Goal: Task Accomplishment & Management: Manage account settings

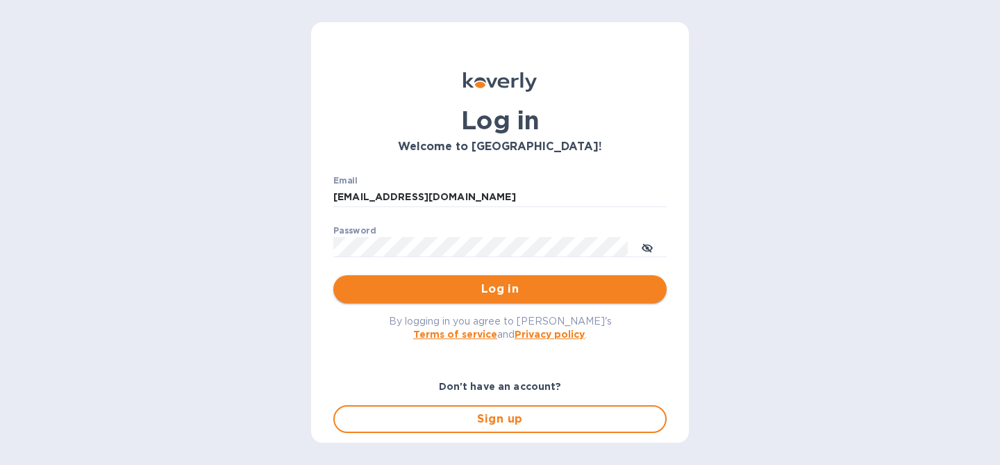
click at [552, 284] on span "Log in" at bounding box center [500, 289] width 311 height 17
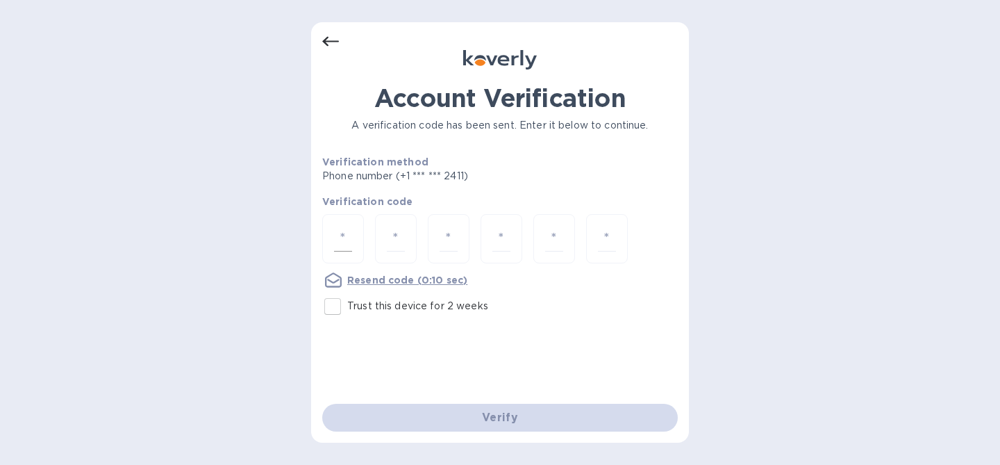
click at [354, 219] on div at bounding box center [343, 238] width 42 height 49
type input "3"
type input "2"
type input "7"
type input "9"
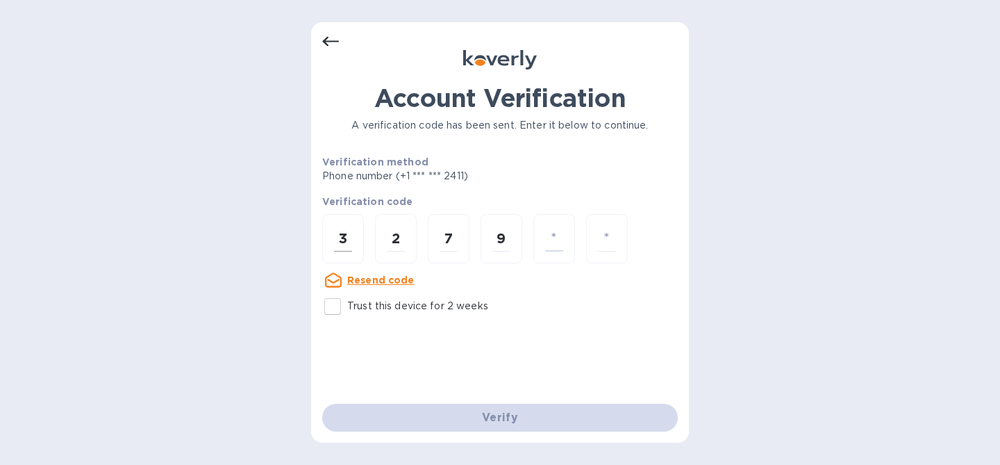
type input "1"
type input "2"
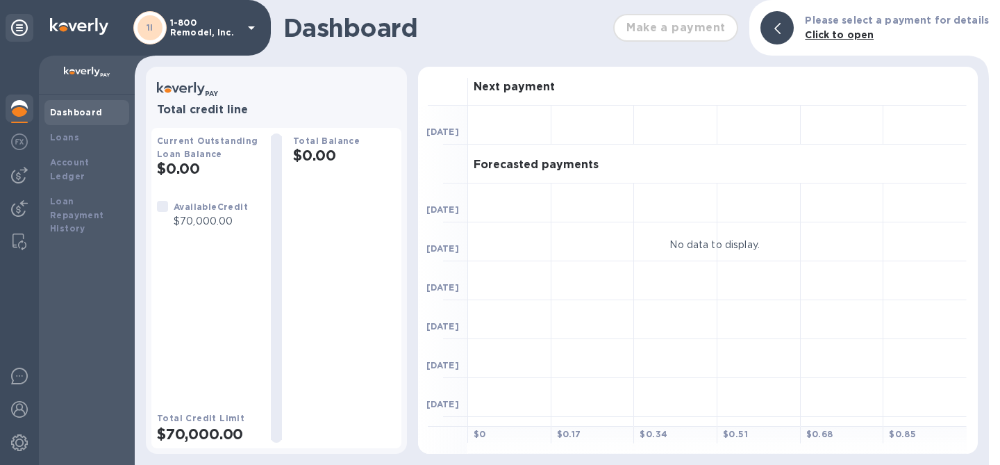
click at [202, 44] on div "1I 1-800 Remodel, Inc." at bounding box center [135, 28] width 271 height 56
click at [204, 26] on p "1-800 Remodel, Inc." at bounding box center [204, 27] width 69 height 19
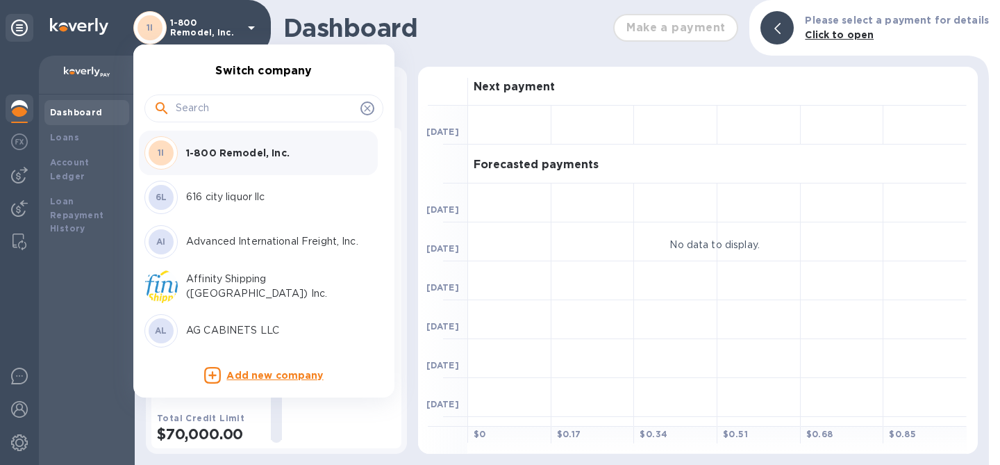
click at [228, 110] on input "text" at bounding box center [265, 108] width 179 height 21
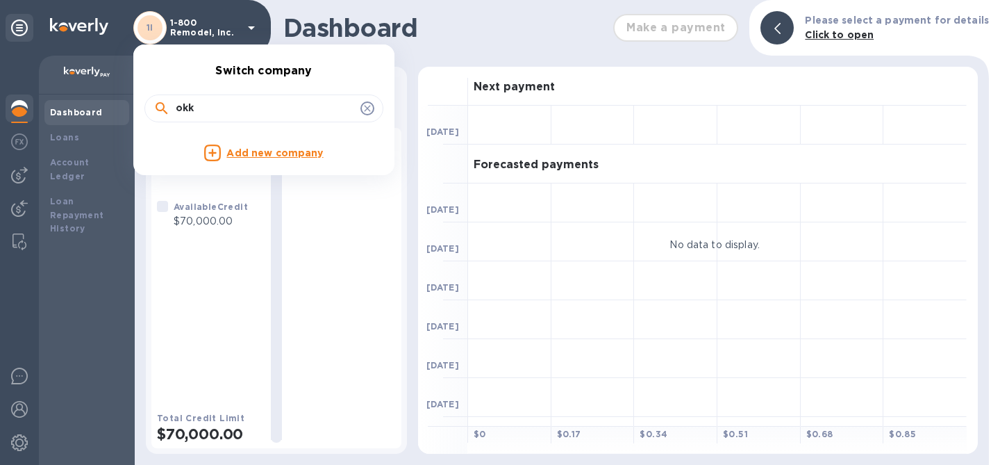
type input "okk"
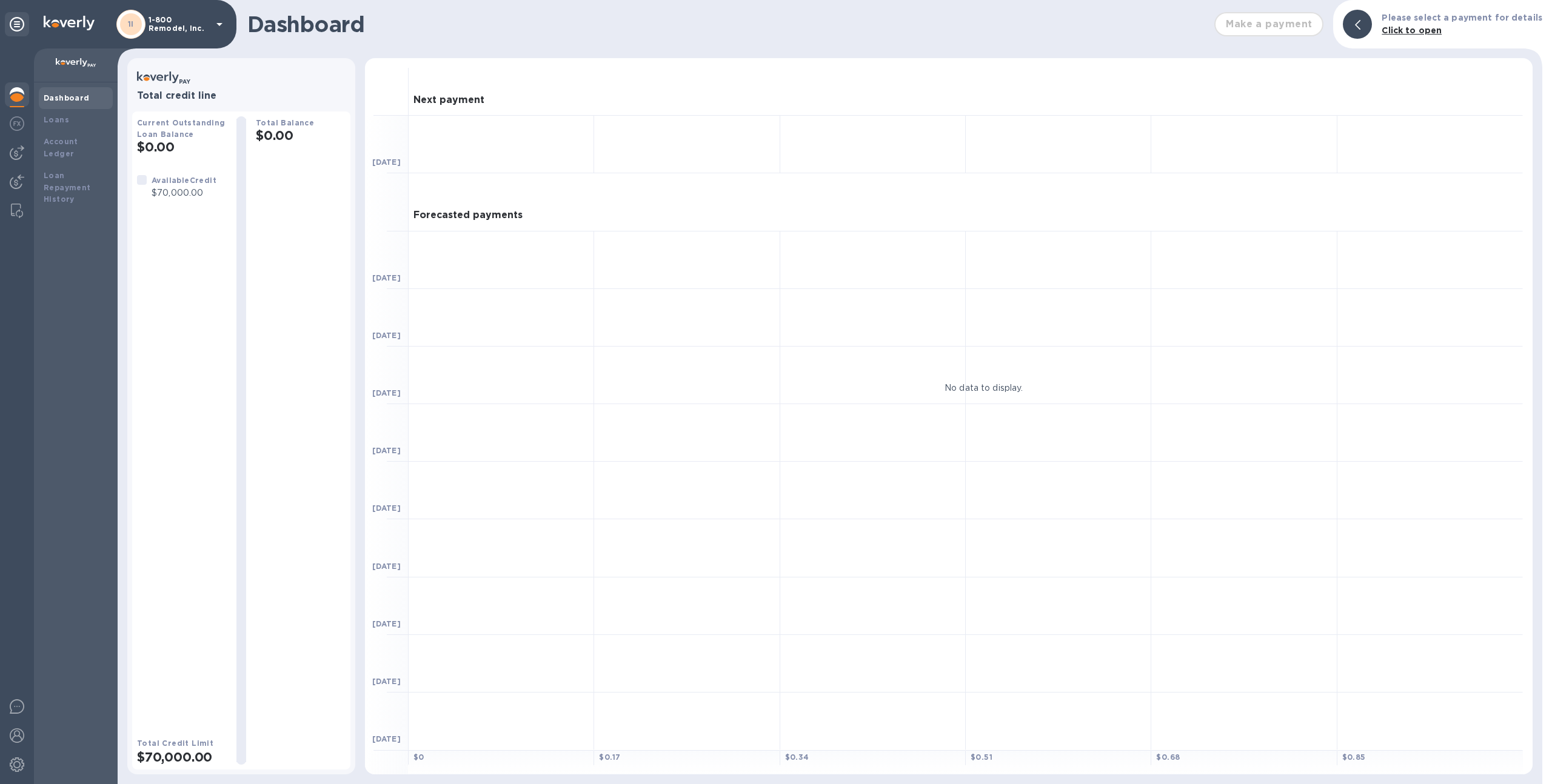
click at [187, 27] on p "1-800 Remodel, Inc." at bounding box center [178, 24] width 60 height 17
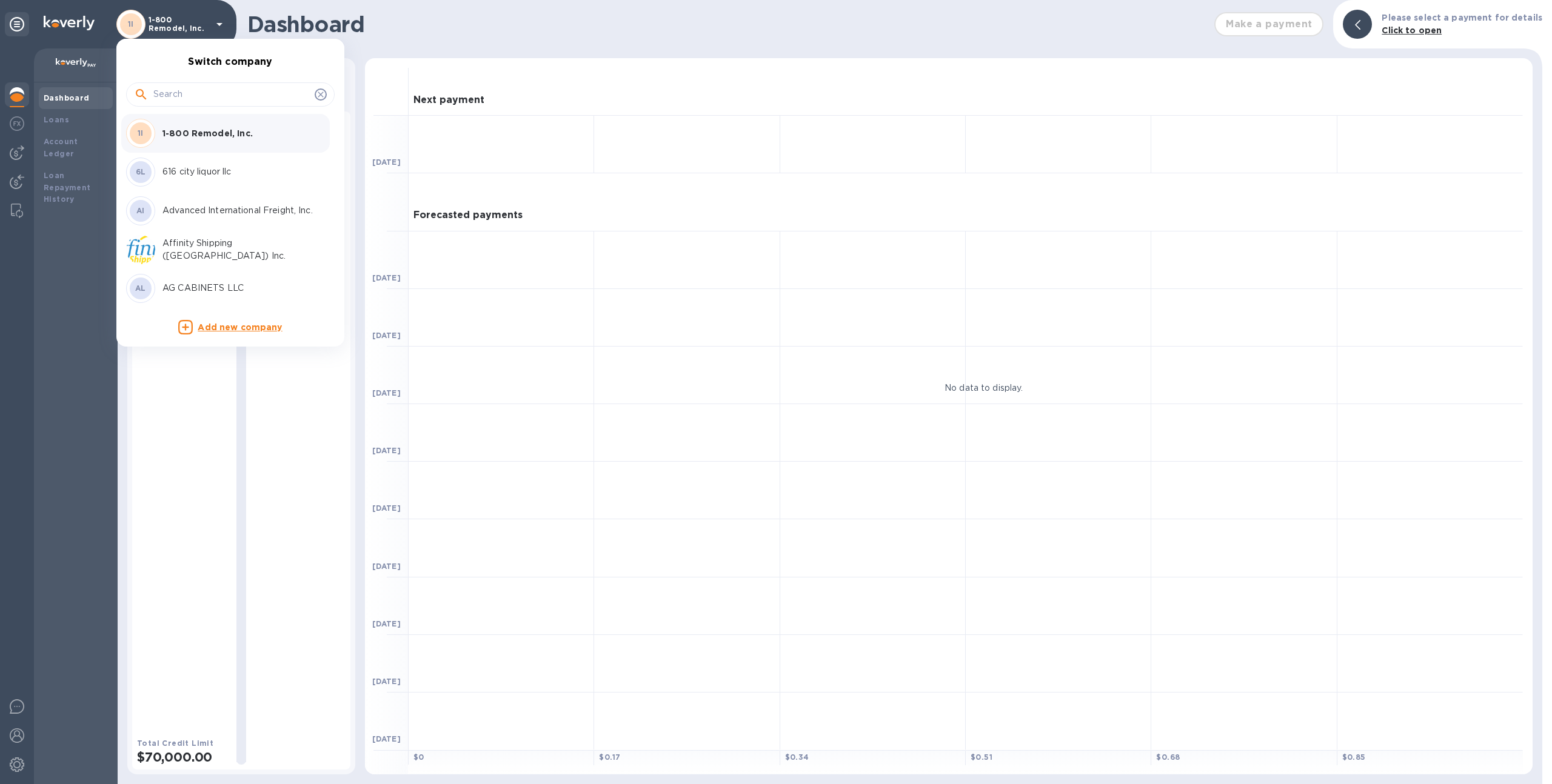
click at [209, 98] on input "text" at bounding box center [231, 94] width 156 height 18
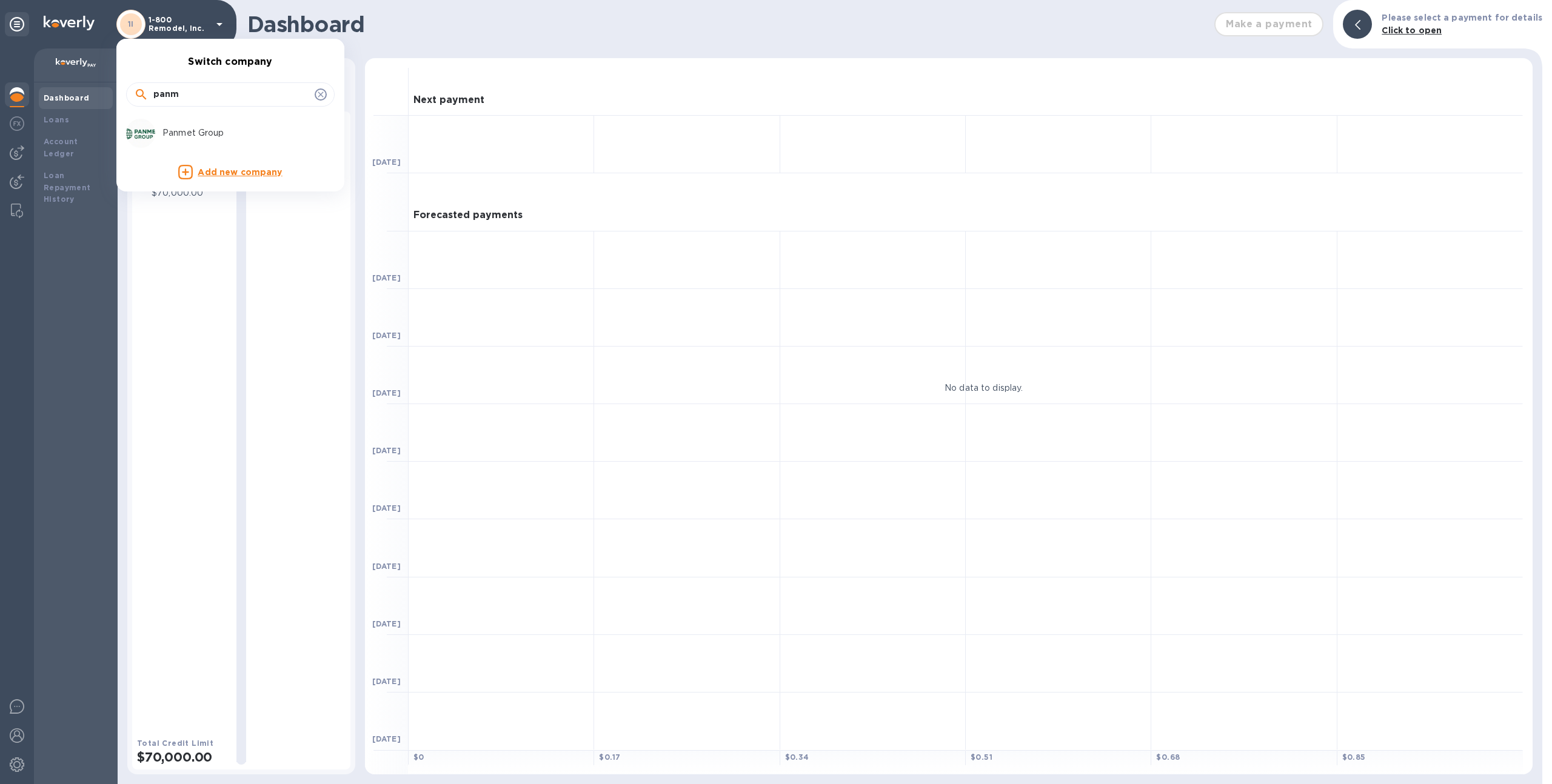
type input "panm"
click at [202, 123] on div "Panmet Group" at bounding box center [221, 133] width 189 height 29
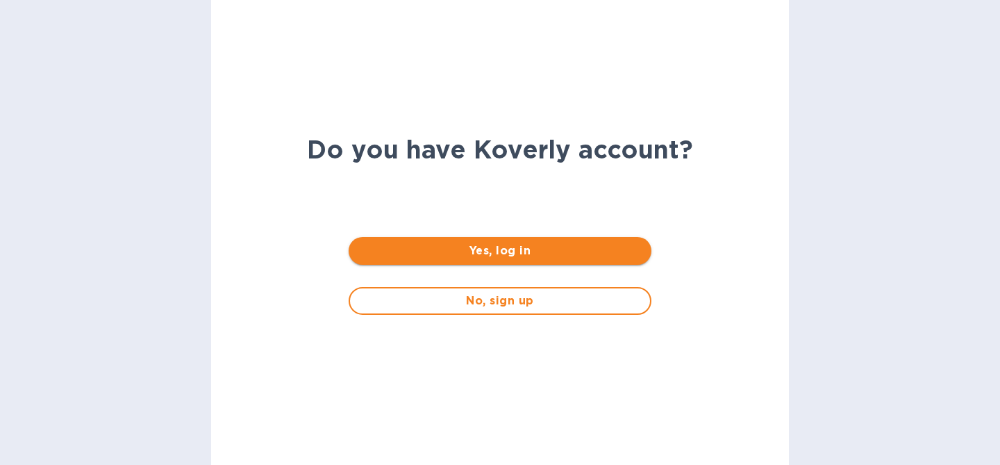
click at [516, 258] on button "Yes, log in" at bounding box center [500, 251] width 302 height 28
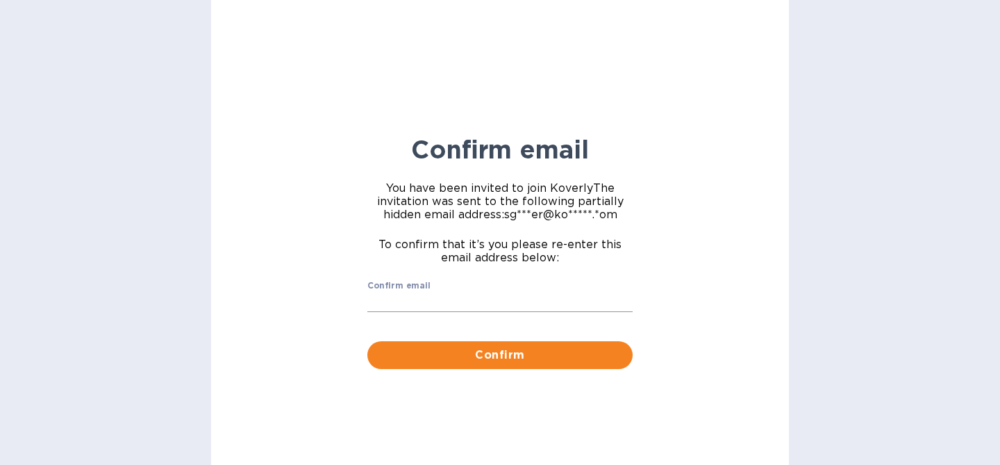
click at [486, 304] on input "Confirm email" at bounding box center [500, 302] width 265 height 21
type input "sgrover@koverly.com"
click at [368, 341] on button "Confirm" at bounding box center [500, 355] width 265 height 28
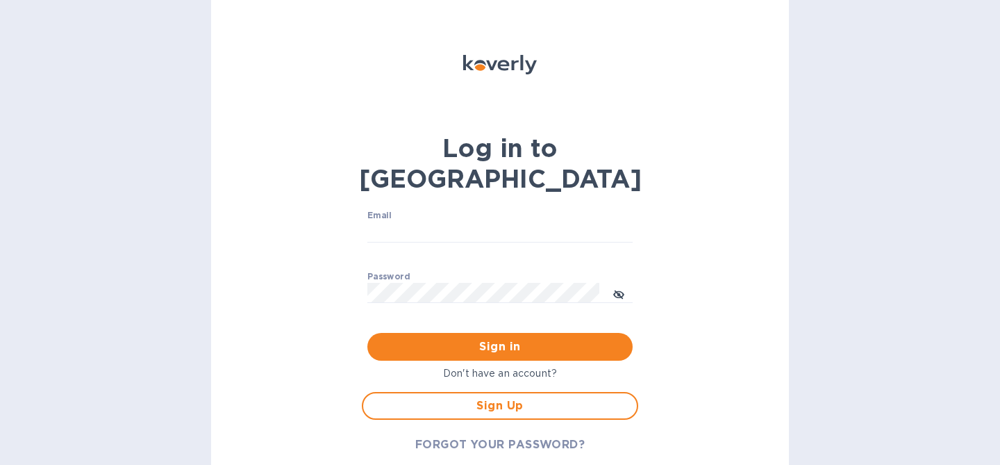
type input "sgrover@koverly.com"
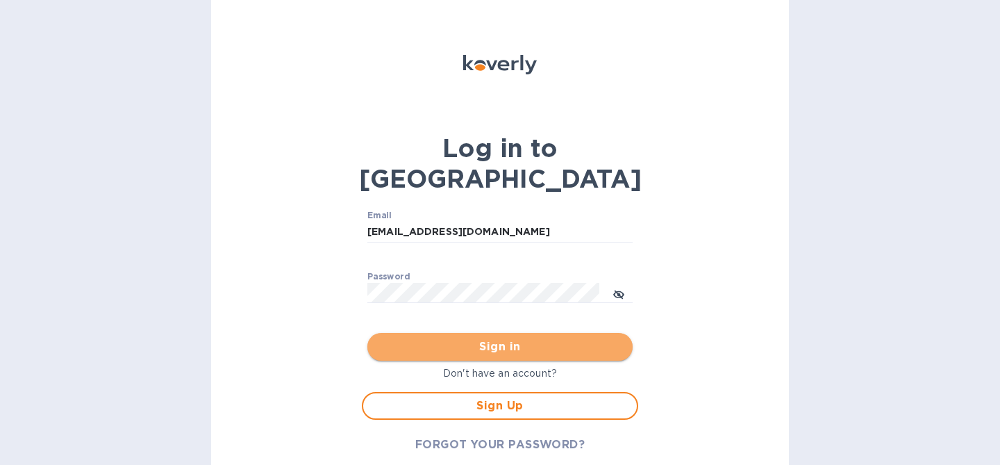
click at [504, 338] on span "Sign in" at bounding box center [500, 346] width 243 height 17
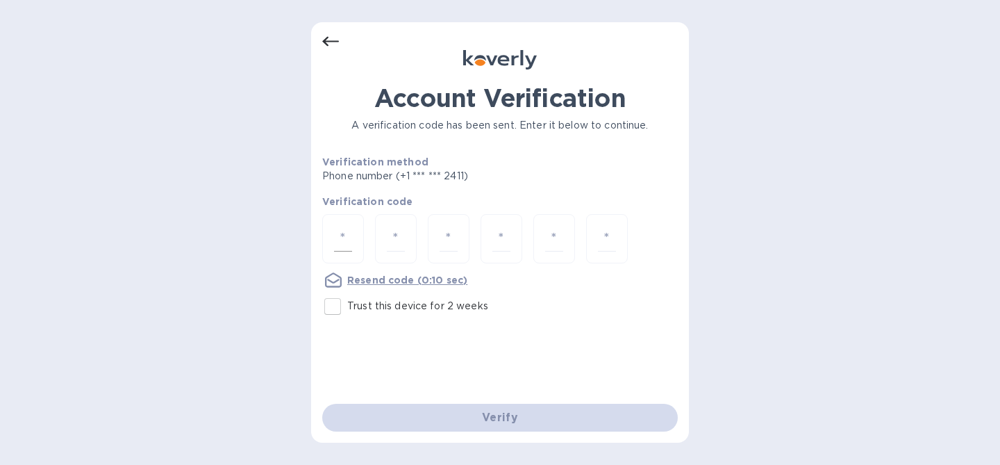
click at [349, 230] on input "number" at bounding box center [343, 239] width 18 height 26
type input "2"
type input "9"
type input "6"
type input "4"
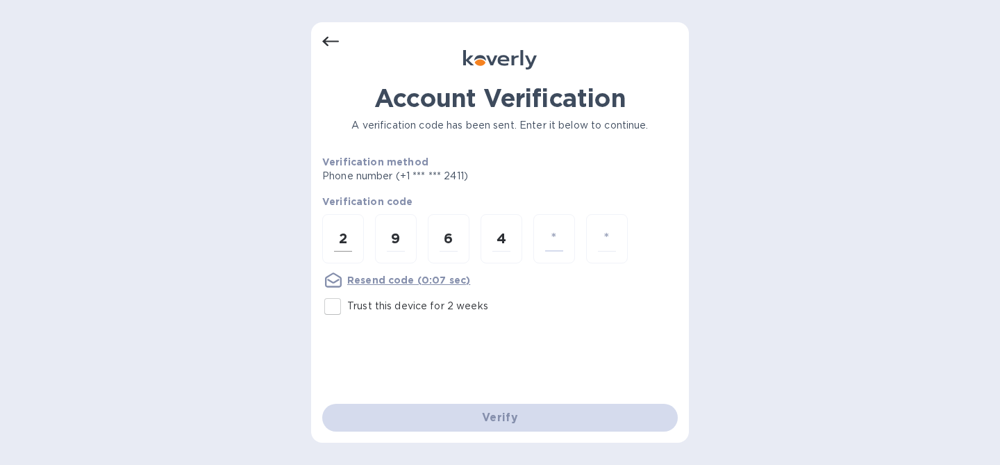
type input "0"
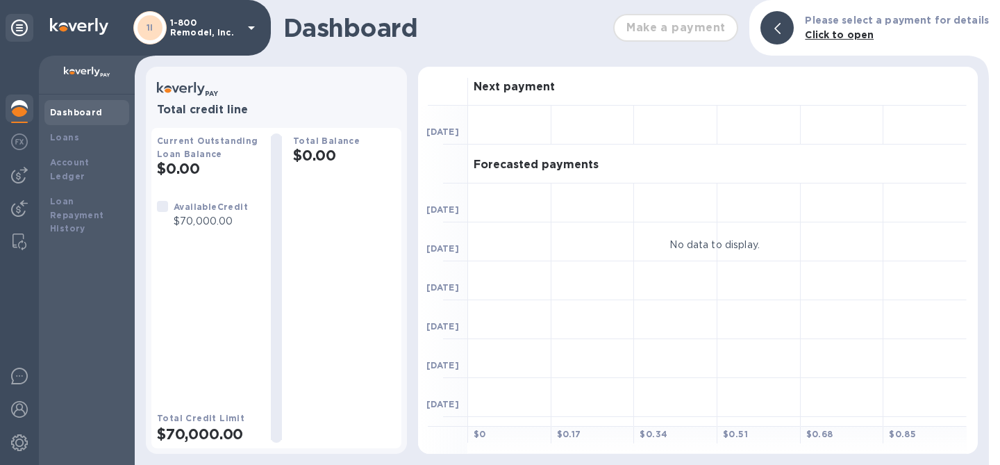
click at [182, 31] on p "1-800 Remodel, Inc." at bounding box center [204, 27] width 69 height 19
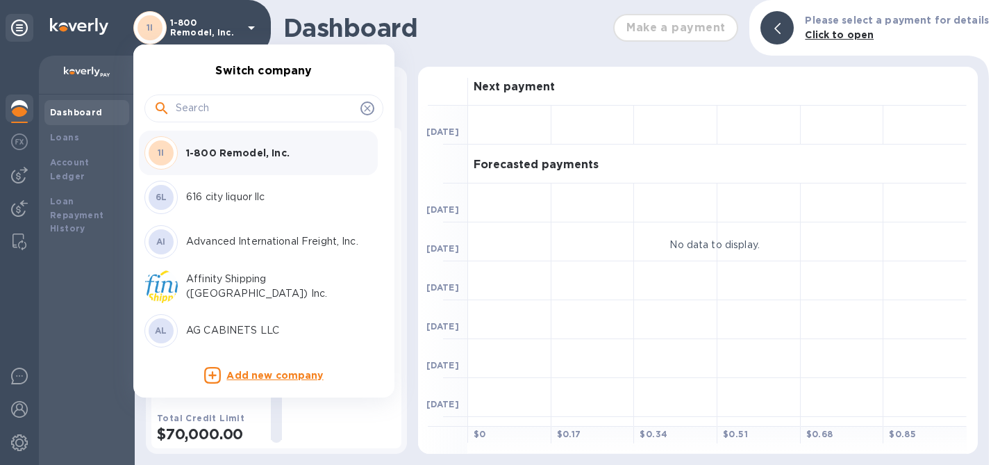
click at [224, 121] on div at bounding box center [264, 108] width 239 height 28
click at [233, 107] on input "text" at bounding box center [265, 108] width 179 height 21
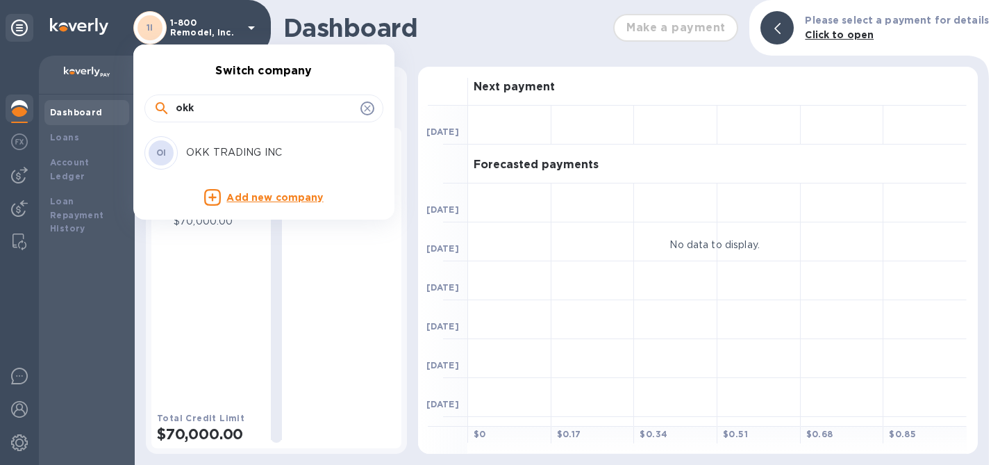
type input "okk"
click at [233, 158] on p "OKK TRADING INC" at bounding box center [273, 152] width 175 height 15
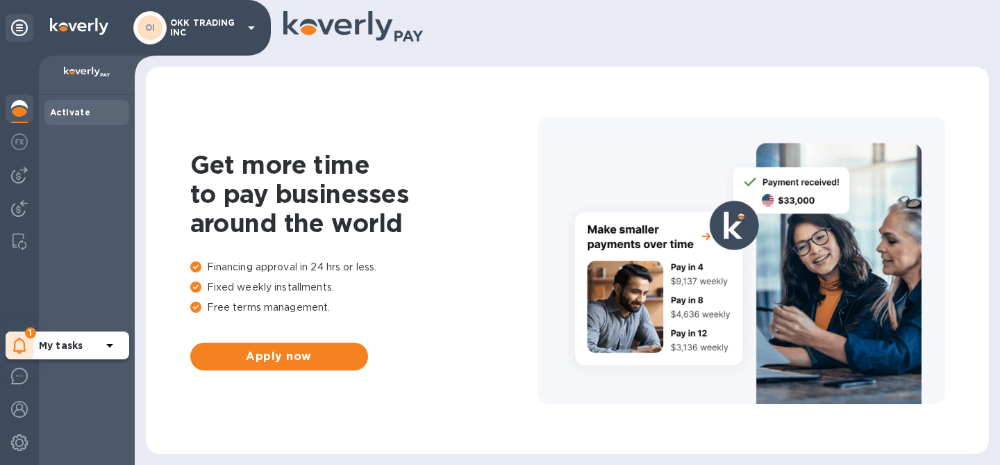
click at [9, 348] on div "1" at bounding box center [20, 345] width 28 height 28
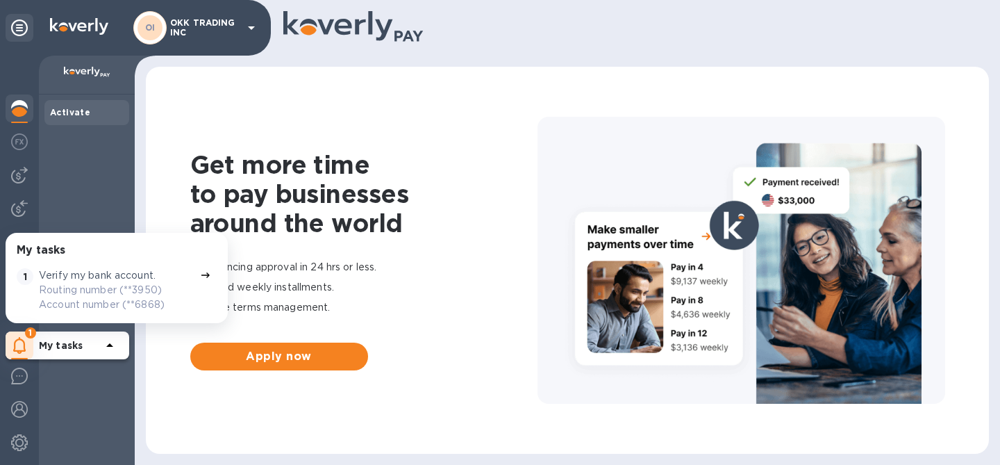
click at [97, 163] on div "Activate" at bounding box center [87, 279] width 96 height 370
click at [15, 451] on div at bounding box center [20, 444] width 28 height 31
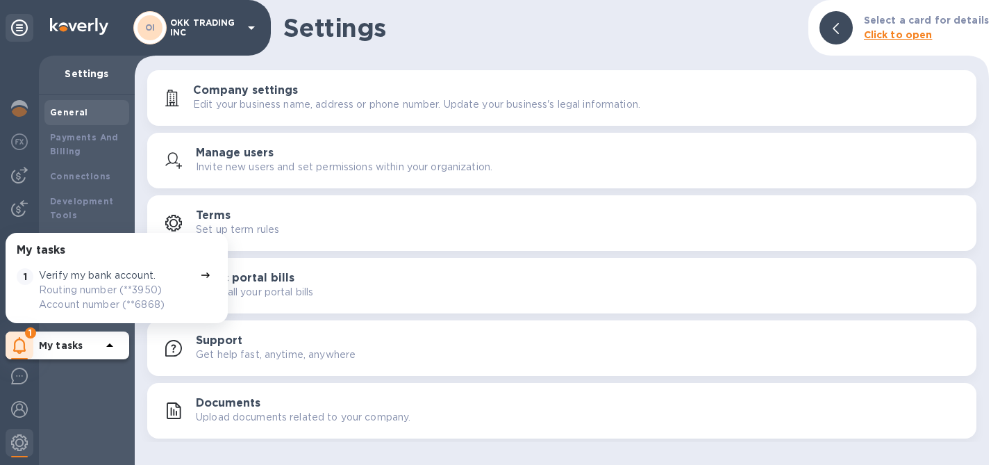
click at [202, 417] on p "Upload documents related to your company." at bounding box center [303, 417] width 215 height 15
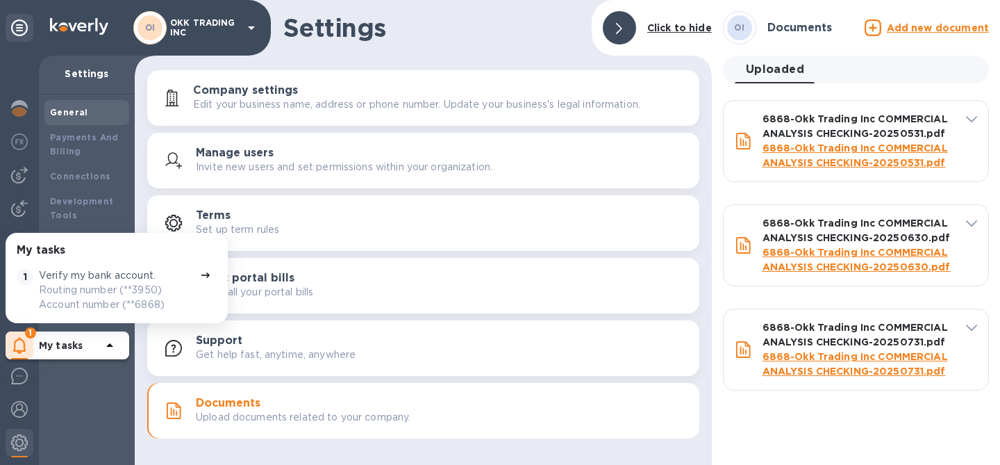
click at [90, 343] on p "My tasks" at bounding box center [70, 345] width 63 height 14
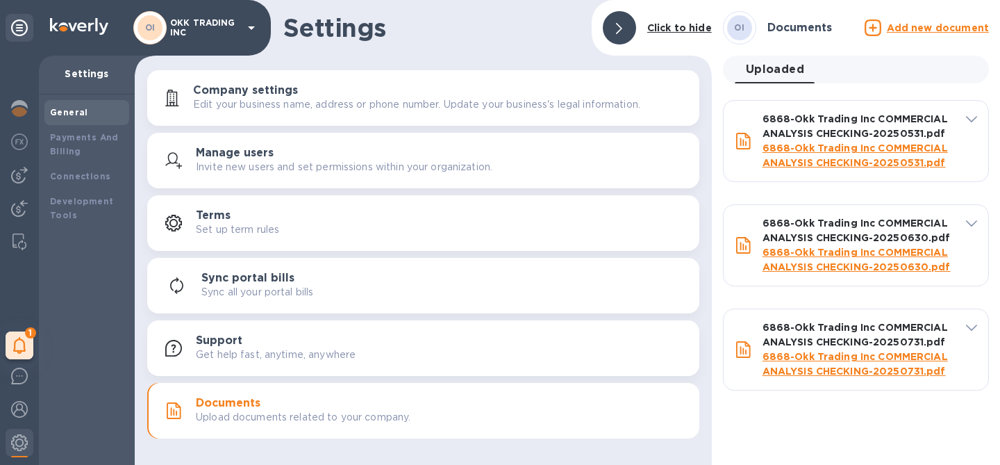
click at [880, 152] on link "6868-Okk Trading Inc COMMERCIAL ANALYSIS CHECKING-20250531.pdf" at bounding box center [856, 155] width 186 height 26
click at [880, 256] on link "6868-Okk Trading Inc COMMERCIAL ANALYSIS CHECKING-20250630.pdf" at bounding box center [857, 260] width 188 height 26
click at [832, 361] on link "6868-Okk Trading Inc COMMERCIAL ANALYSIS CHECKING-20250731.pdf" at bounding box center [856, 364] width 186 height 26
click at [932, 26] on u "Add new document" at bounding box center [938, 27] width 102 height 11
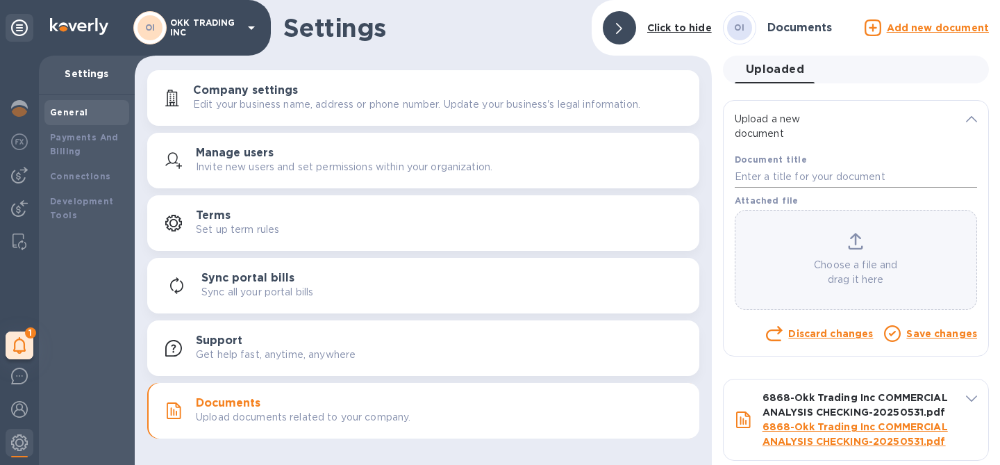
click at [835, 181] on input "text" at bounding box center [856, 177] width 242 height 21
type input "l"
click at [795, 176] on input "August2025x6868" at bounding box center [856, 177] width 242 height 21
type input "August2025 x6868"
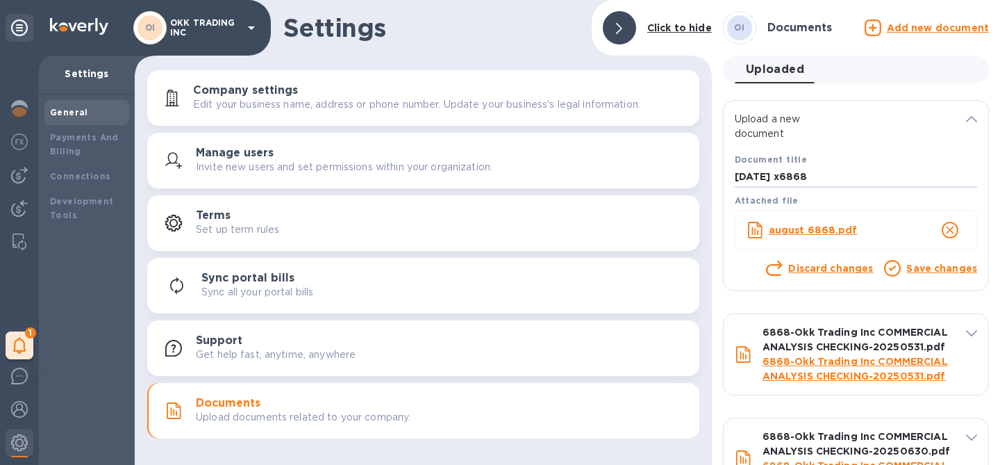
click at [920, 263] on link "Save changes" at bounding box center [942, 268] width 71 height 11
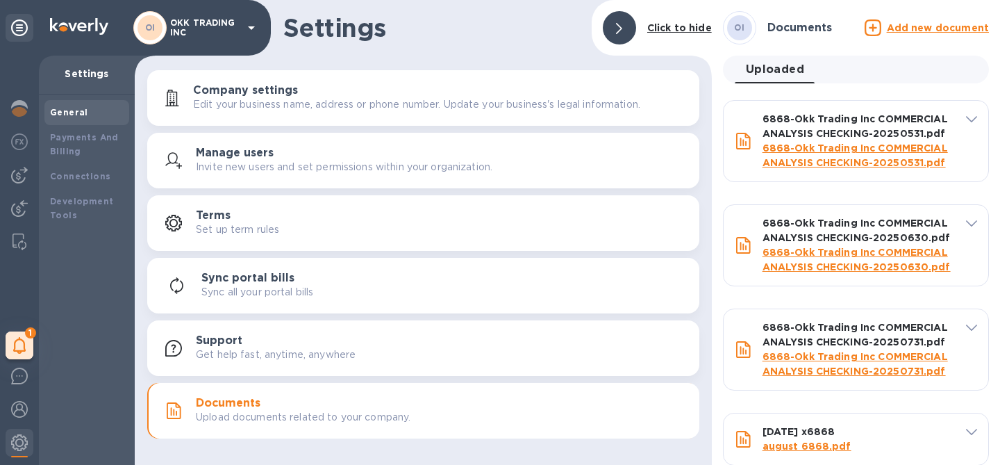
click at [900, 26] on u "Add new document" at bounding box center [938, 27] width 102 height 11
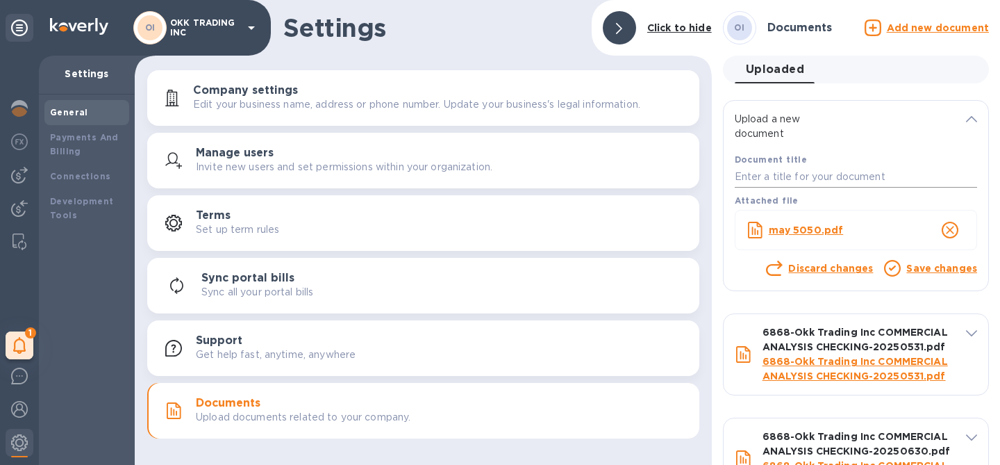
click at [806, 176] on input "text" at bounding box center [856, 177] width 242 height 21
click at [786, 178] on input "May 2025x5050" at bounding box center [856, 177] width 242 height 21
type input "May 2025 x5050"
click at [914, 267] on link "Save changes" at bounding box center [942, 268] width 71 height 11
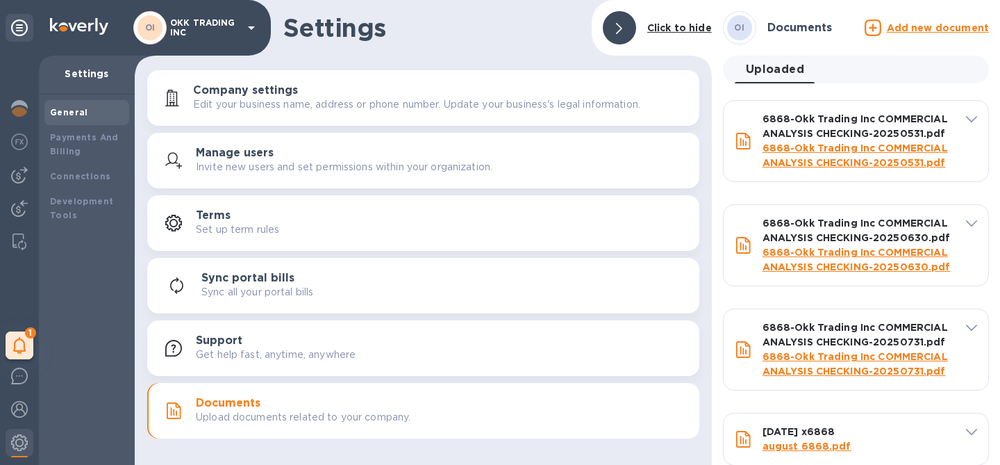
click at [897, 33] on u "Add new document" at bounding box center [938, 27] width 102 height 11
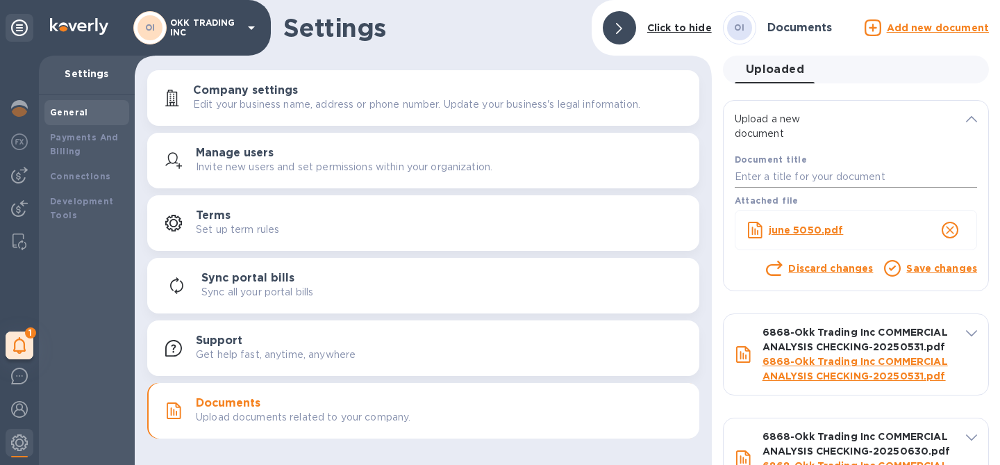
click at [807, 177] on input "text" at bounding box center [856, 177] width 242 height 21
type input "June 2025 x5050"
click at [932, 277] on div "Save changes" at bounding box center [942, 270] width 76 height 24
click at [930, 274] on link "Save changes" at bounding box center [942, 268] width 71 height 11
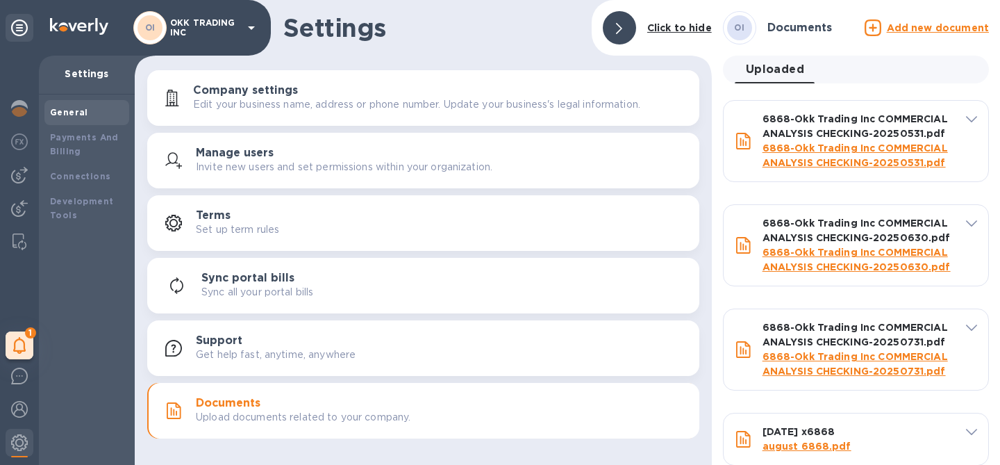
click at [905, 26] on u "Add new document" at bounding box center [938, 27] width 102 height 11
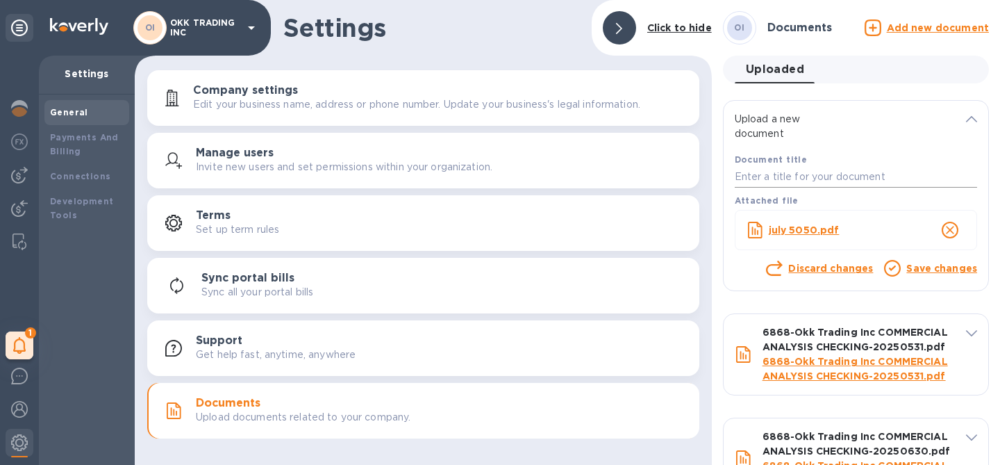
click at [804, 176] on input "text" at bounding box center [856, 177] width 242 height 21
type input "July 2025 x5050"
click at [923, 279] on div "Save changes" at bounding box center [942, 270] width 76 height 24
click at [919, 272] on link "Save changes" at bounding box center [942, 268] width 71 height 11
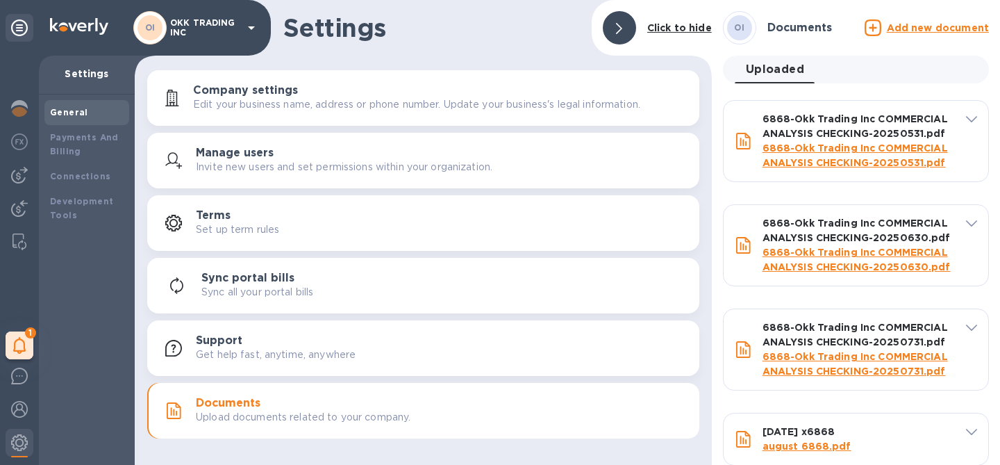
click at [909, 31] on u "Add new document" at bounding box center [938, 27] width 102 height 11
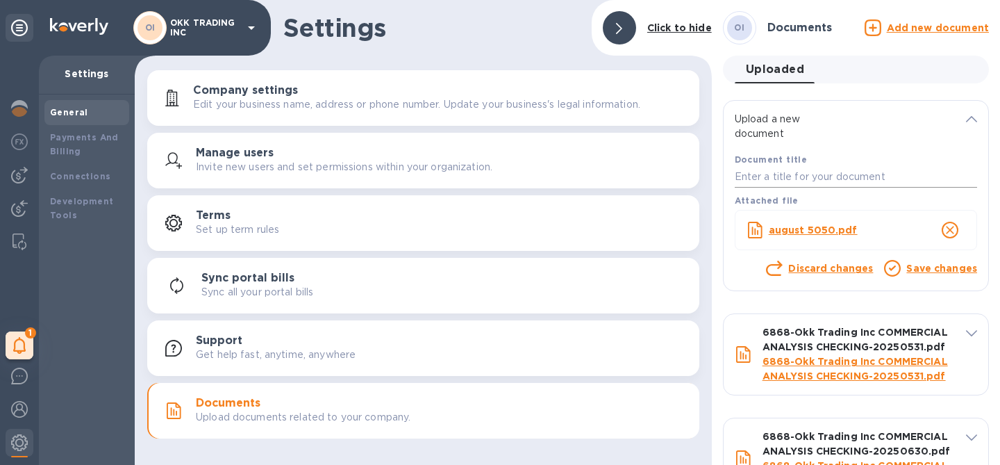
click at [816, 174] on input "text" at bounding box center [856, 177] width 242 height 21
type input "August 2025 x5050"
click at [948, 270] on link "Save changes" at bounding box center [942, 268] width 71 height 11
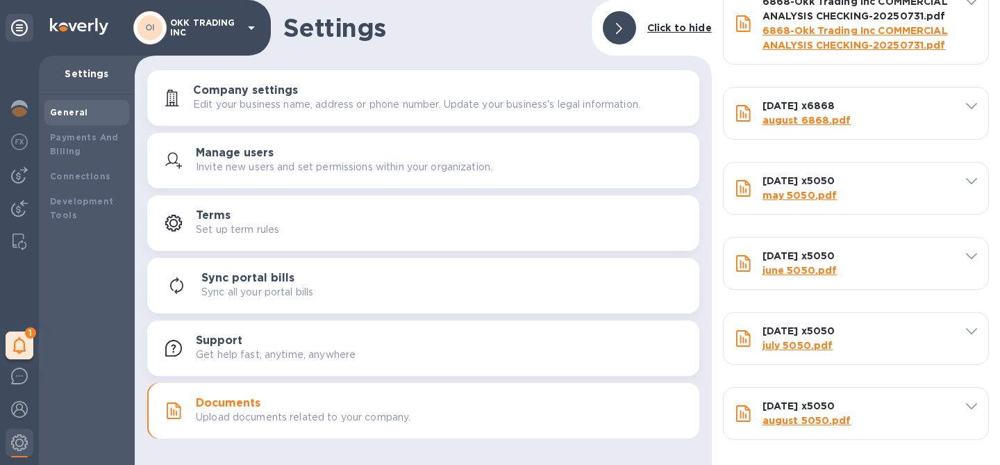
scroll to position [328, 0]
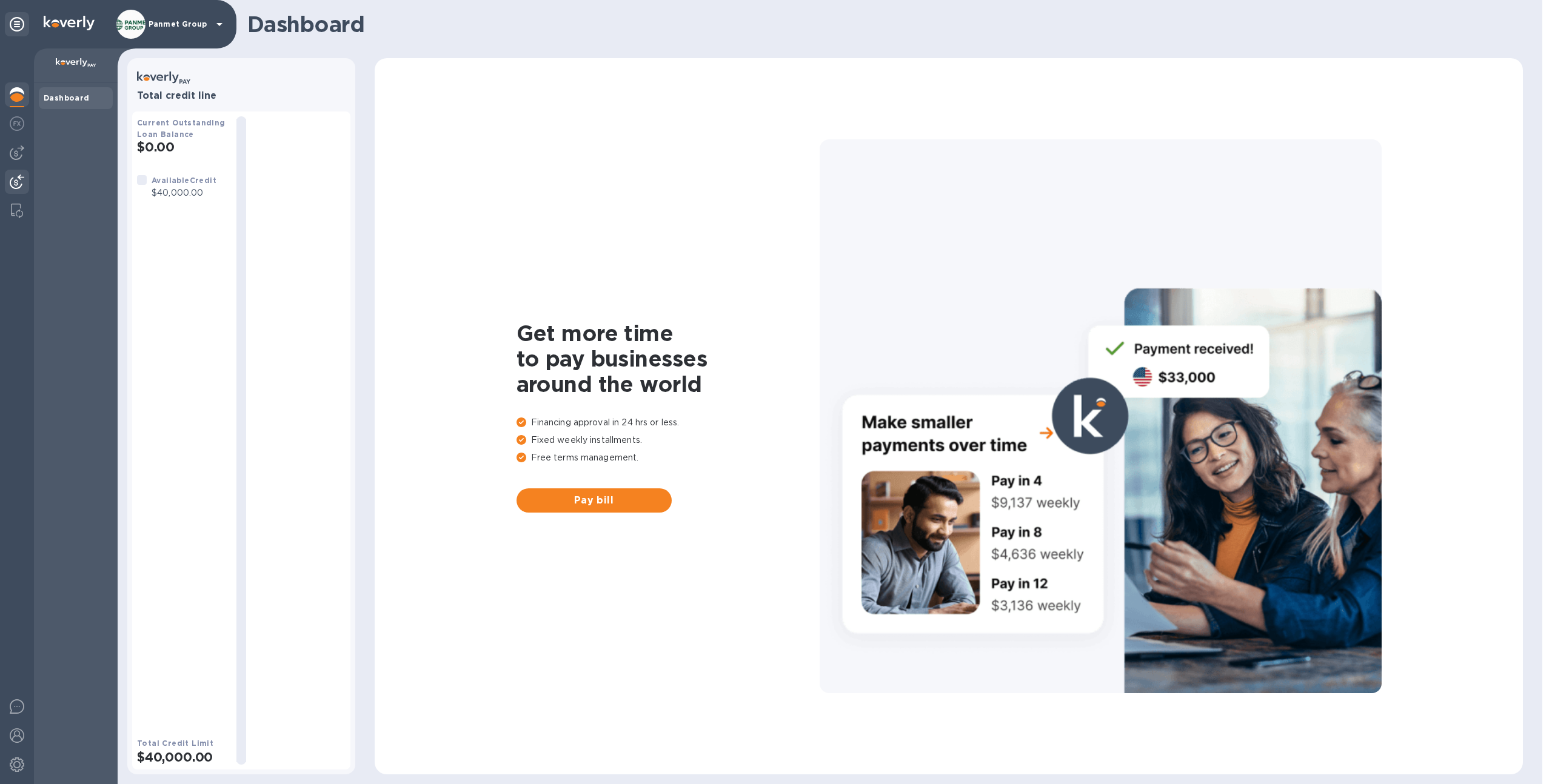
click at [17, 174] on img at bounding box center [17, 181] width 15 height 15
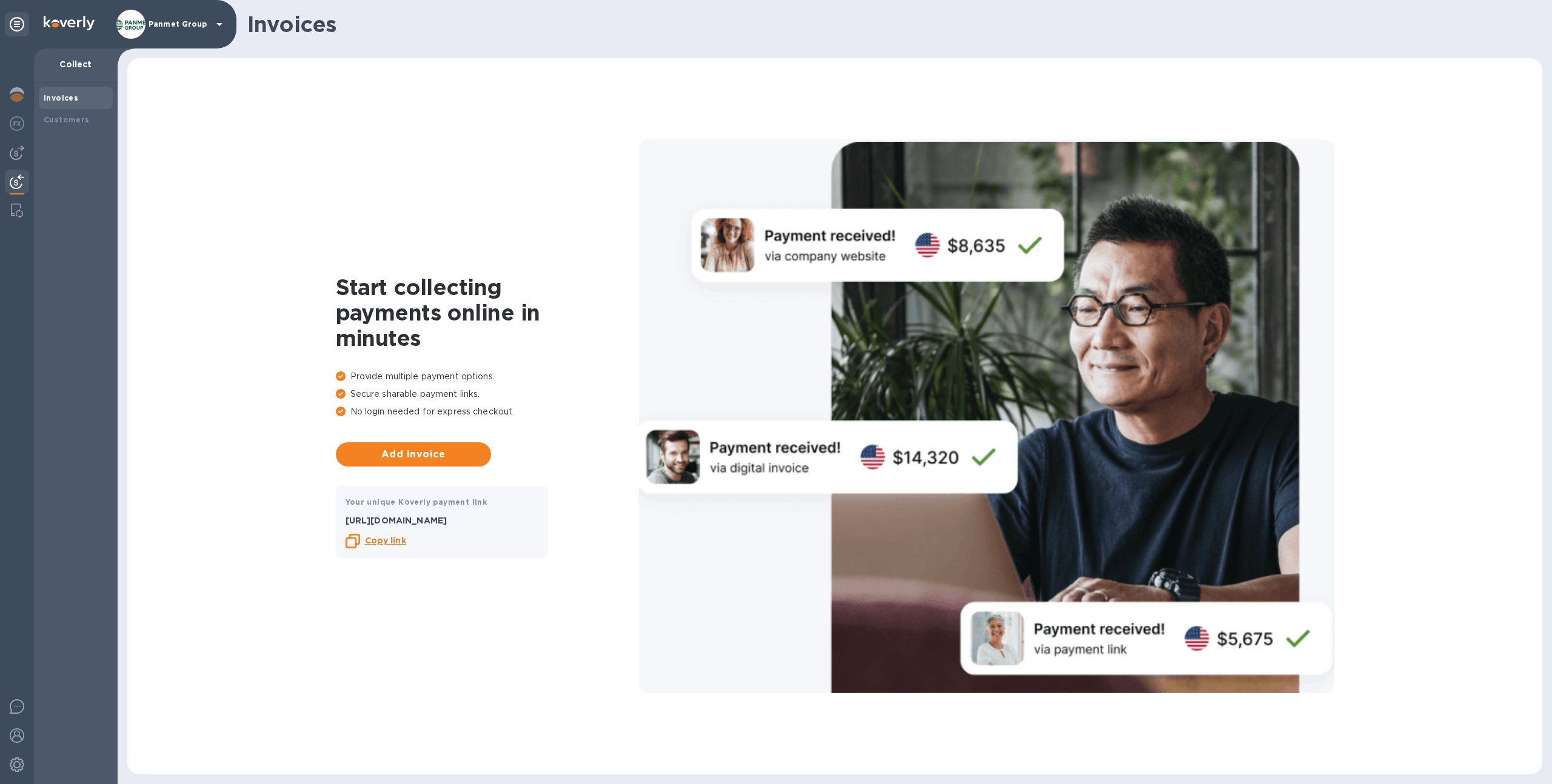
click at [170, 20] on p "Panmet Group" at bounding box center [178, 24] width 60 height 9
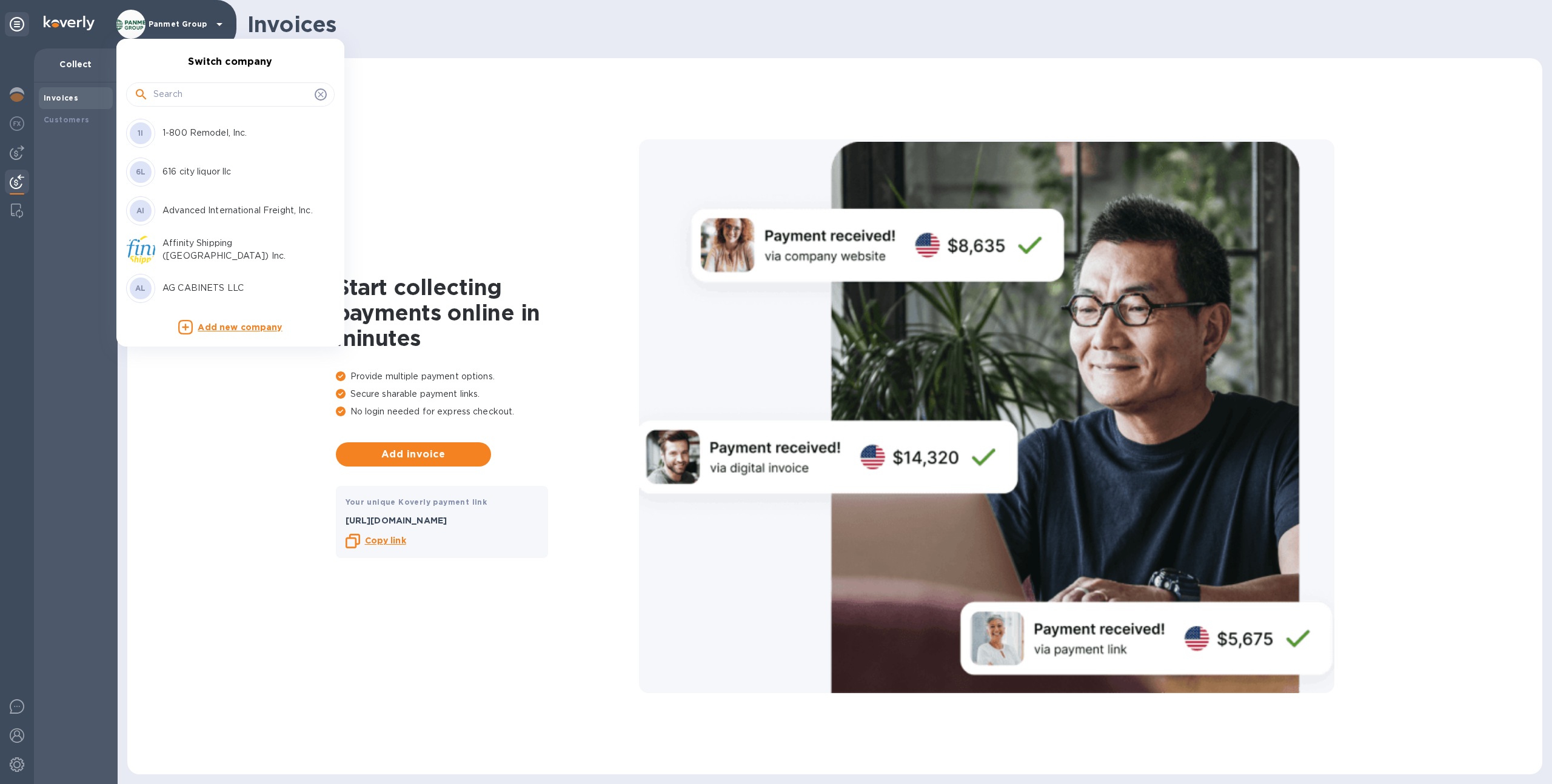
click at [180, 99] on input "text" at bounding box center [231, 94] width 156 height 18
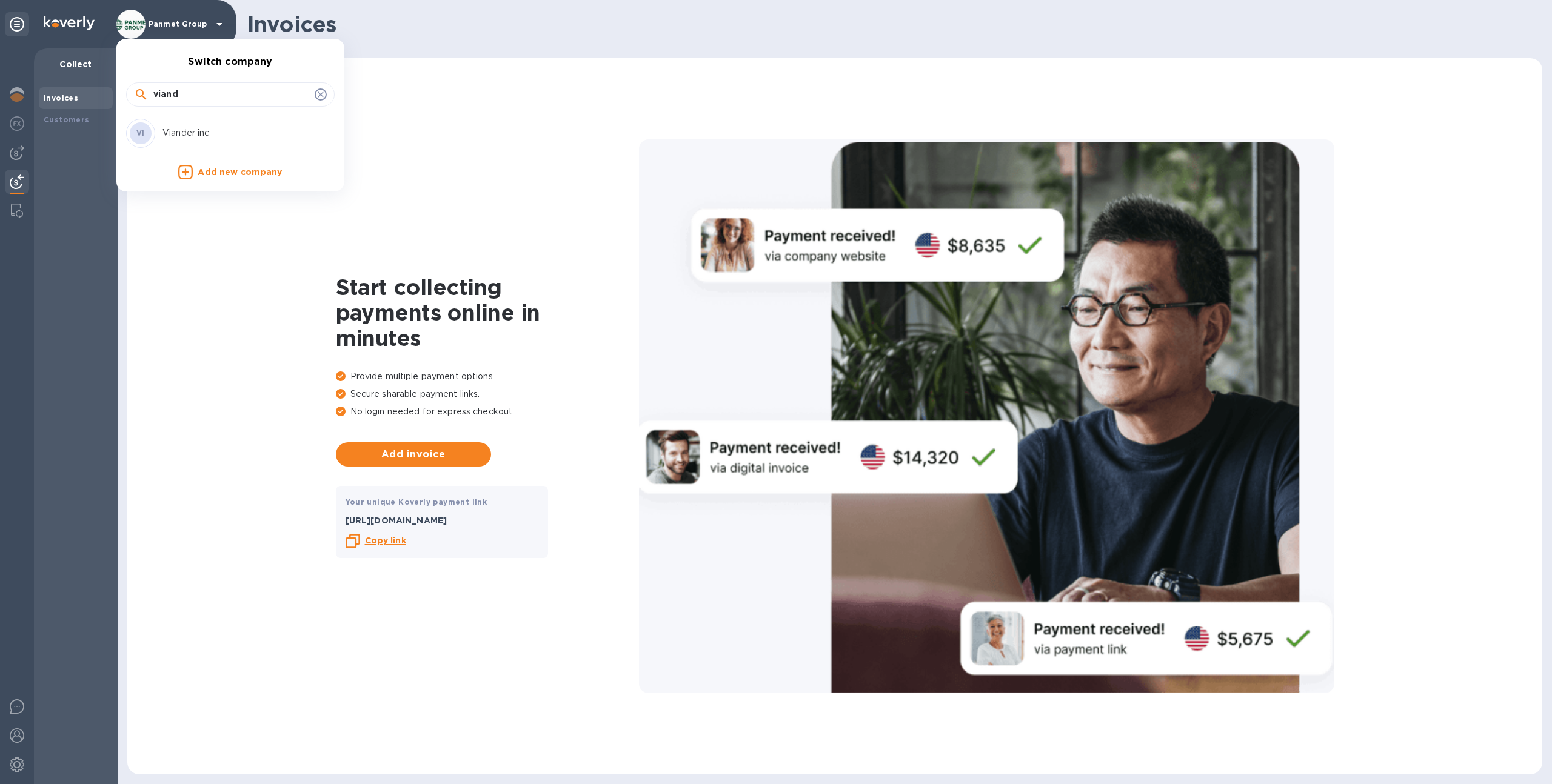
type input "viand"
click at [181, 131] on p "Viander inc" at bounding box center [238, 133] width 153 height 13
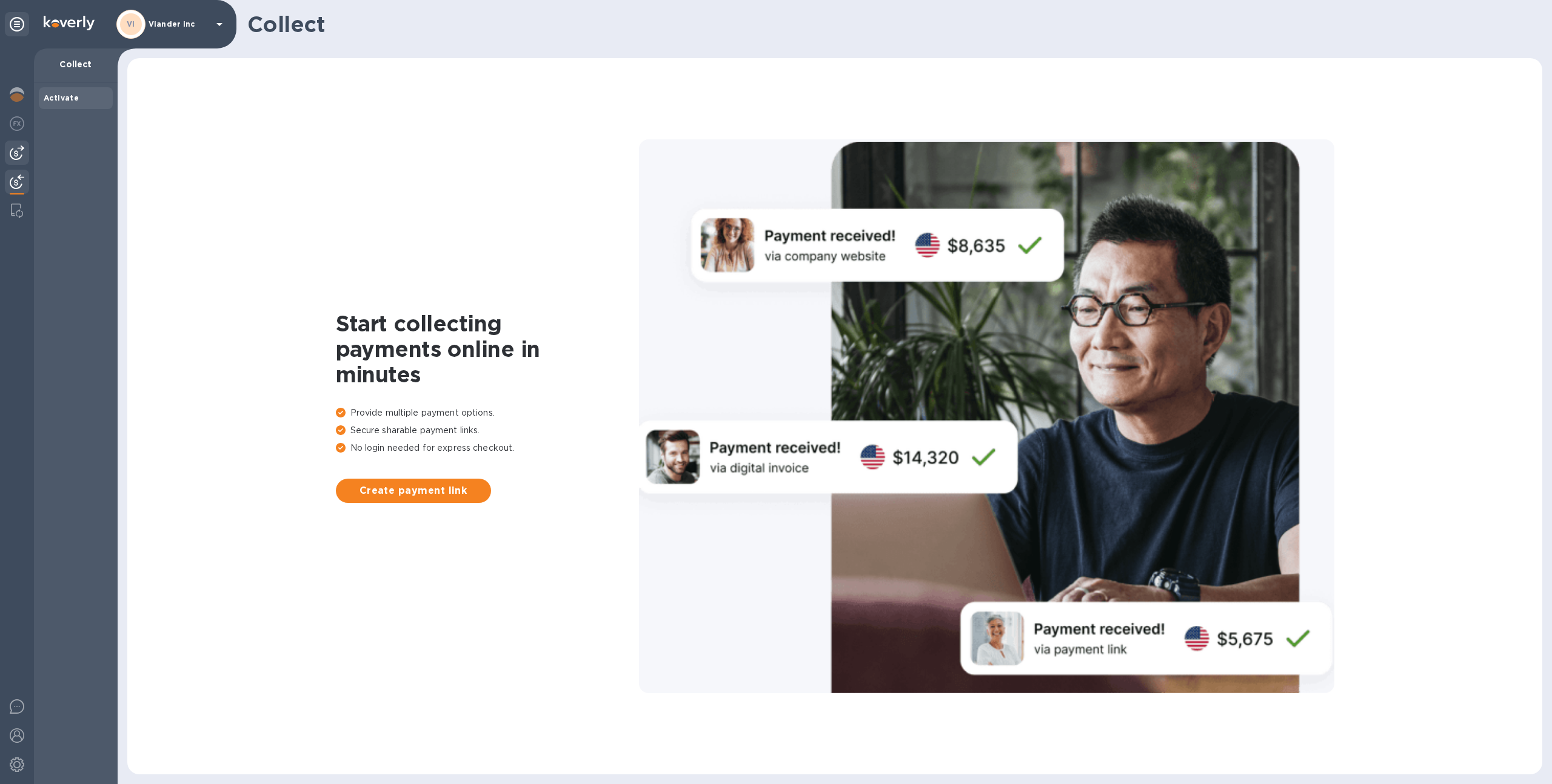
click at [20, 148] on img at bounding box center [17, 153] width 15 height 15
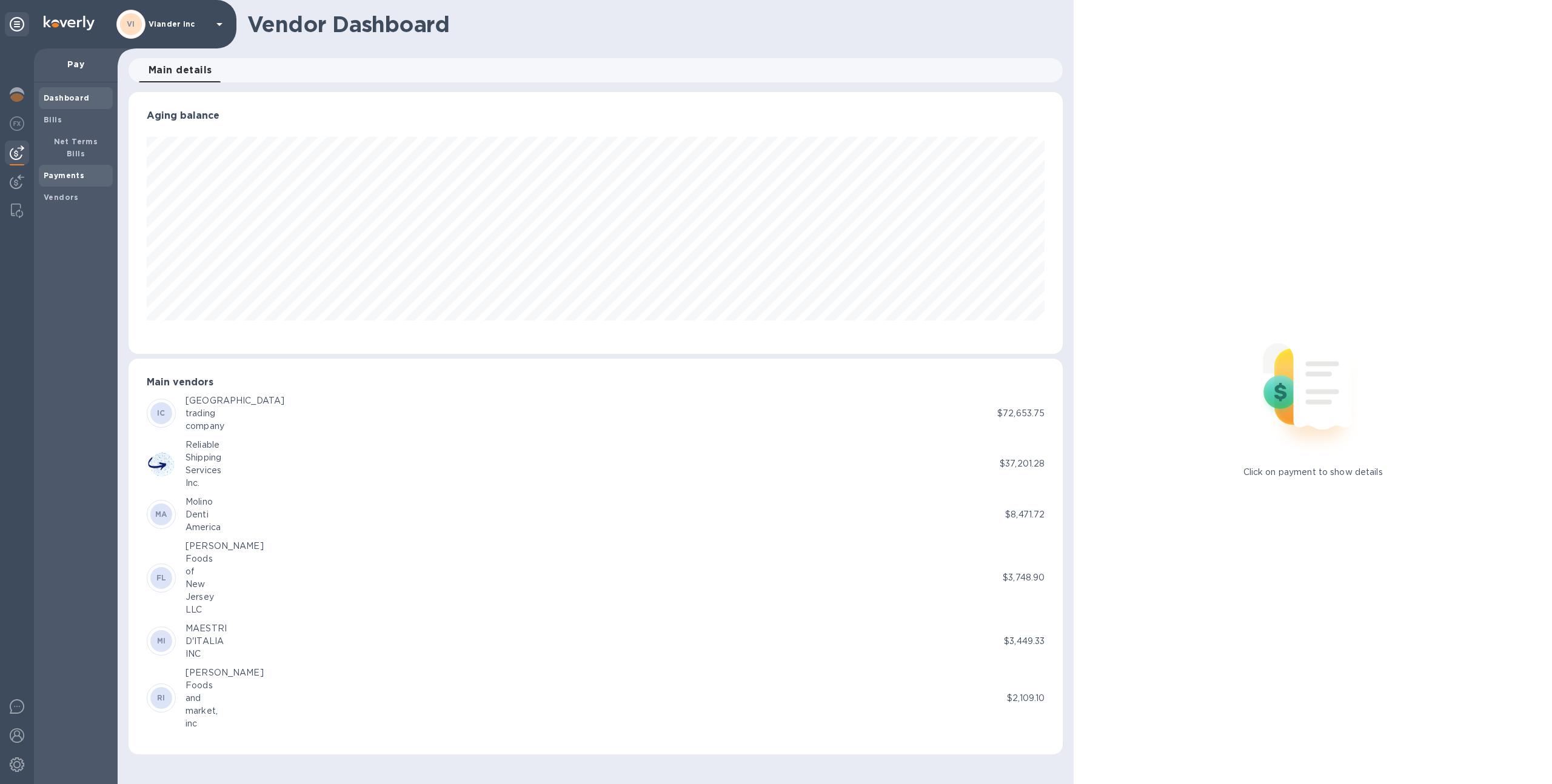
scroll to position [262, 934]
click at [65, 193] on b "Vendors" at bounding box center [61, 197] width 35 height 9
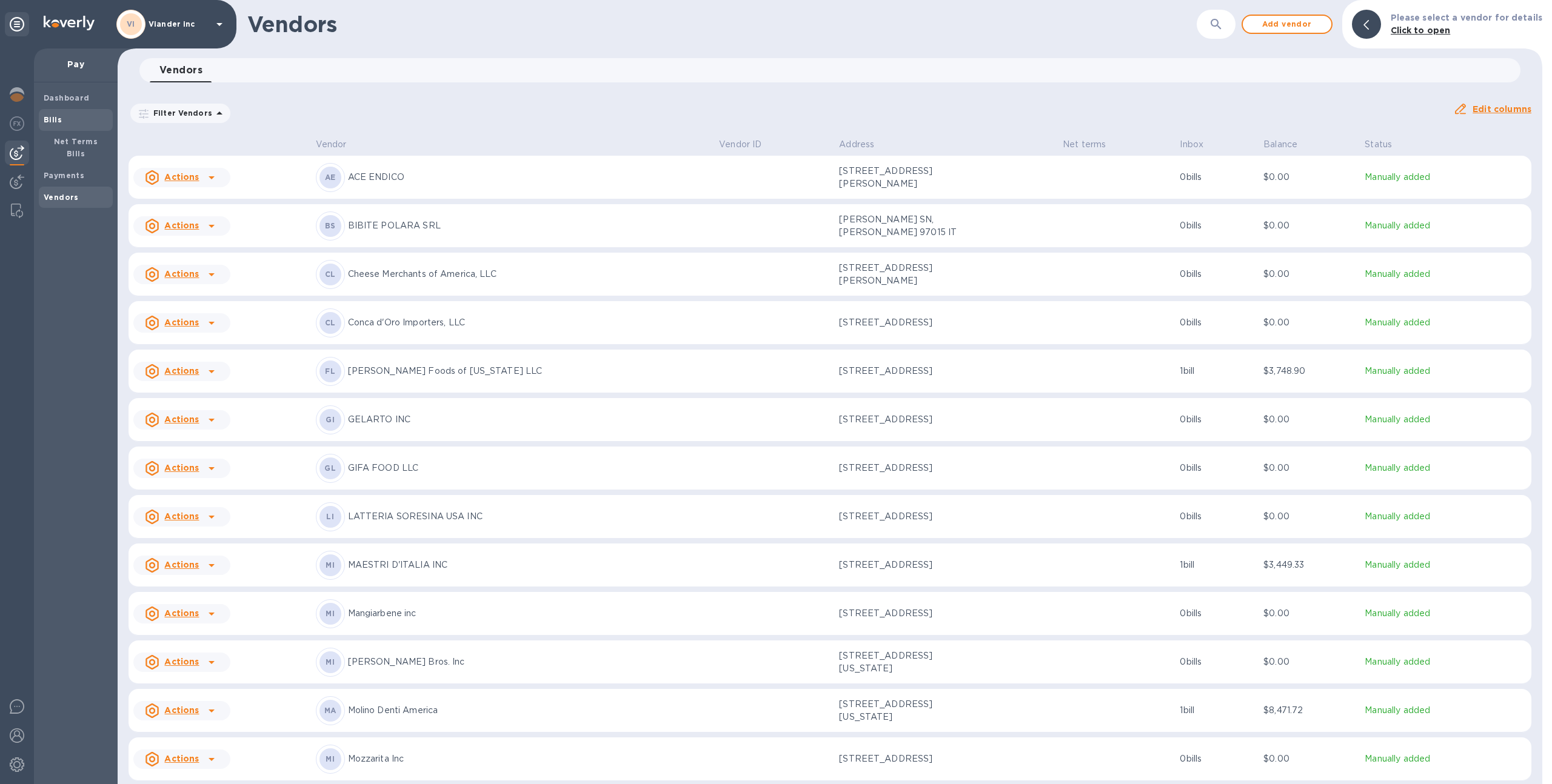
click at [63, 126] on div "Bills" at bounding box center [75, 119] width 74 height 22
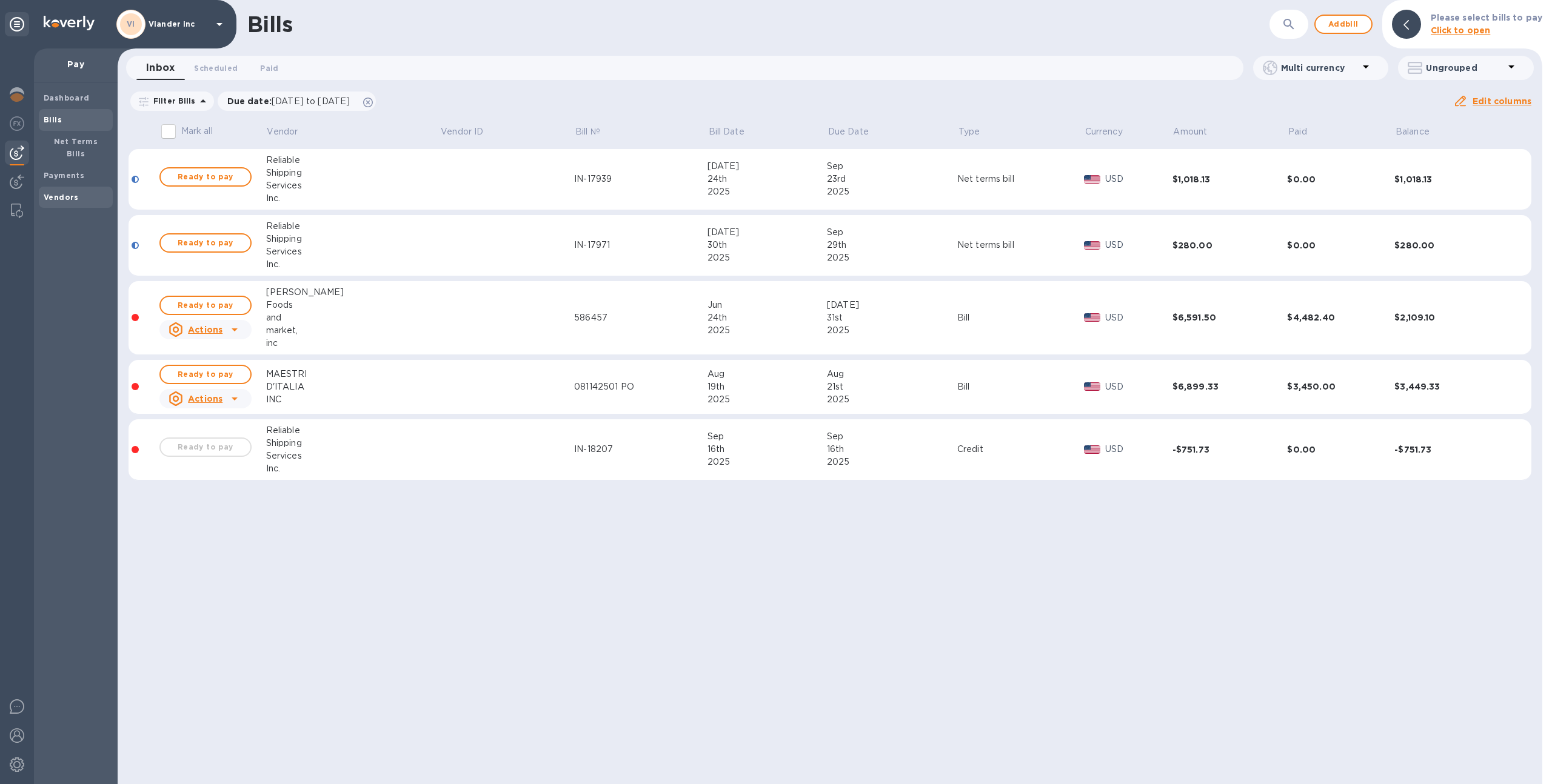
click at [82, 192] on span "Vendors" at bounding box center [76, 198] width 65 height 12
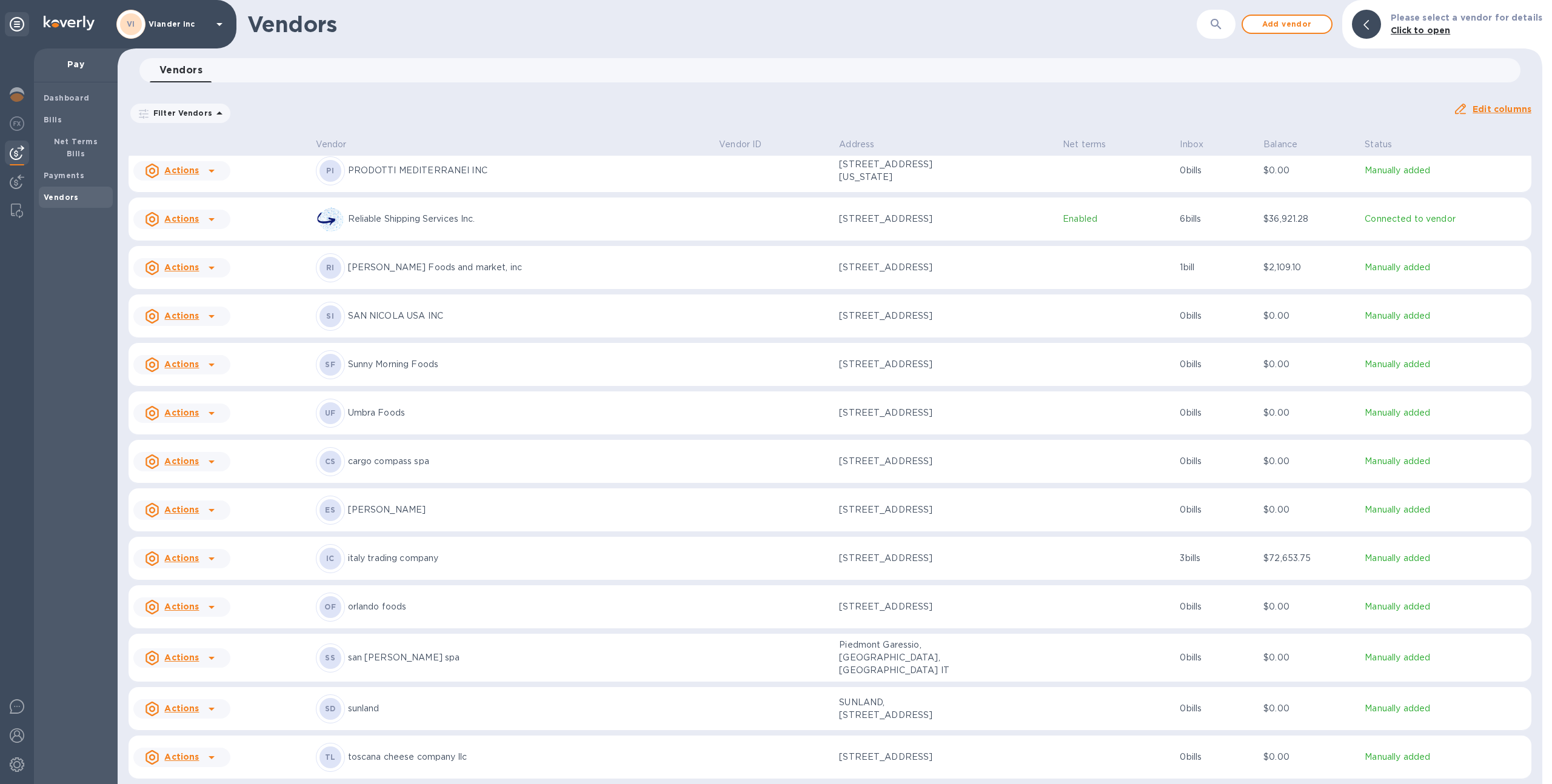
scroll to position [714, 0]
click at [660, 213] on p "Reliable Shipping Services Inc." at bounding box center [529, 219] width 362 height 13
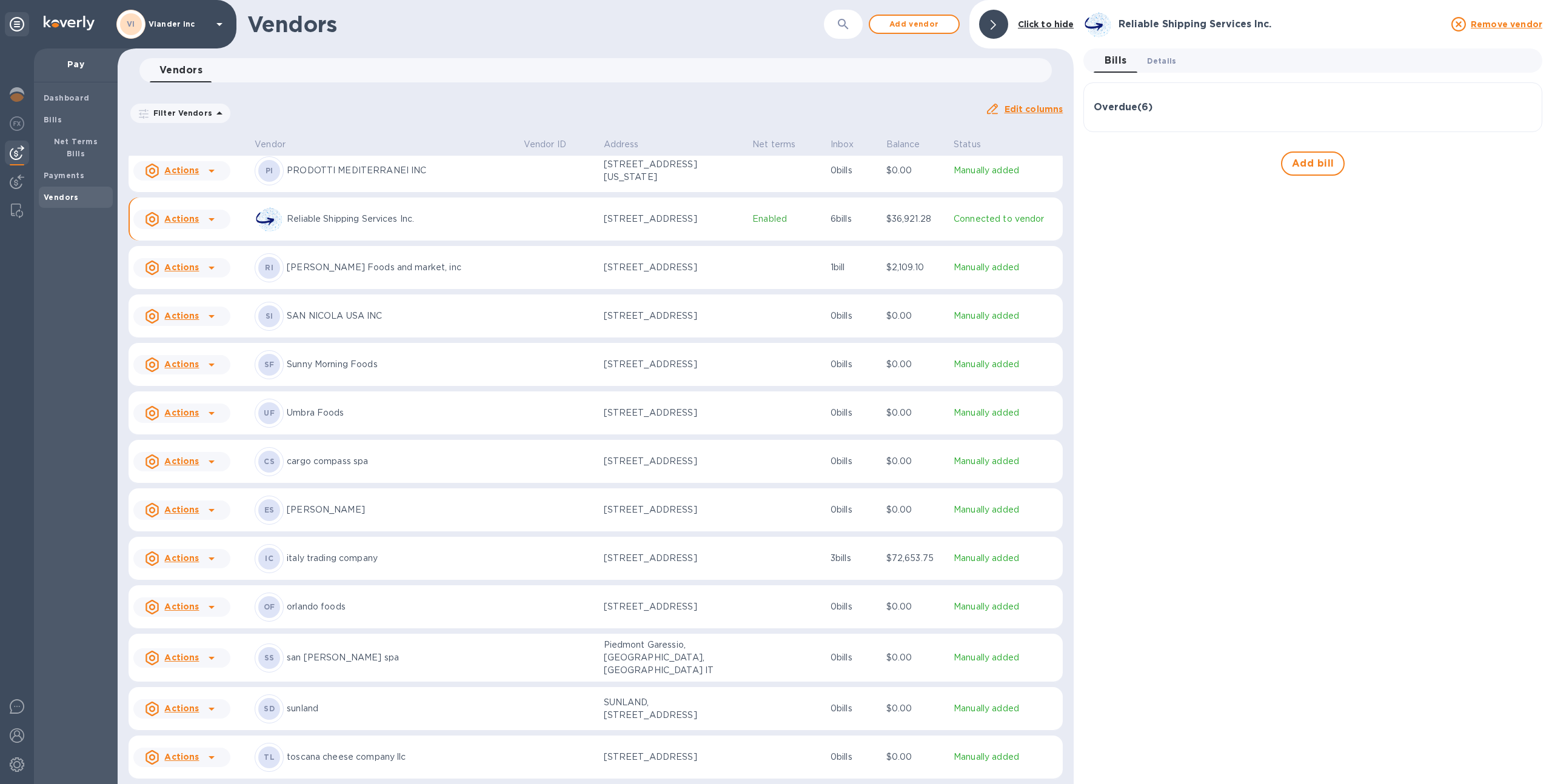
click at [1156, 60] on span "Details 0" at bounding box center [1161, 61] width 29 height 13
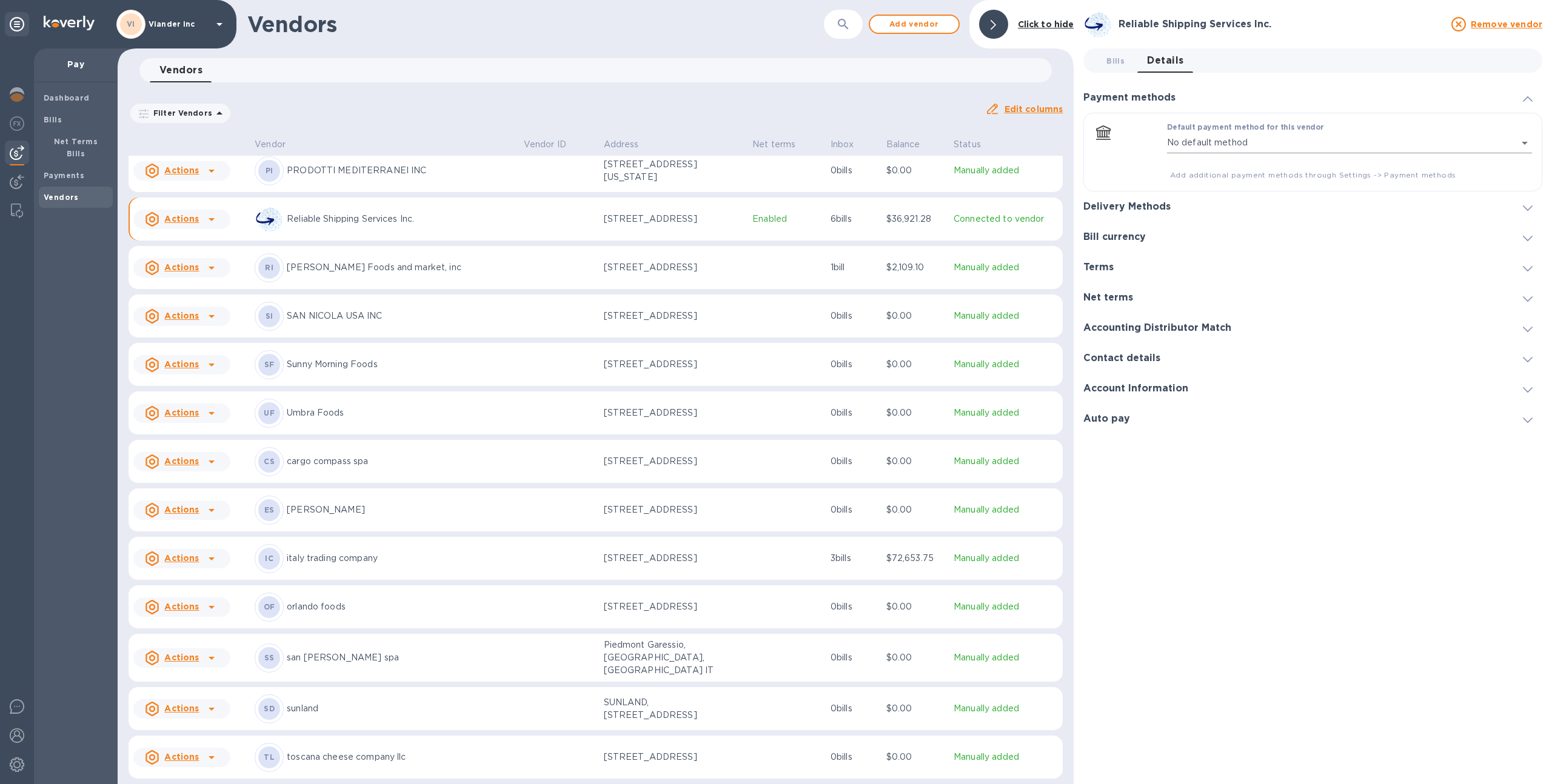
click at [1177, 148] on body "VI Viander inc Pay Dashboard Bills Net Terms Bills Payments Vendors Vendors ​ A…" at bounding box center [776, 392] width 1552 height 784
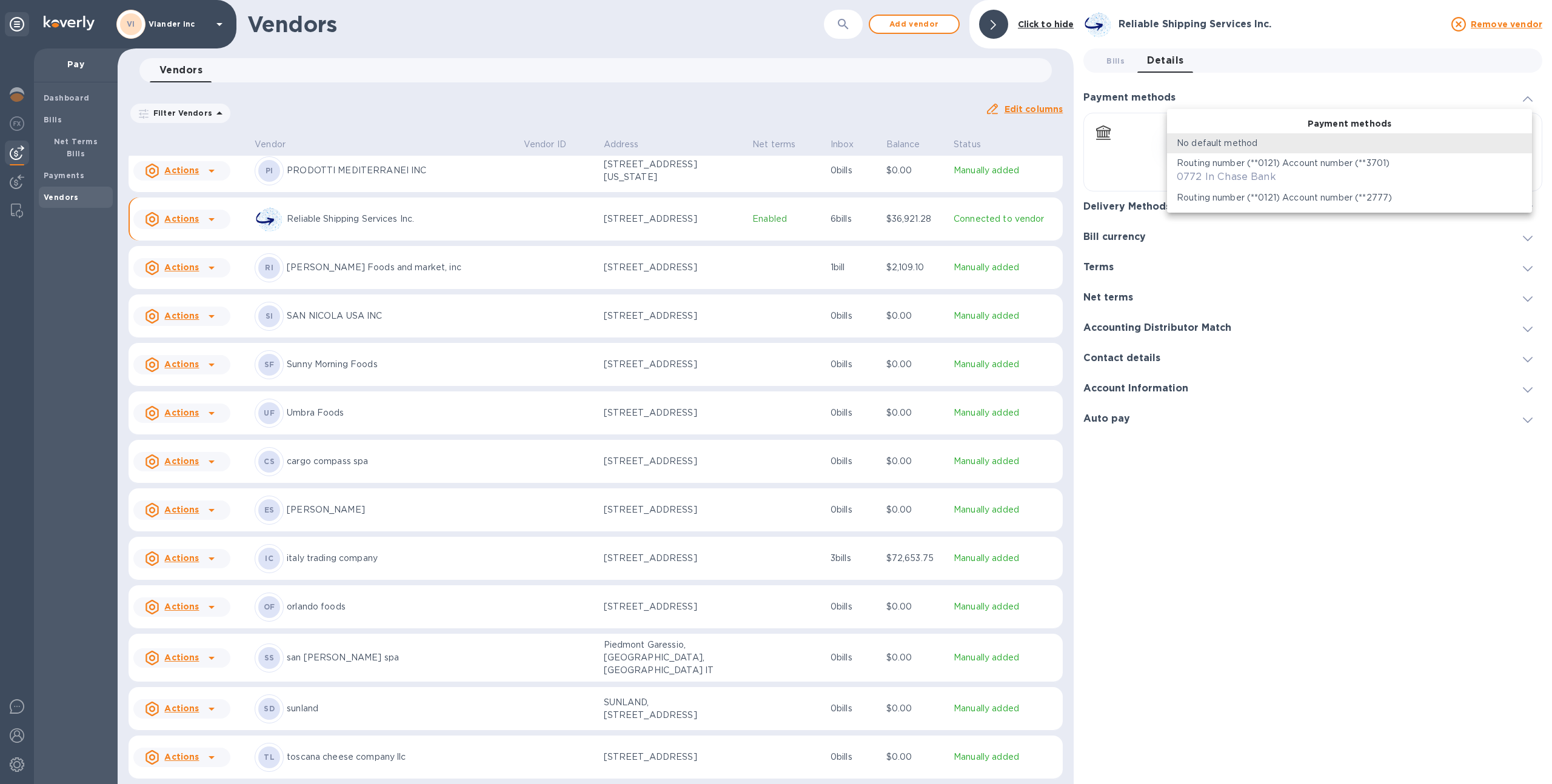
click at [122, 233] on div at bounding box center [776, 392] width 1552 height 784
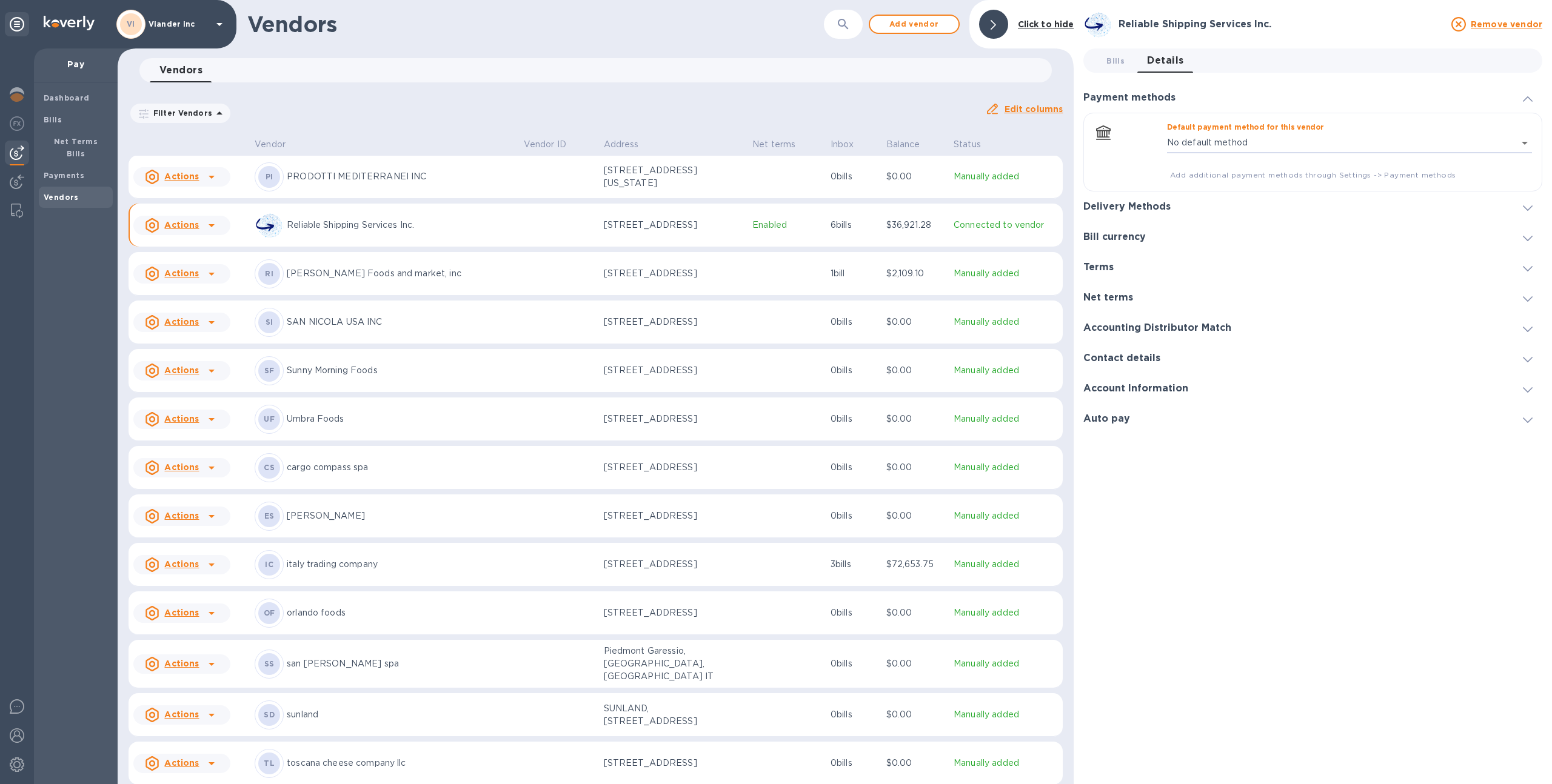
scroll to position [678, 0]
click at [1241, 134] on body "VI Viander inc Pay Dashboard Bills Net Terms Bills Payments Vendors Vendors ​ A…" at bounding box center [776, 392] width 1552 height 784
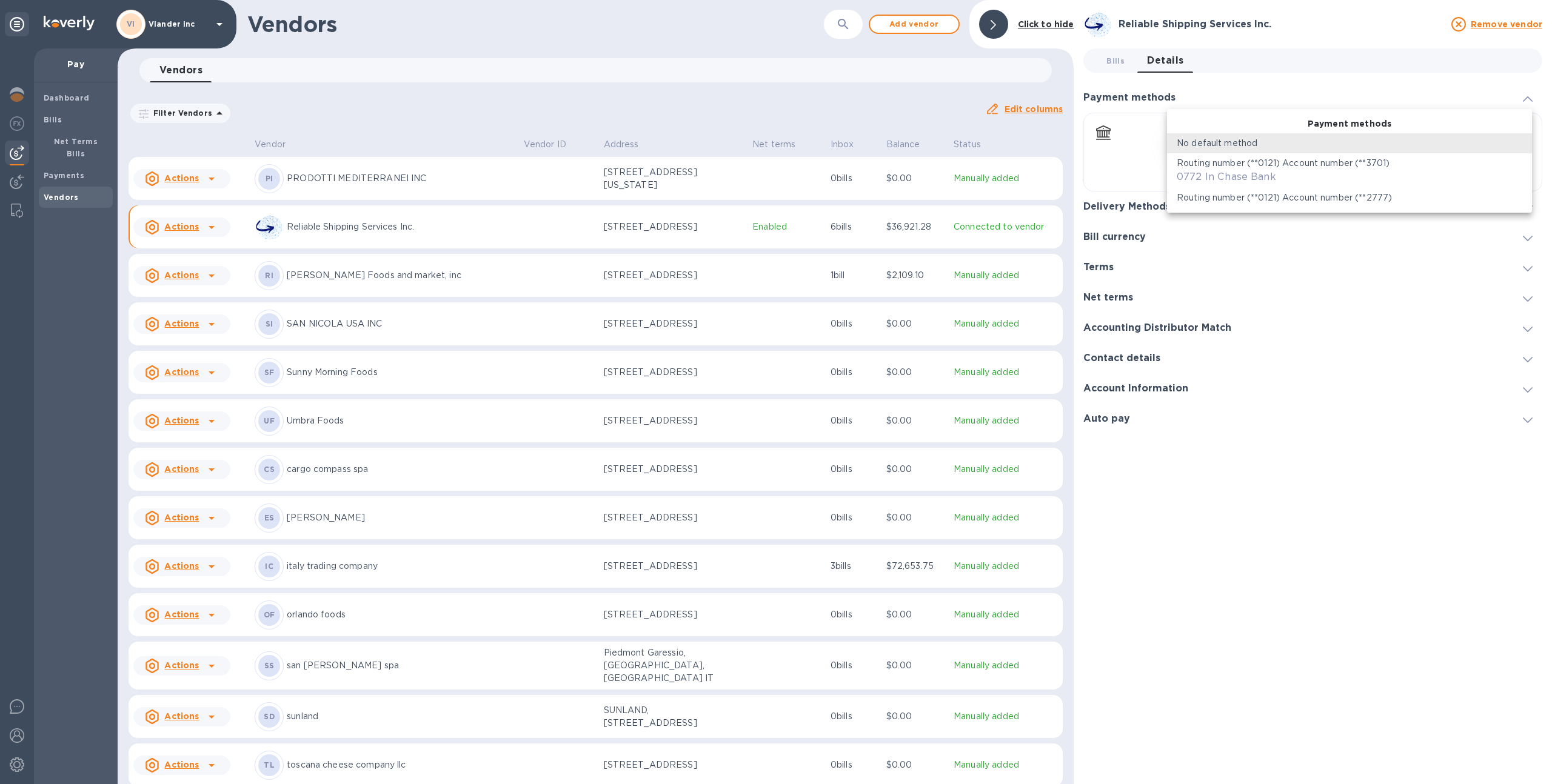
click at [1151, 201] on div at bounding box center [776, 392] width 1552 height 784
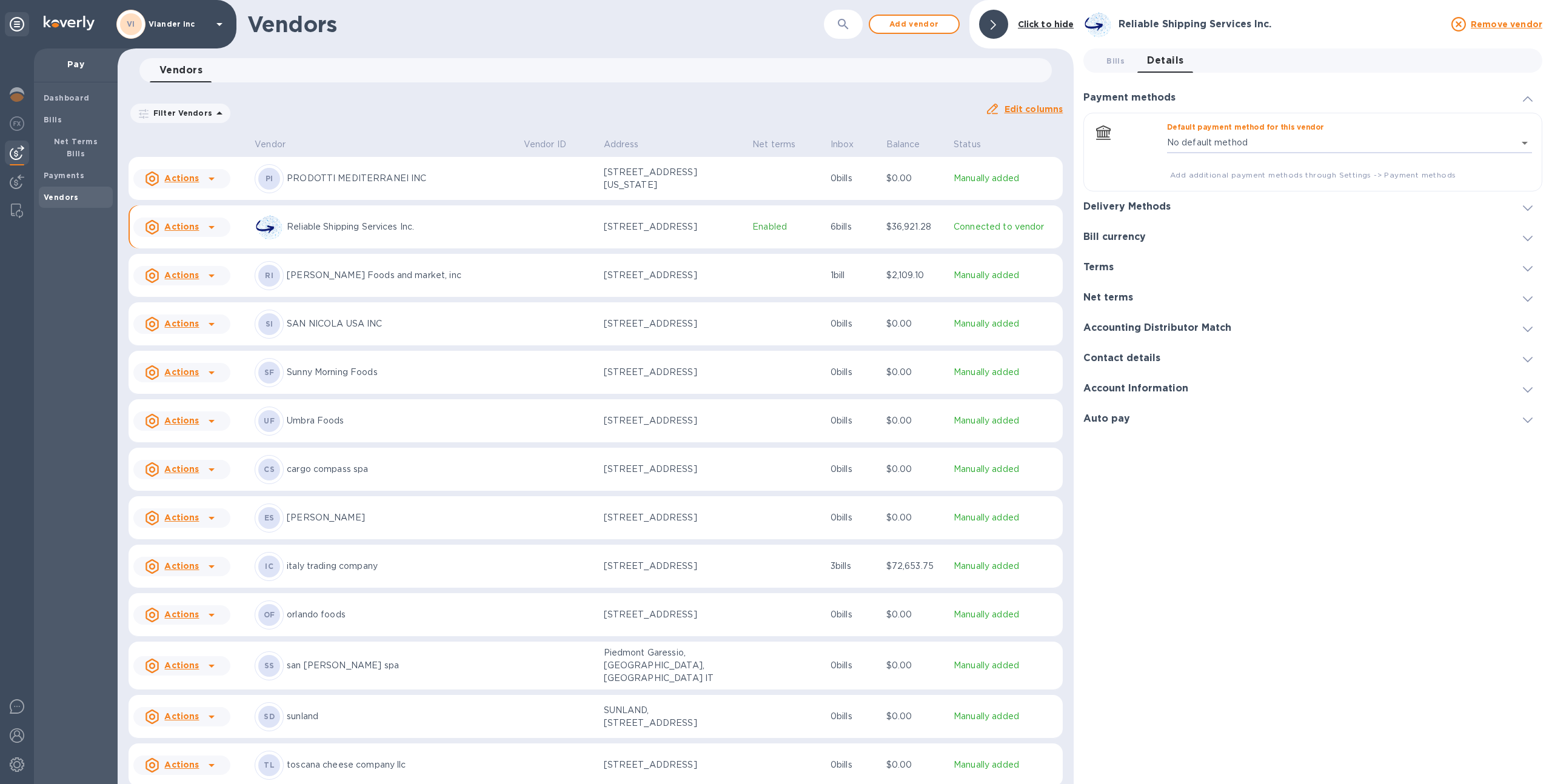
click at [1140, 203] on h3 "Delivery Methods" at bounding box center [1127, 207] width 87 height 11
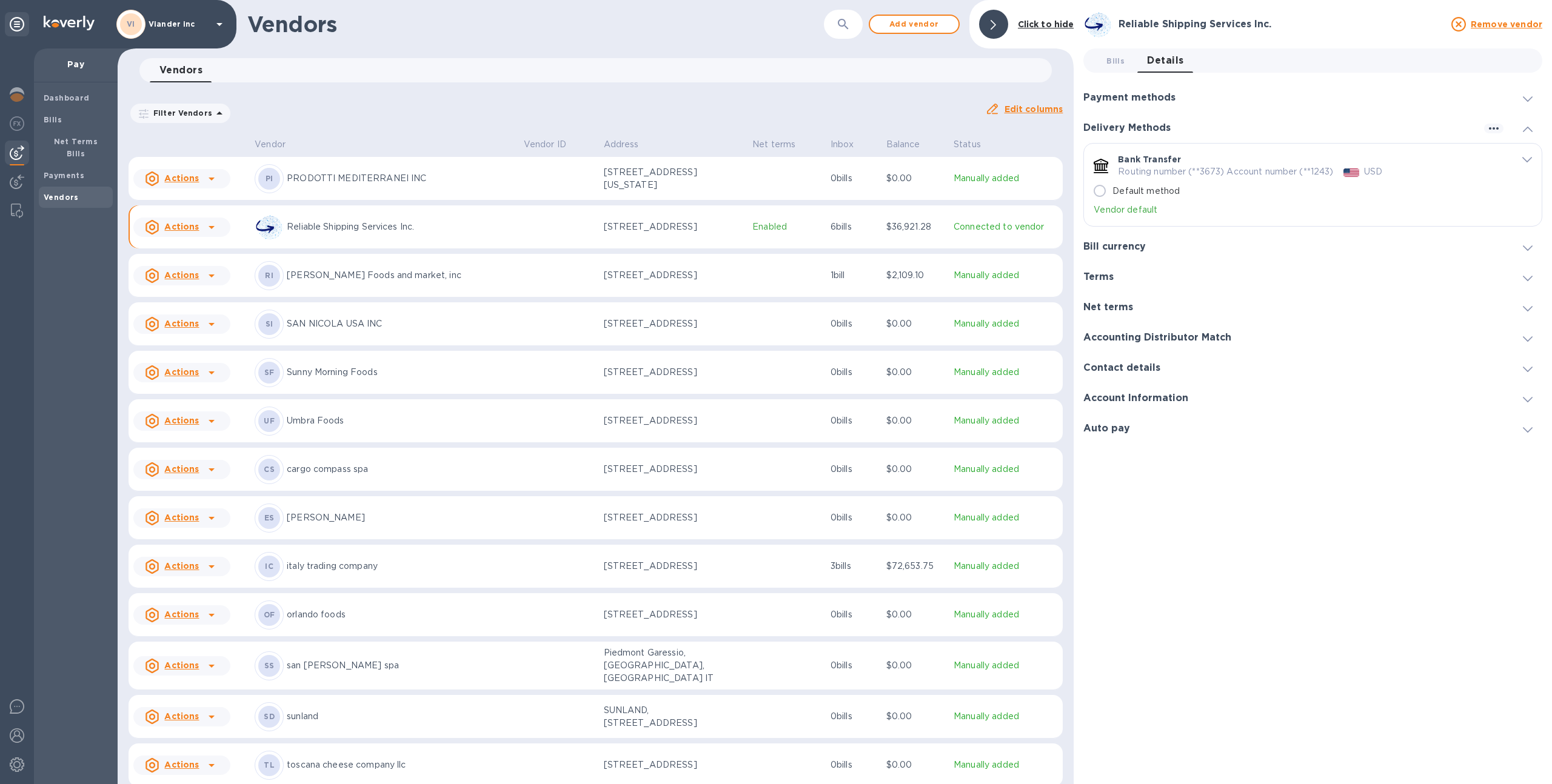
click at [1165, 189] on p "Default method" at bounding box center [1145, 191] width 67 height 13
click at [1112, 189] on input "Default method" at bounding box center [1099, 190] width 25 height 25
radio input "true"
click at [1152, 95] on h3 "Payment methods" at bounding box center [1130, 98] width 92 height 11
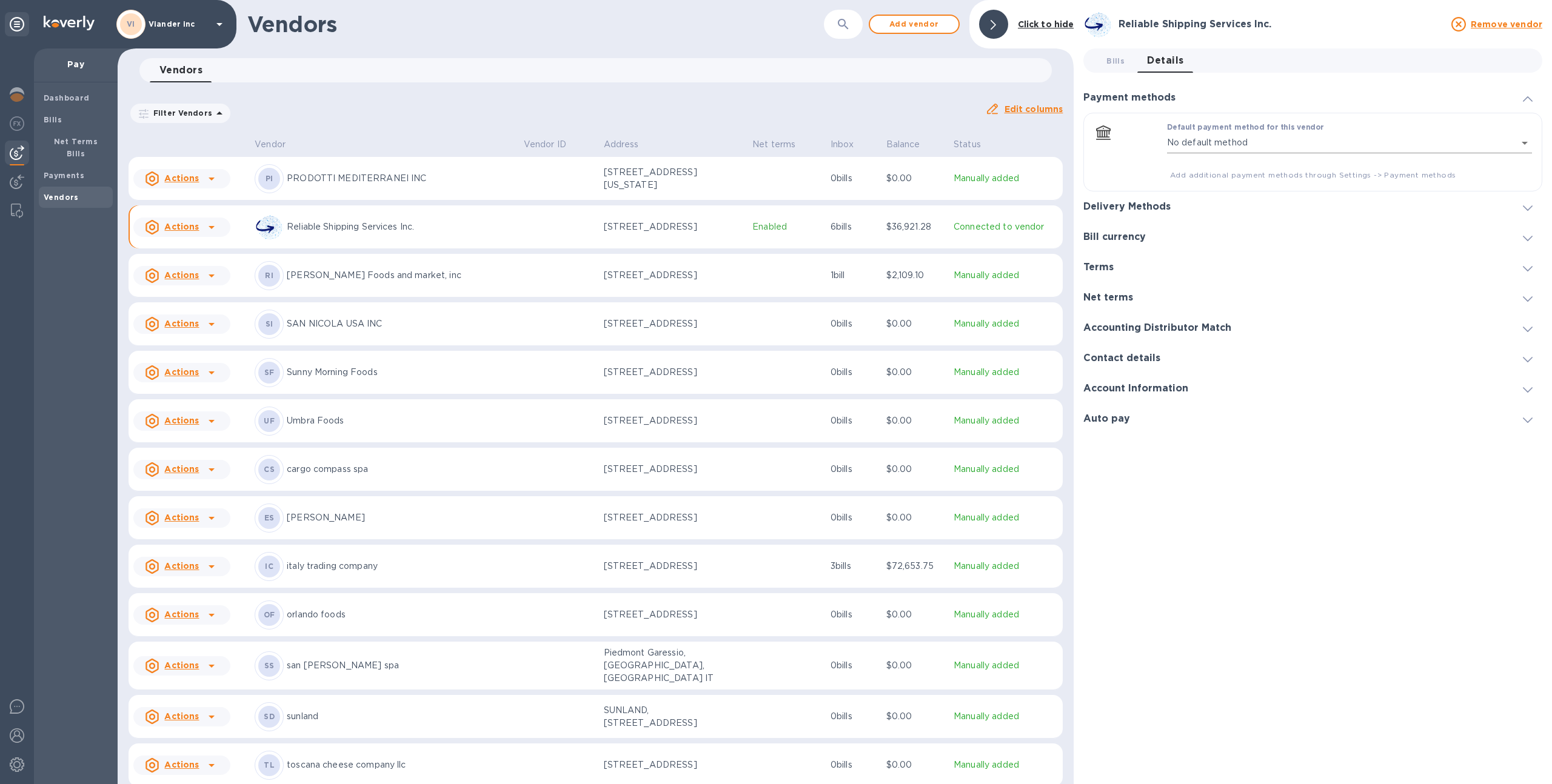
click at [1234, 136] on body "VI Viander inc Pay Dashboard Bills Net Terms Bills Payments Vendors Vendors ​ A…" at bounding box center [776, 392] width 1552 height 784
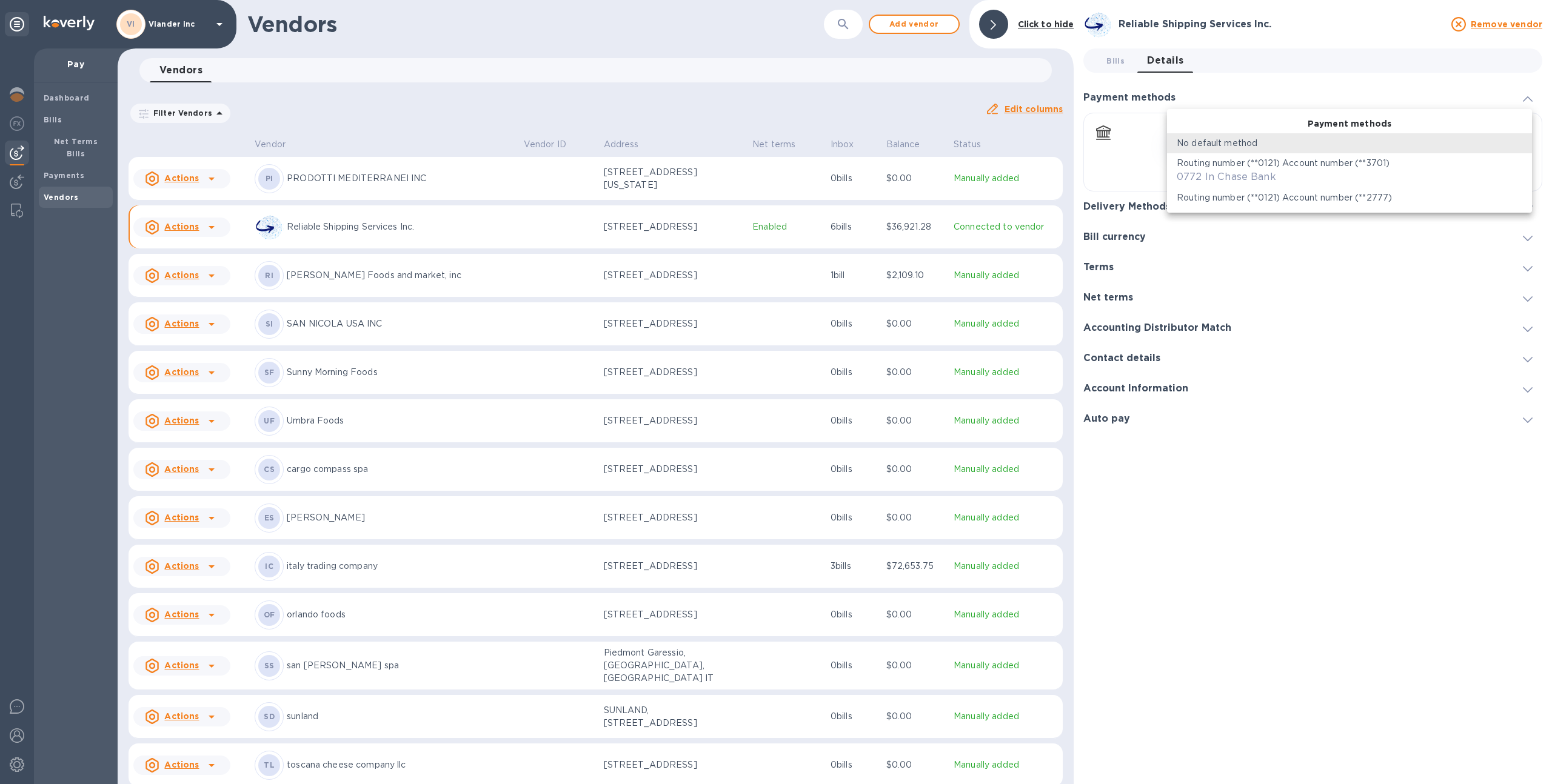
click at [1136, 210] on div at bounding box center [776, 392] width 1552 height 784
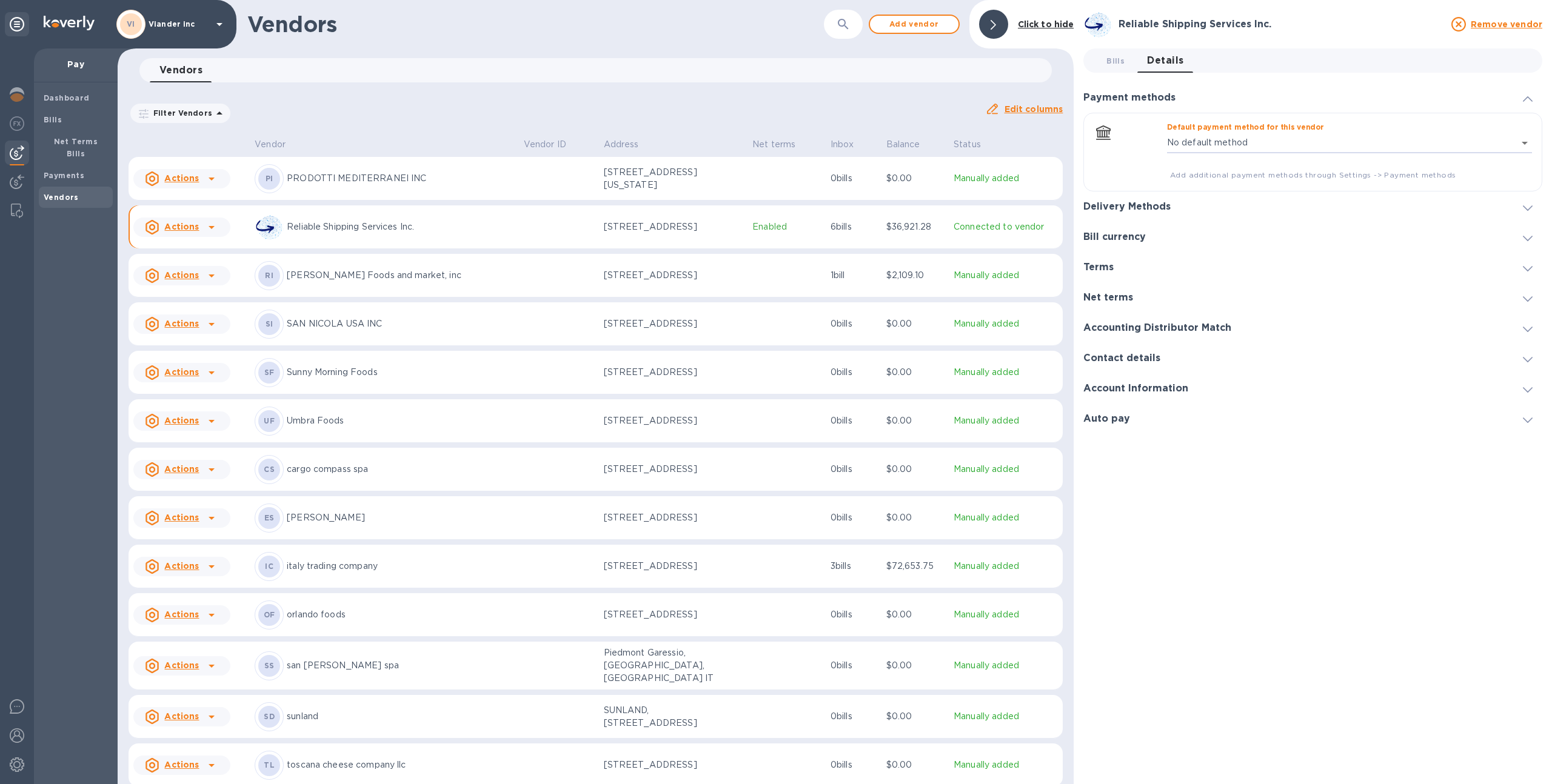
click at [1129, 206] on h3 "Delivery Methods" at bounding box center [1127, 207] width 87 height 11
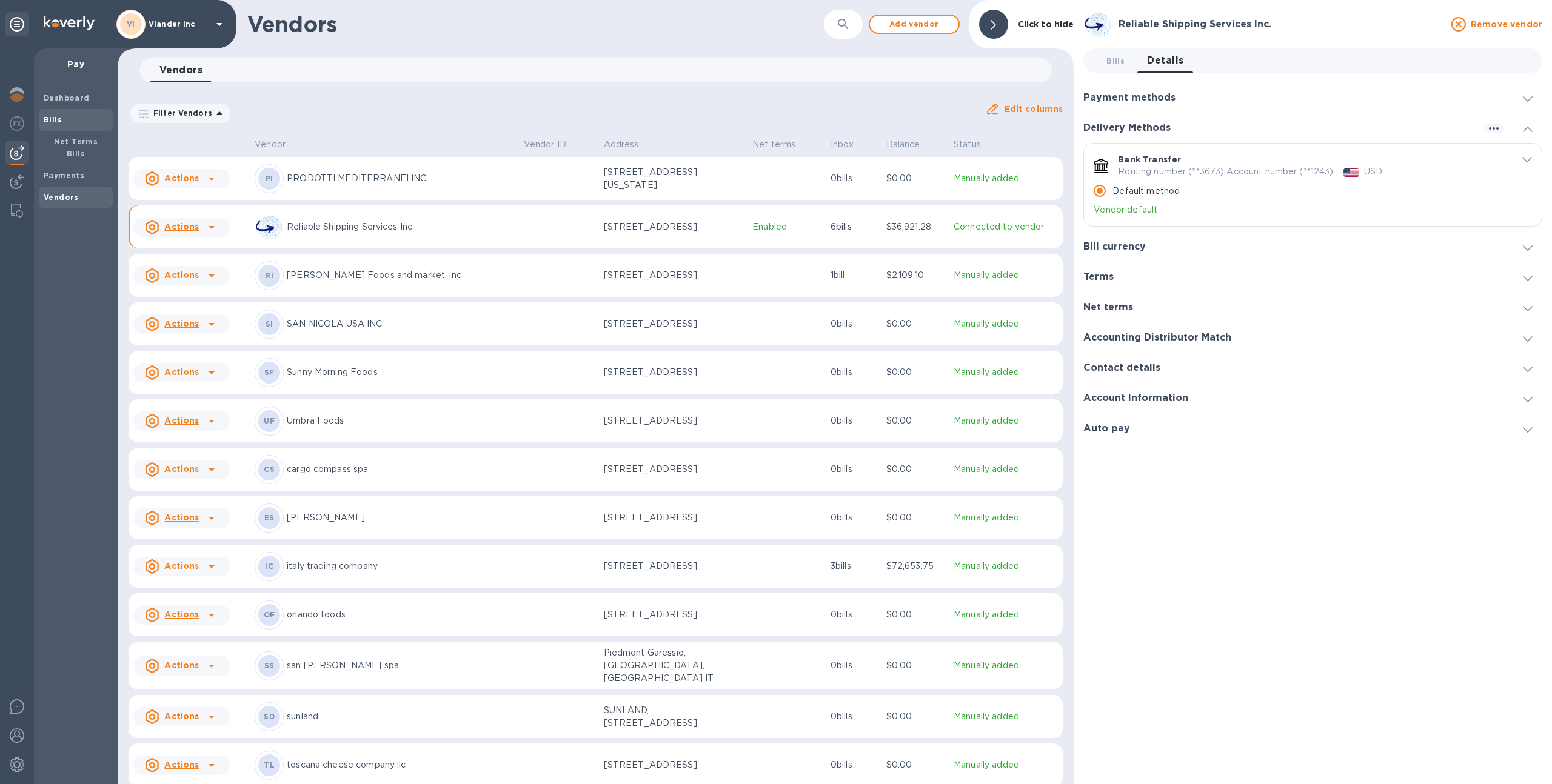
click at [52, 123] on b "Bills" at bounding box center [52, 119] width 18 height 9
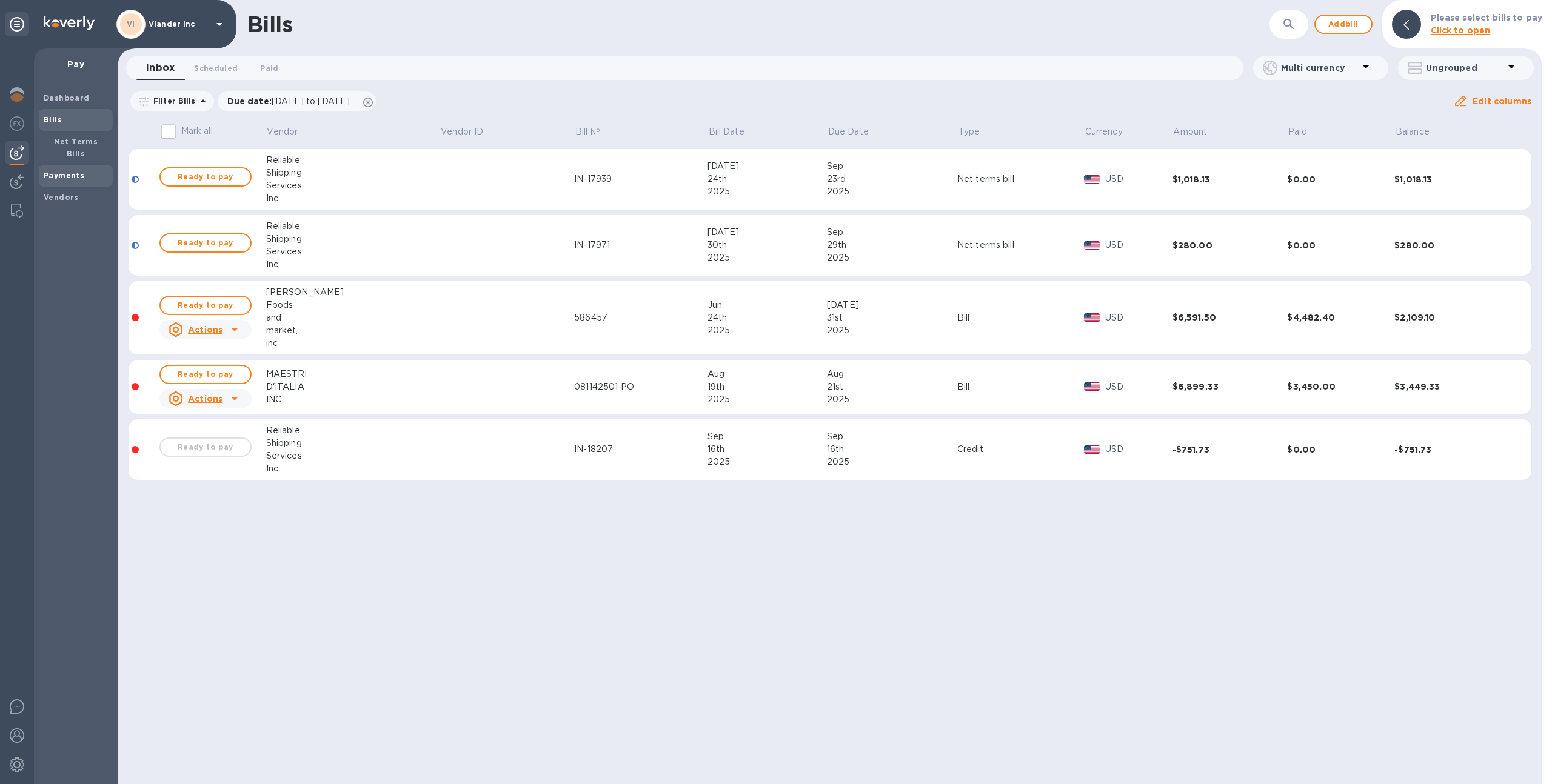
click at [88, 170] on span "Payments" at bounding box center [76, 176] width 65 height 12
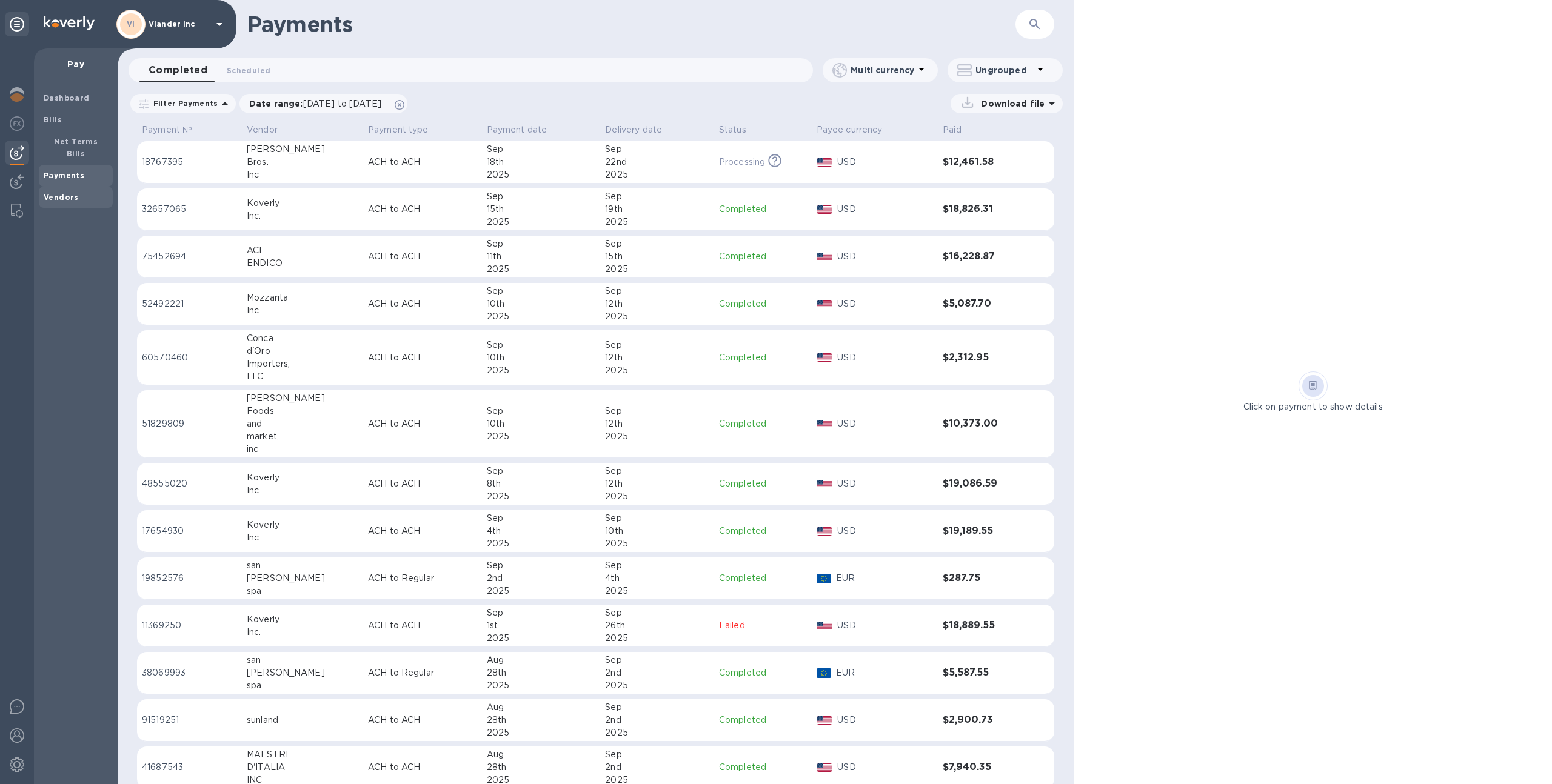
click at [85, 192] on span "Vendors" at bounding box center [76, 198] width 65 height 12
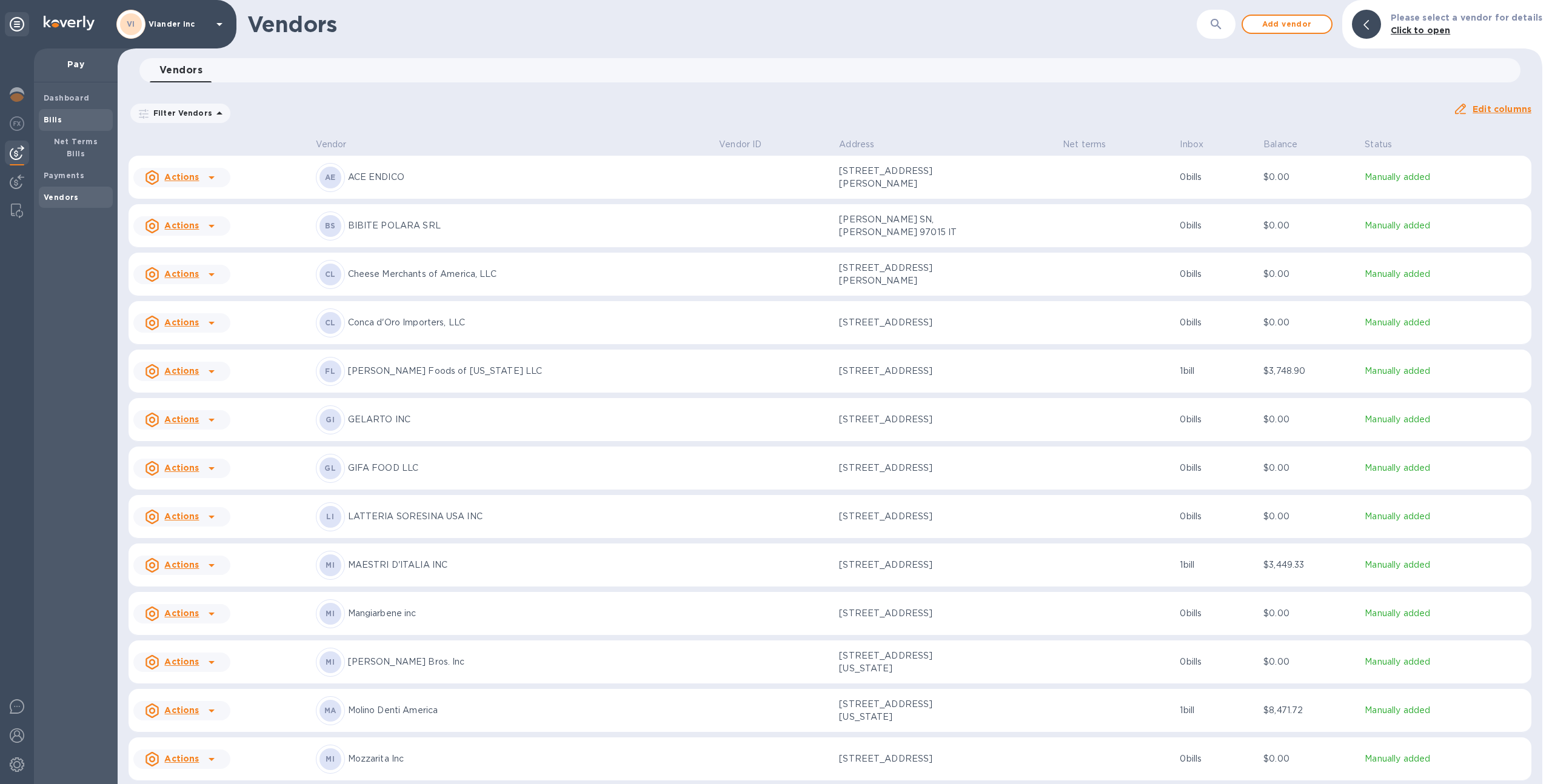
click at [71, 118] on span "Bills" at bounding box center [76, 120] width 65 height 12
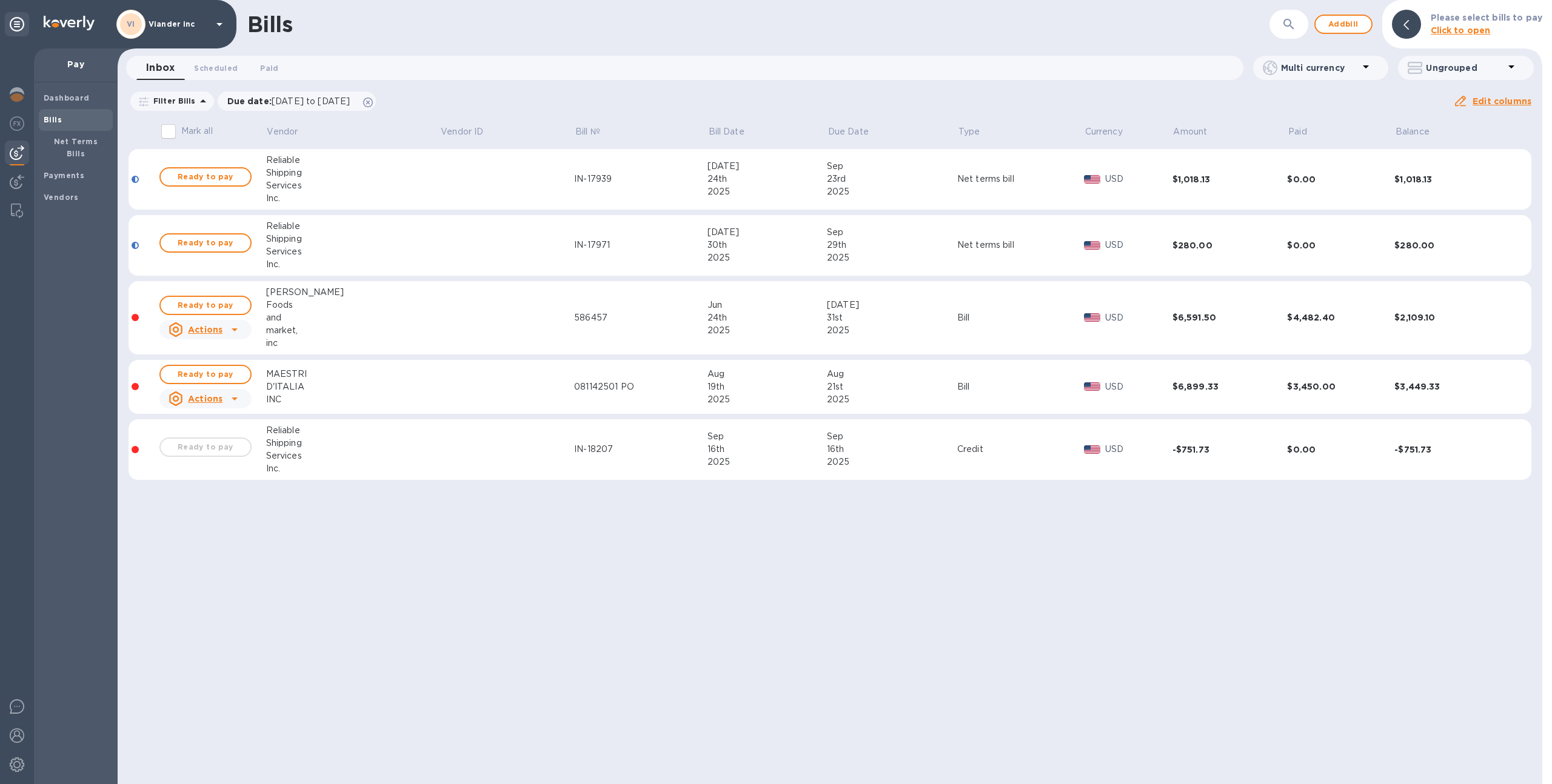
click at [378, 433] on div "Reliable" at bounding box center [352, 430] width 174 height 13
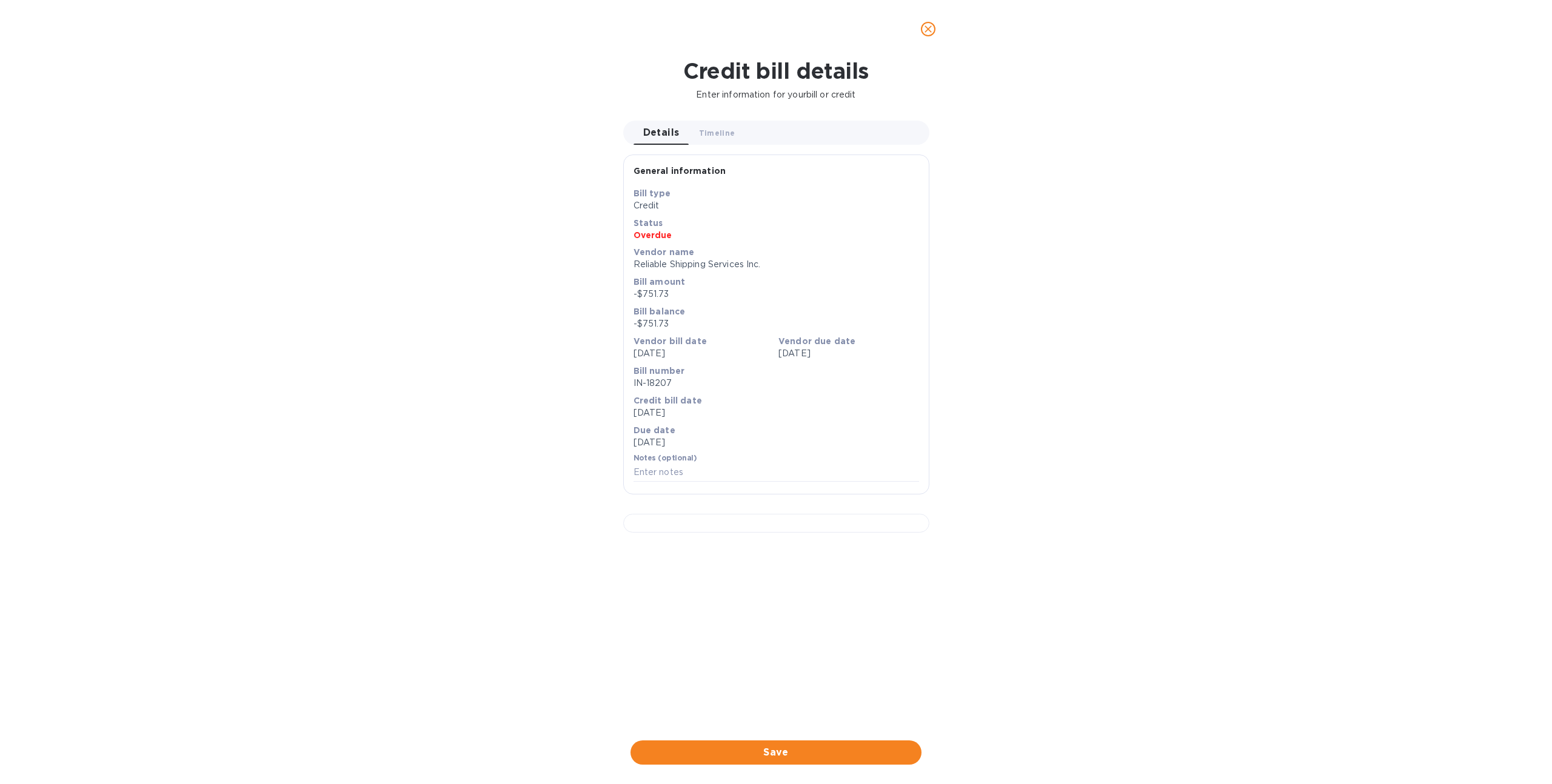
click at [930, 24] on icon "close" at bounding box center [928, 29] width 12 height 12
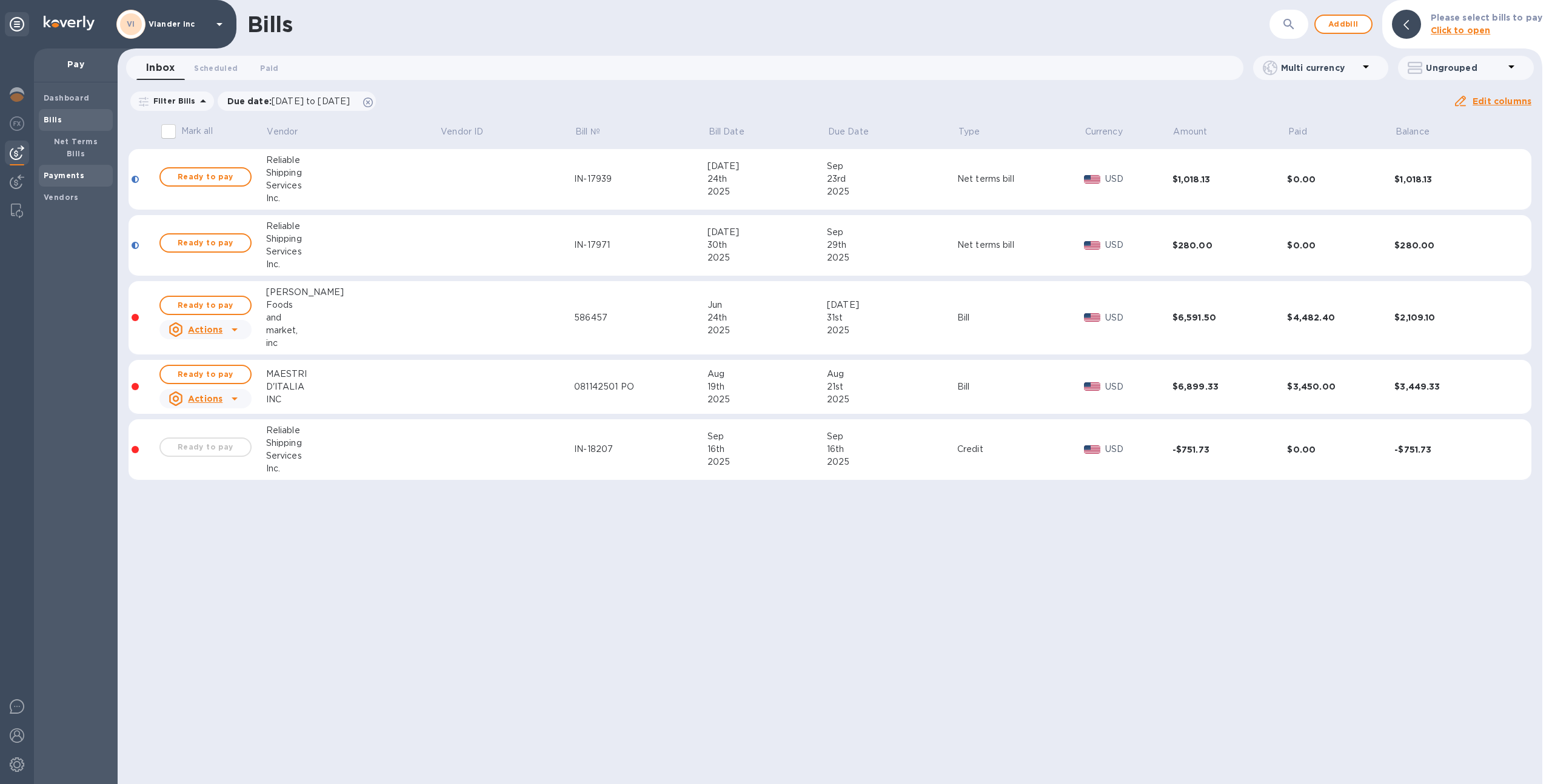
click at [92, 170] on span "Payments" at bounding box center [76, 176] width 65 height 12
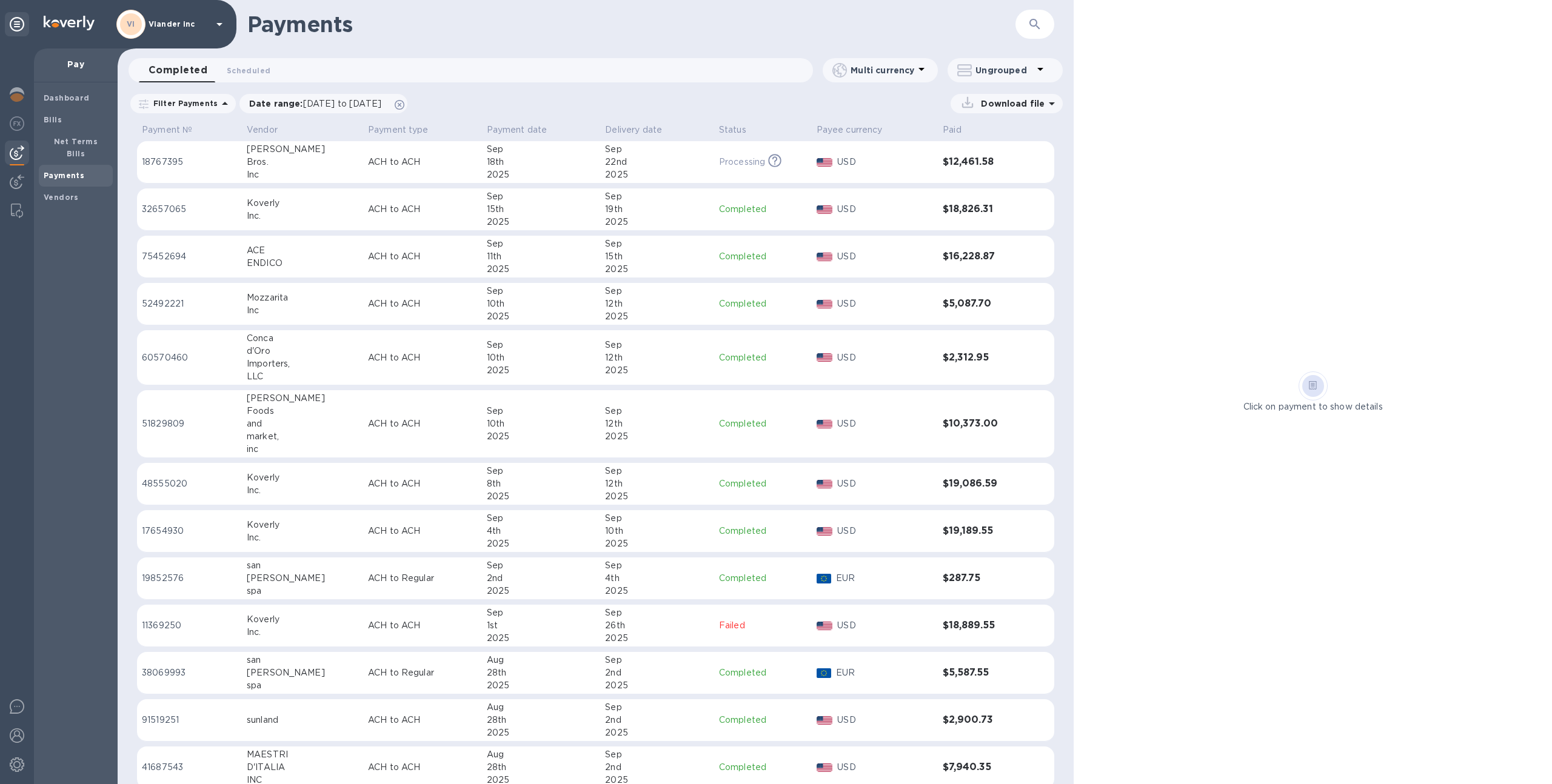
click at [1026, 29] on button "button" at bounding box center [1034, 24] width 29 height 29
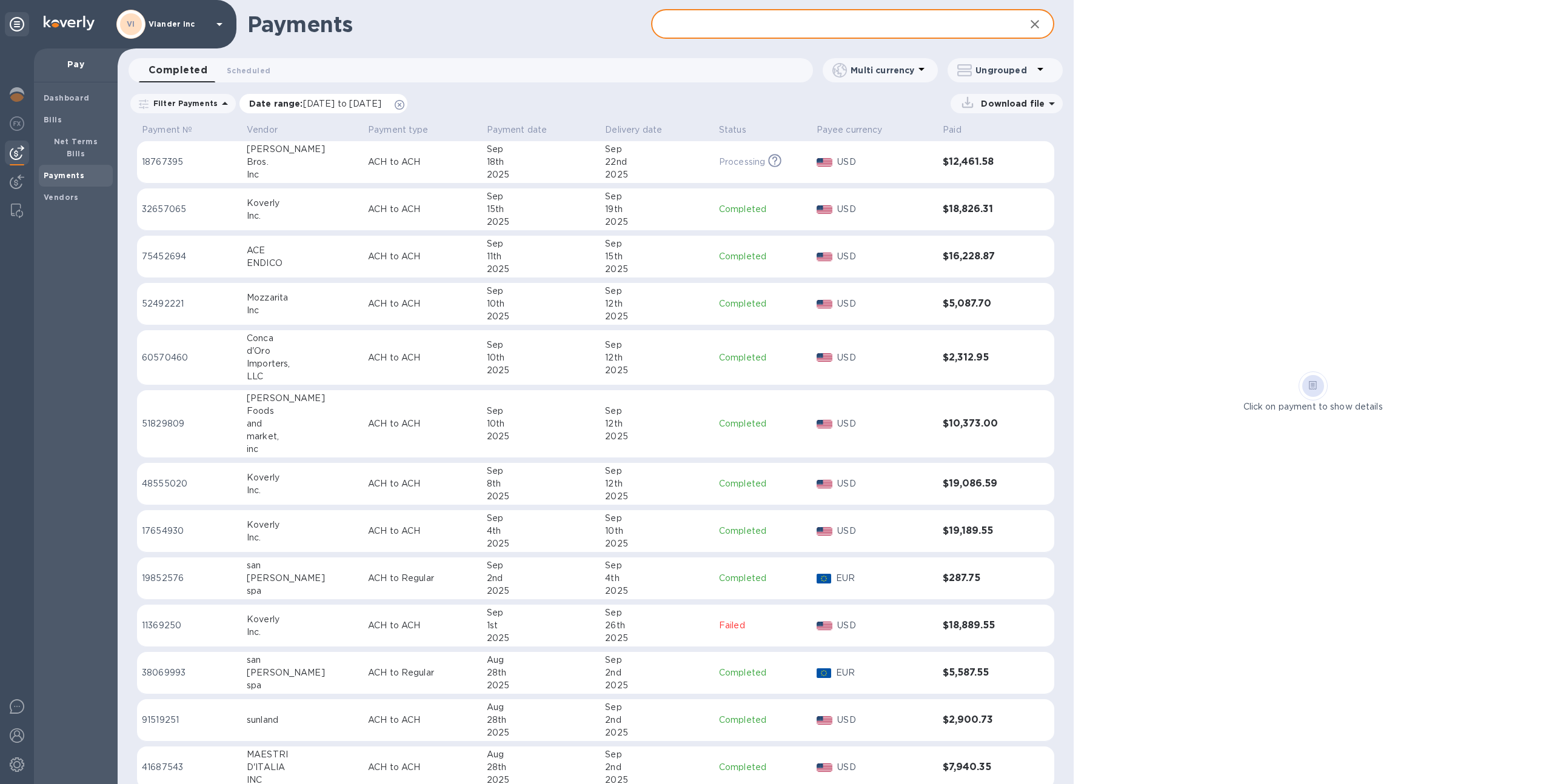
click at [404, 108] on icon at bounding box center [399, 105] width 10 height 10
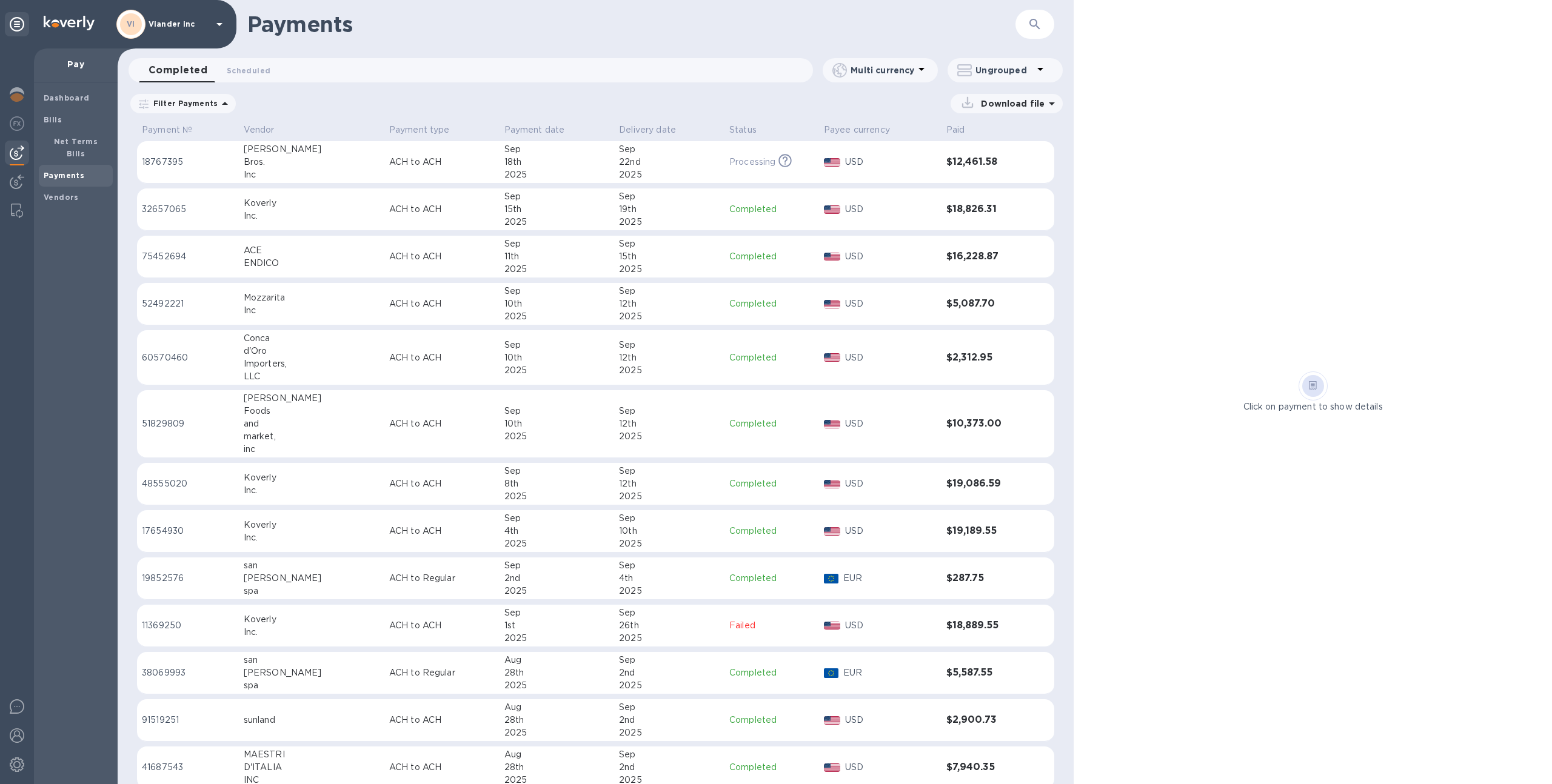
click at [1023, 32] on button "button" at bounding box center [1034, 24] width 29 height 29
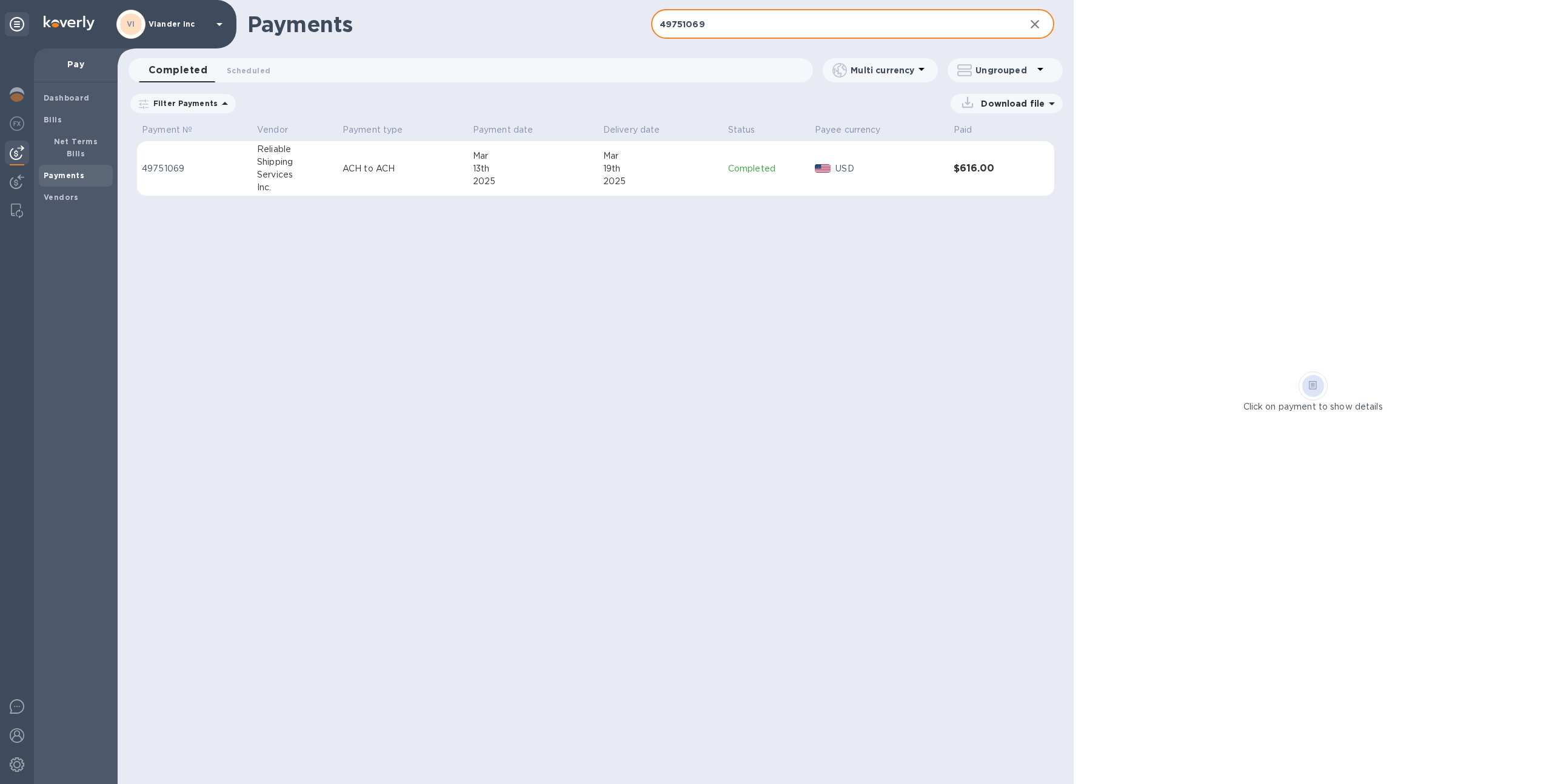
click at [777, 175] on td "Completed" at bounding box center [766, 168] width 86 height 55
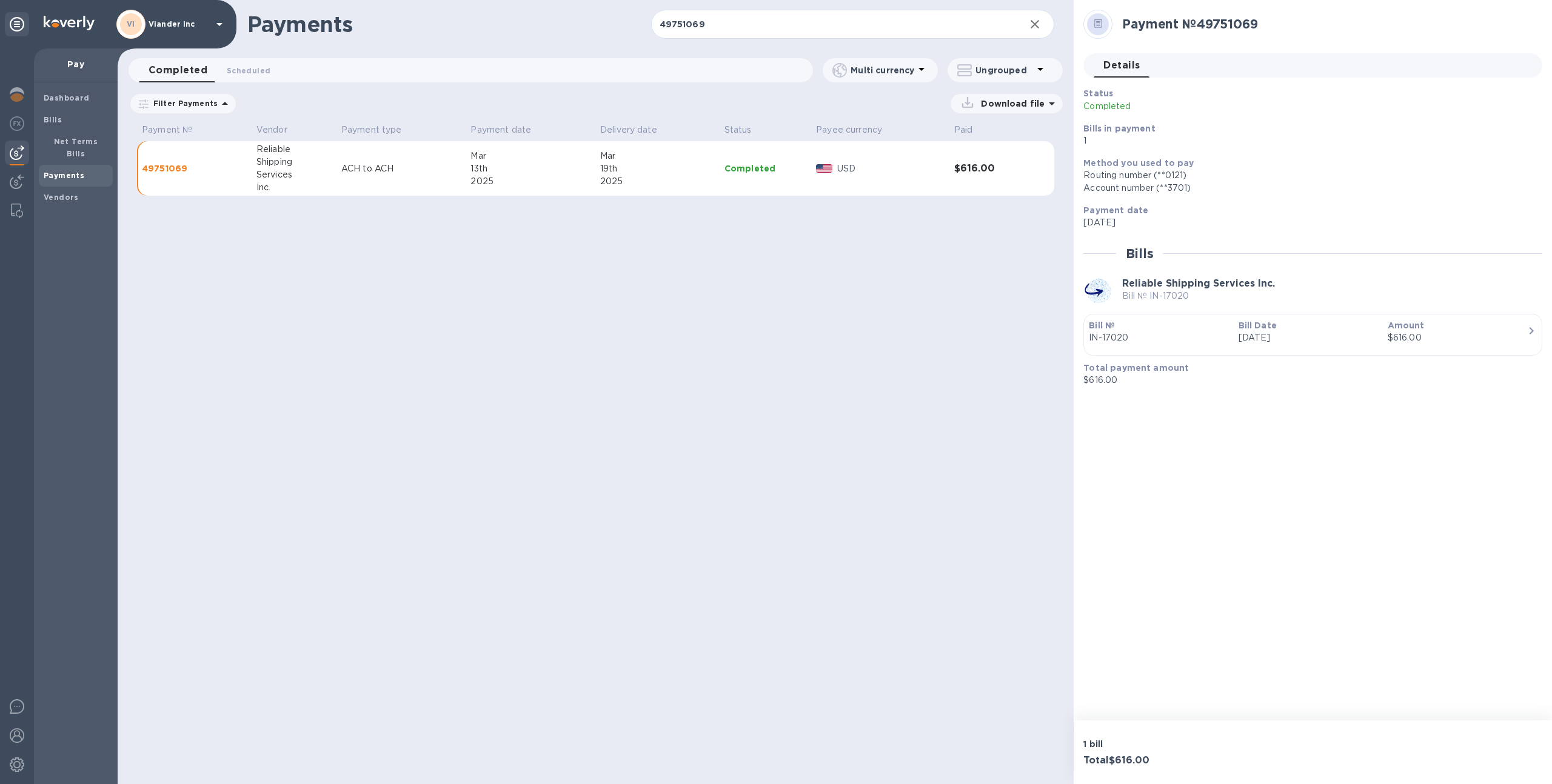
click at [1202, 327] on p "Bill №" at bounding box center [1159, 325] width 140 height 12
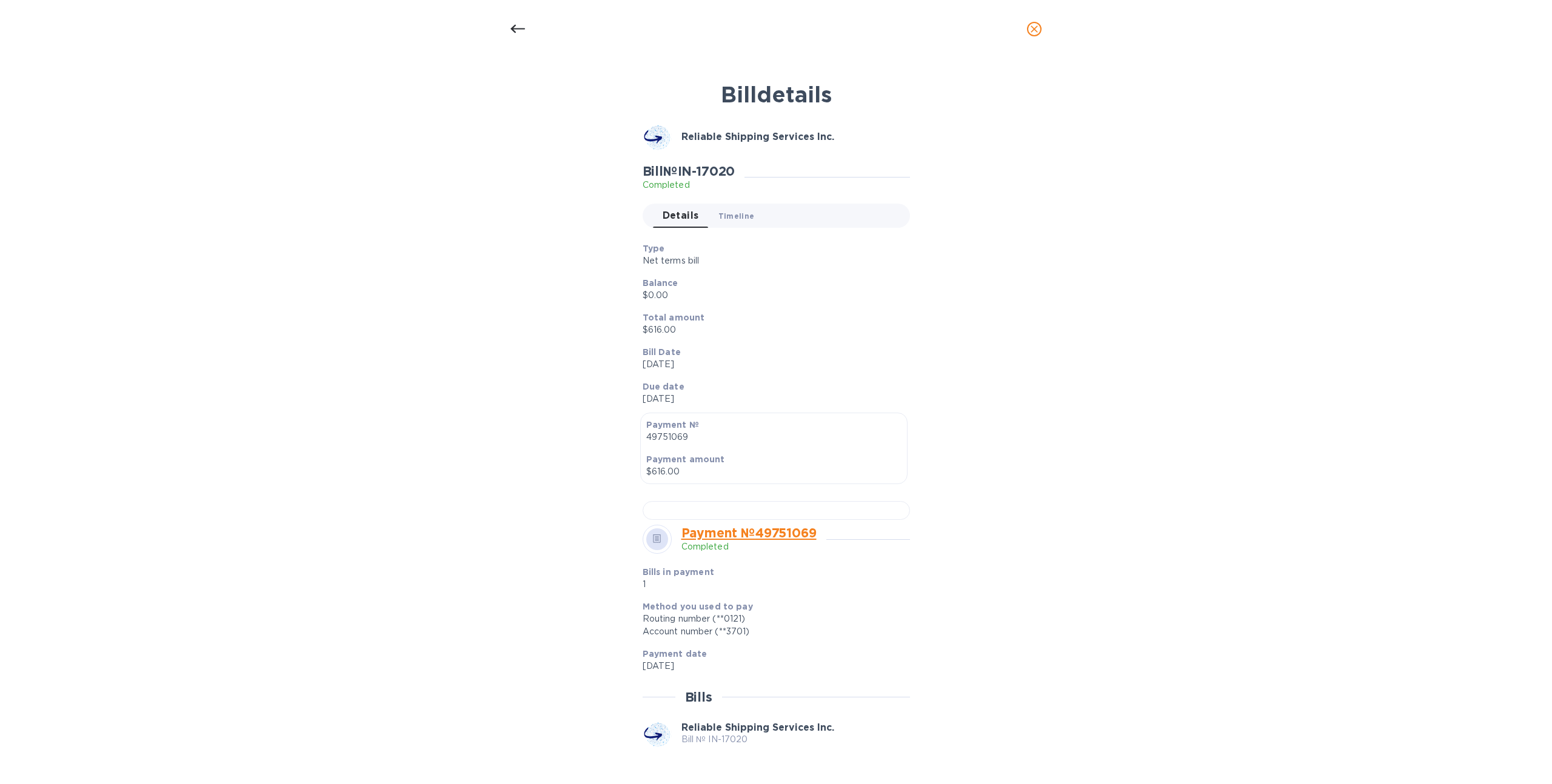
click at [728, 207] on button "Timeline 0" at bounding box center [736, 215] width 56 height 24
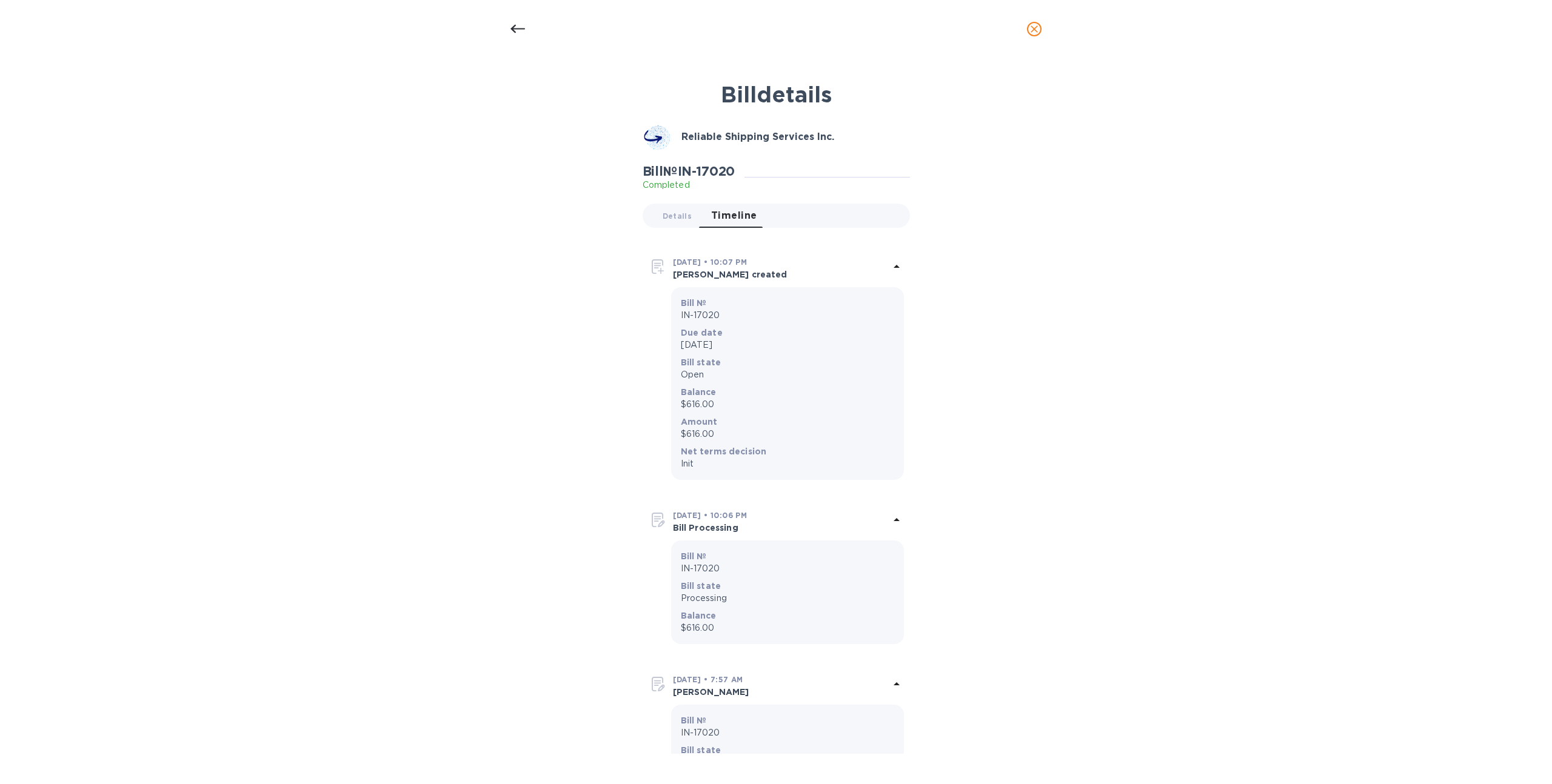
click at [1036, 26] on icon "close" at bounding box center [1034, 29] width 12 height 12
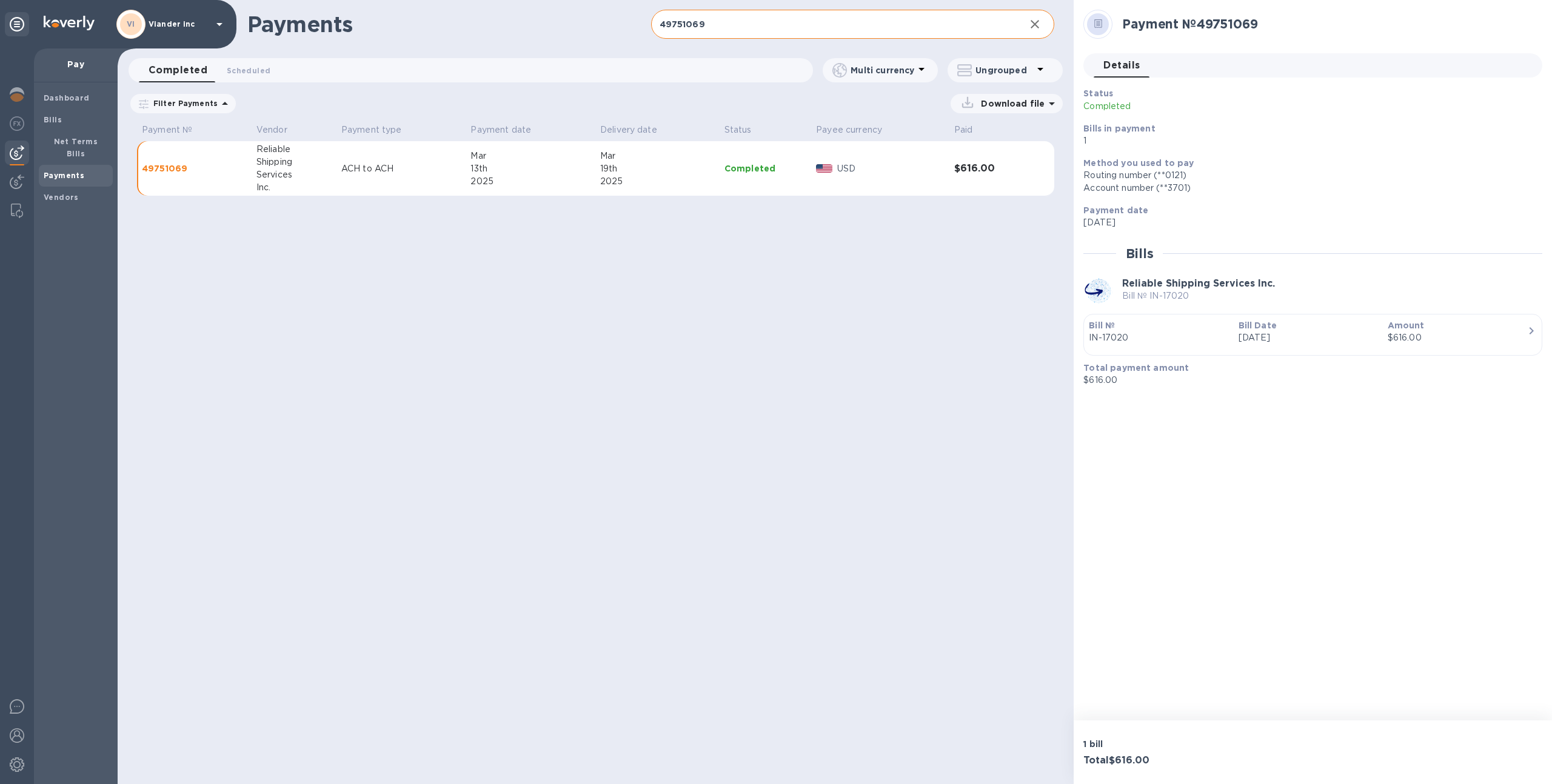
click at [706, 23] on input "49751069" at bounding box center [833, 24] width 365 height 30
type input "40881155"
click at [548, 175] on div "2025" at bounding box center [532, 181] width 120 height 13
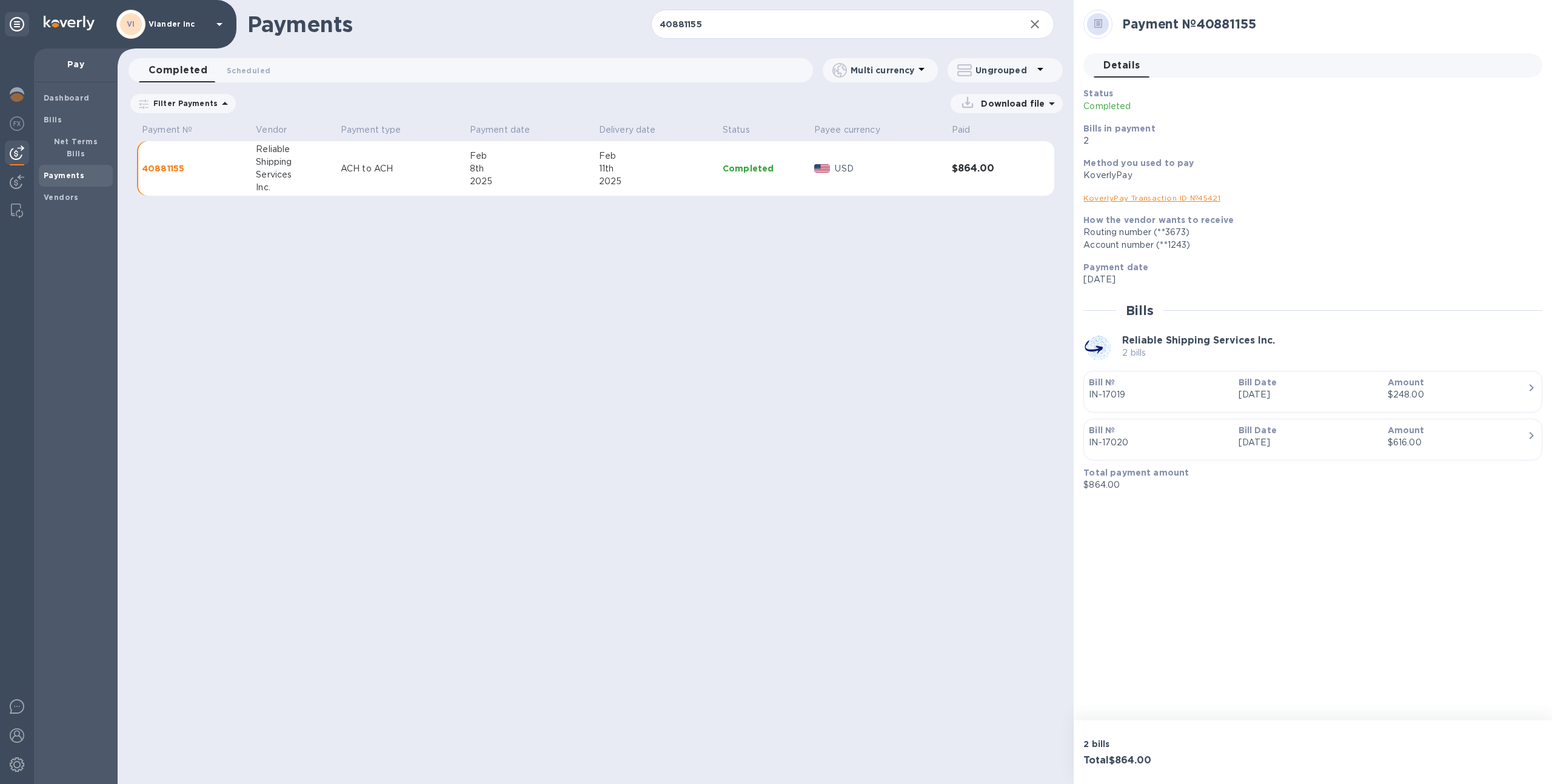
click at [1179, 431] on p "Bill №" at bounding box center [1159, 430] width 140 height 12
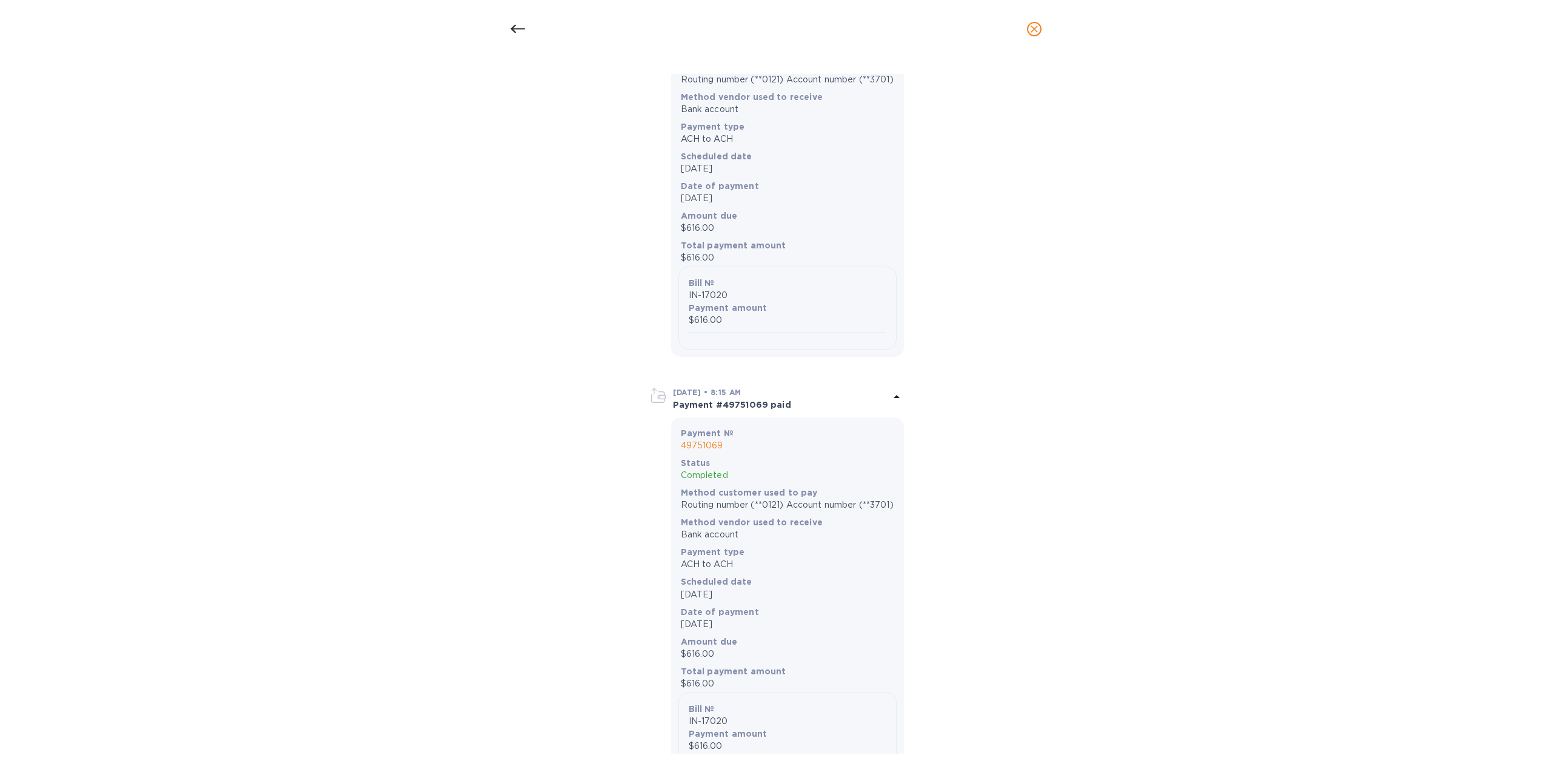
scroll to position [951, 0]
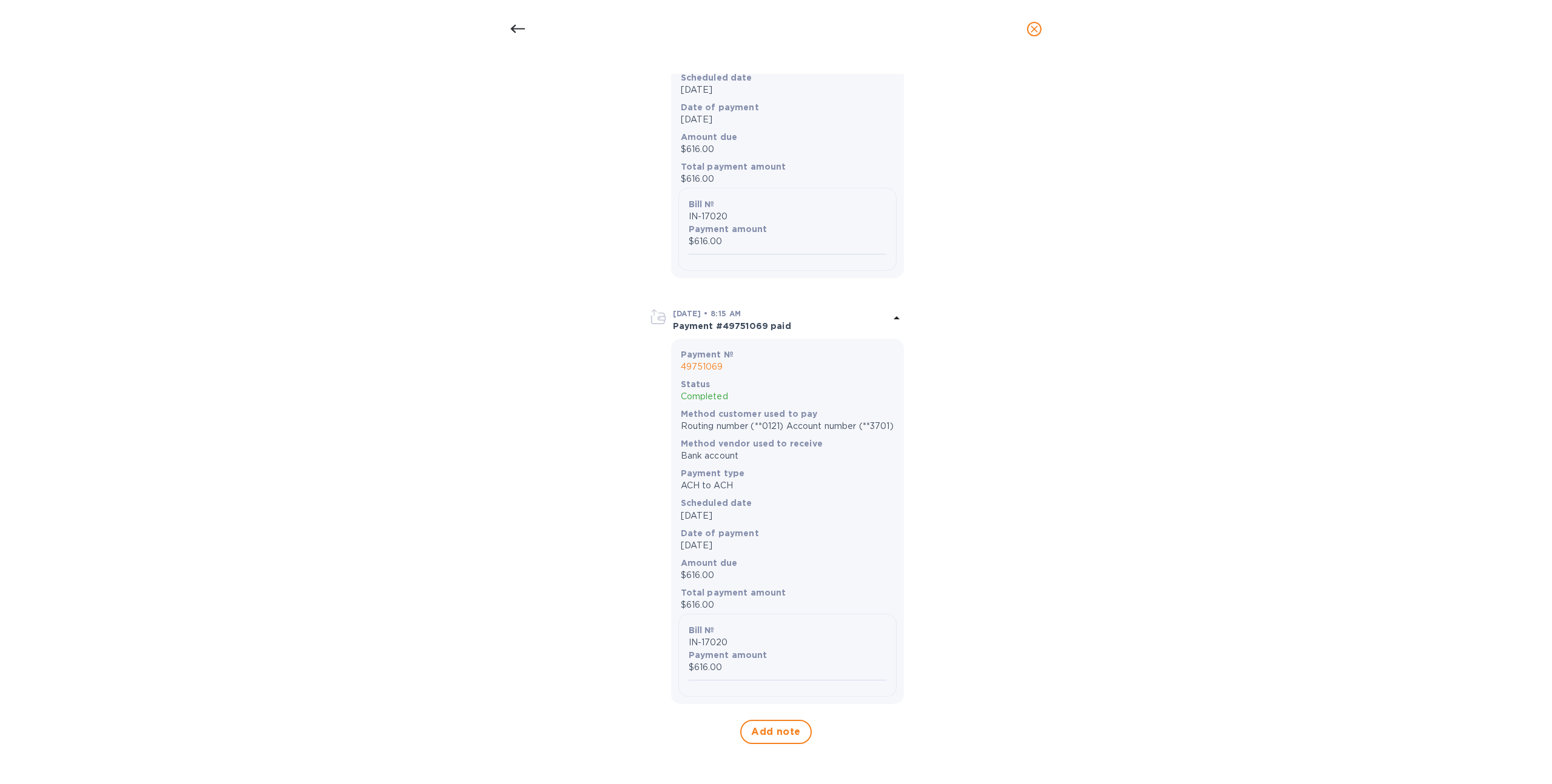
click at [1039, 24] on icon "close" at bounding box center [1034, 29] width 12 height 12
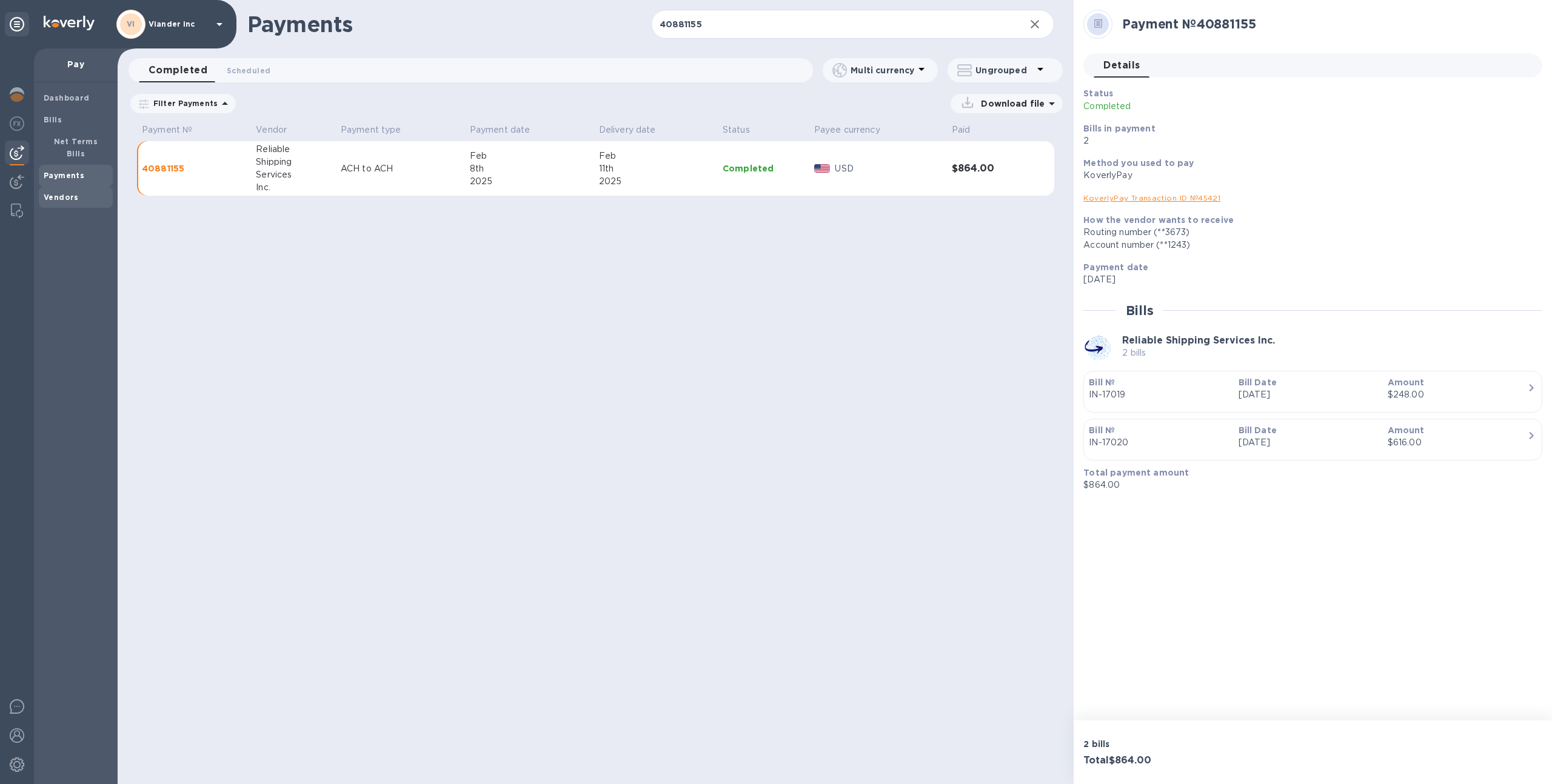
click at [44, 193] on b "Vendors" at bounding box center [61, 197] width 35 height 9
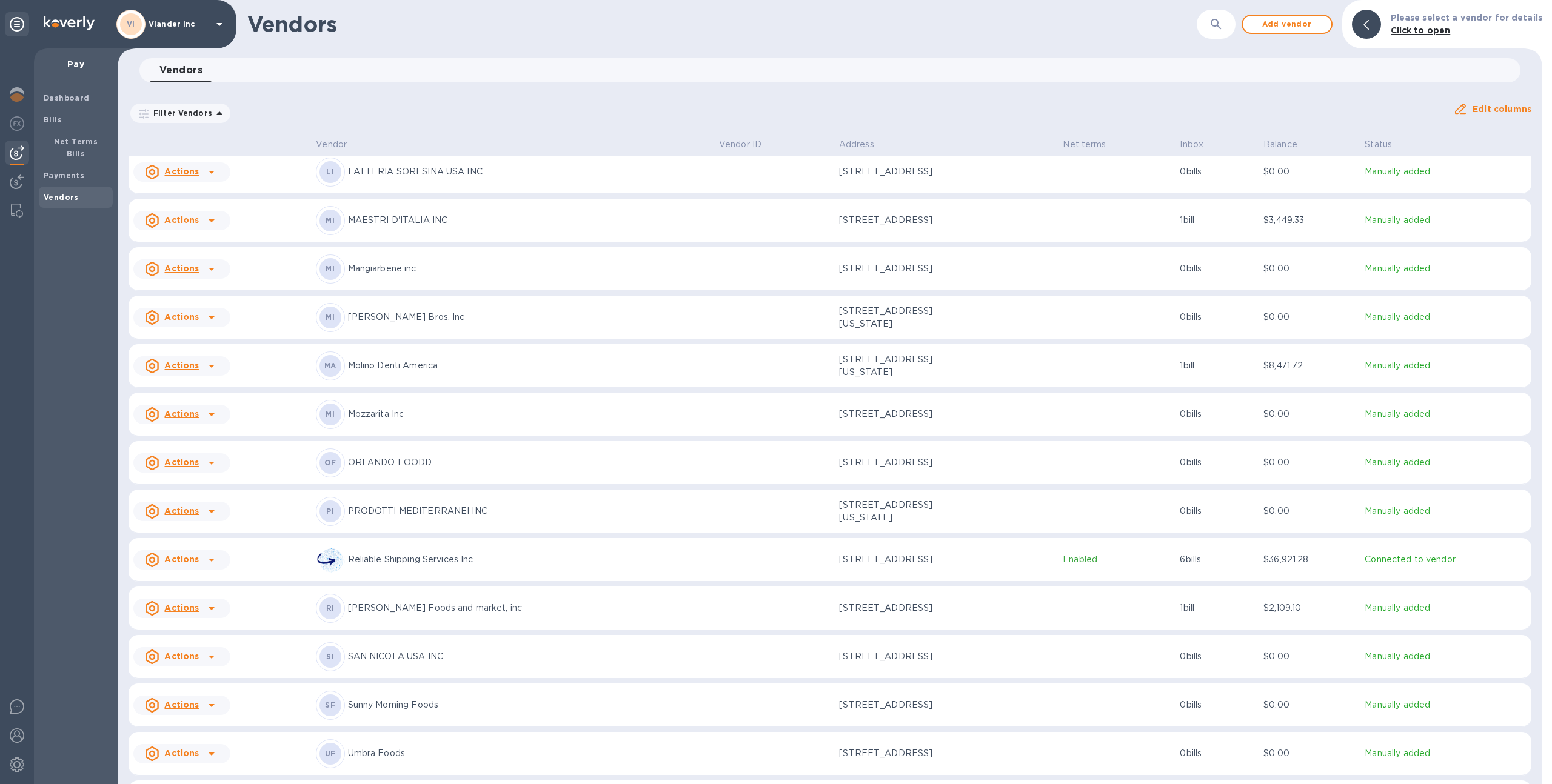
scroll to position [346, 0]
click at [714, 581] on td at bounding box center [774, 559] width 120 height 44
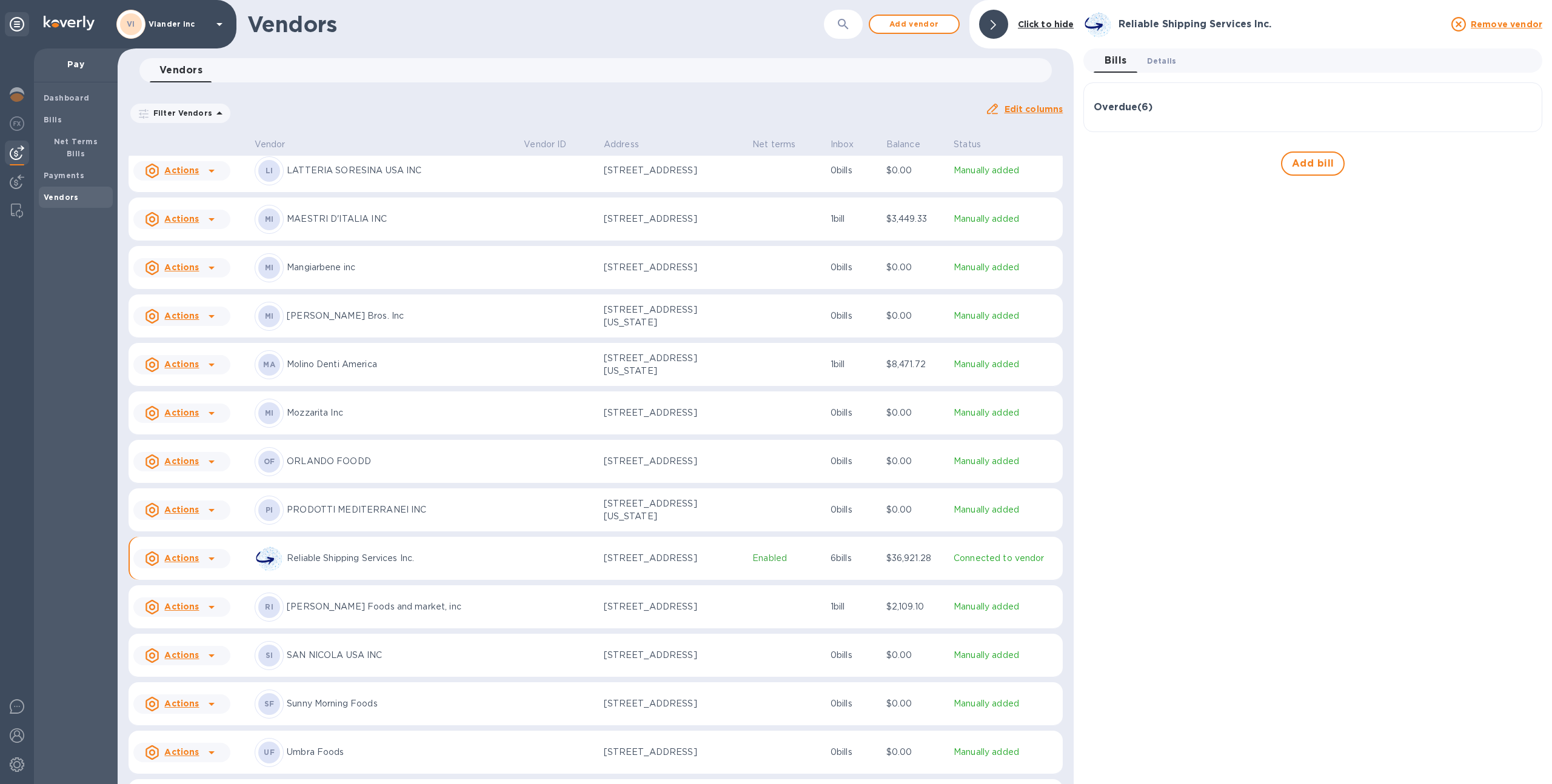
click at [1154, 69] on button "Details 0" at bounding box center [1161, 61] width 49 height 24
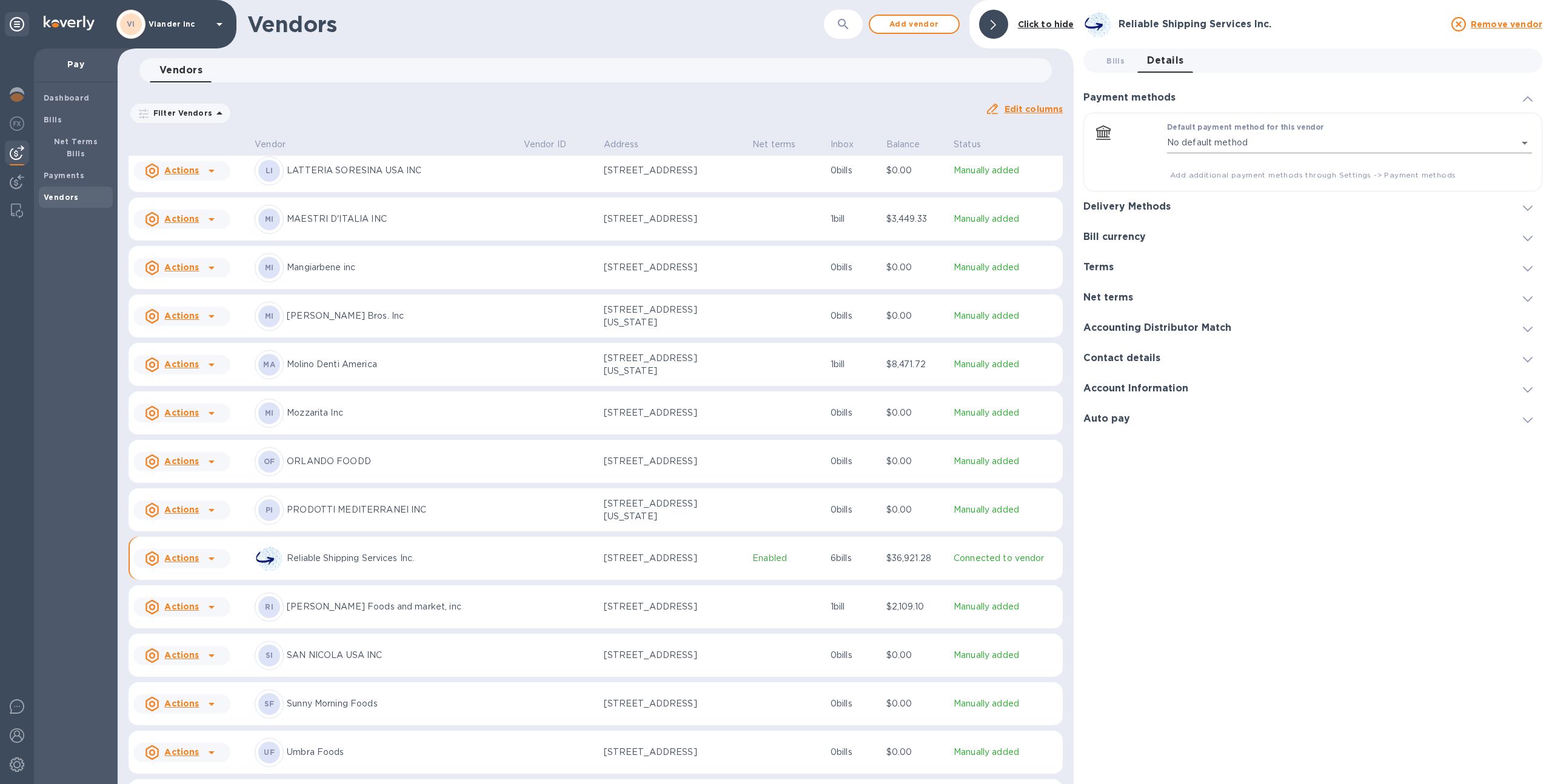
click at [1212, 141] on body "VI Viander inc Pay Dashboard Bills Net Terms Bills Payments Vendors Vendors ​ A…" at bounding box center [776, 392] width 1552 height 784
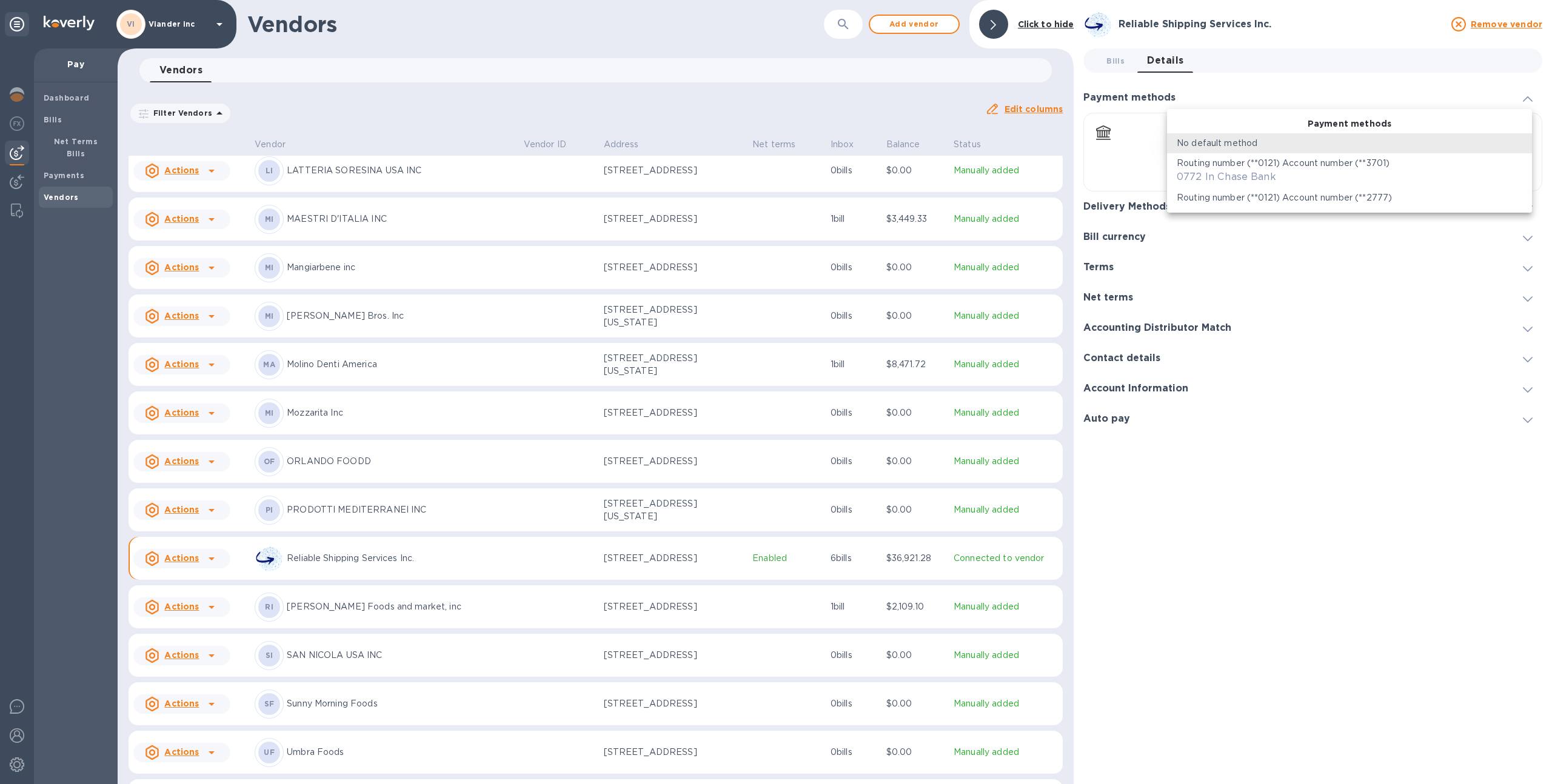
click at [1109, 150] on div at bounding box center [776, 392] width 1552 height 784
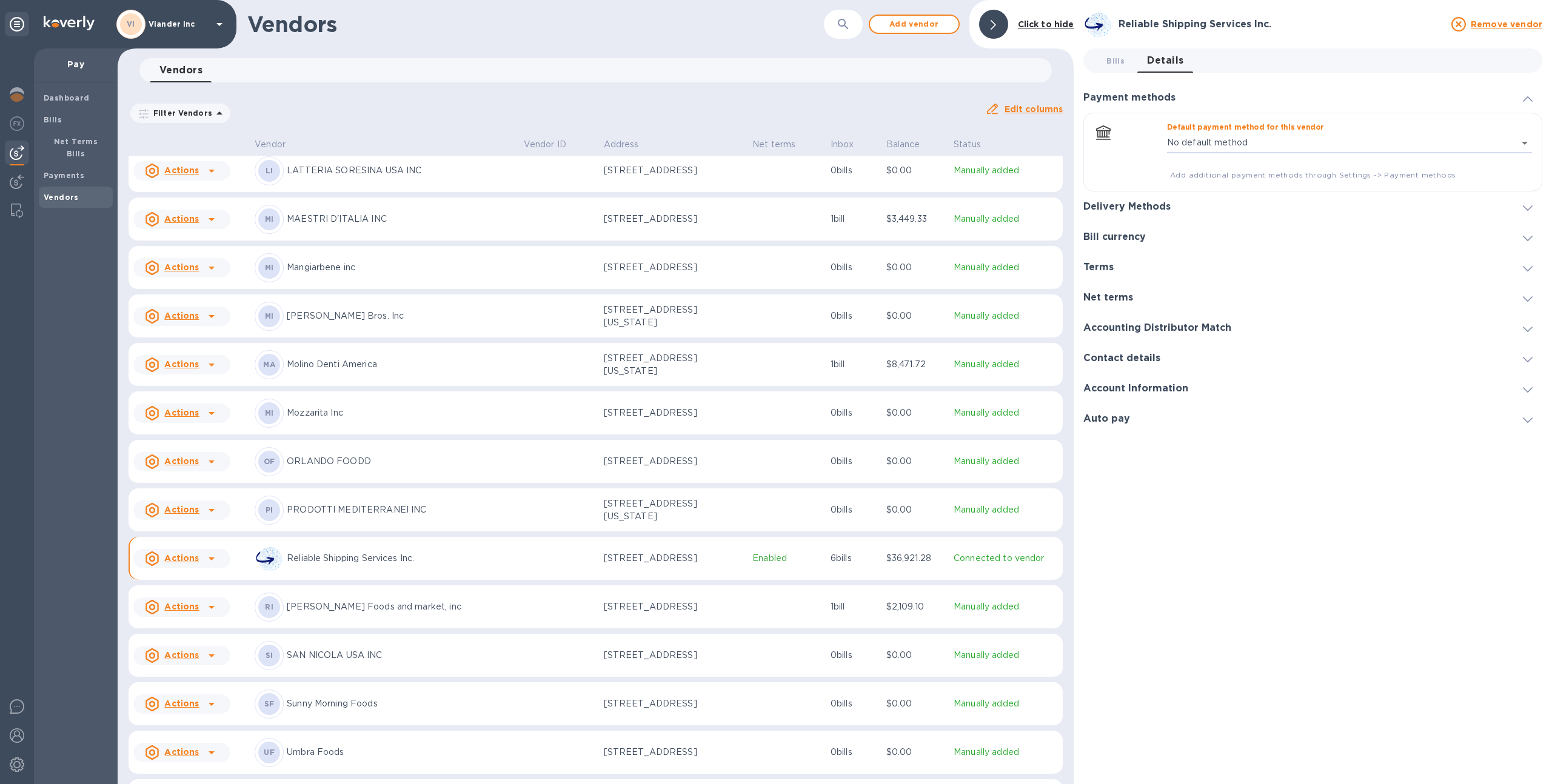
click at [1119, 205] on h3 "Delivery Methods" at bounding box center [1127, 207] width 87 height 11
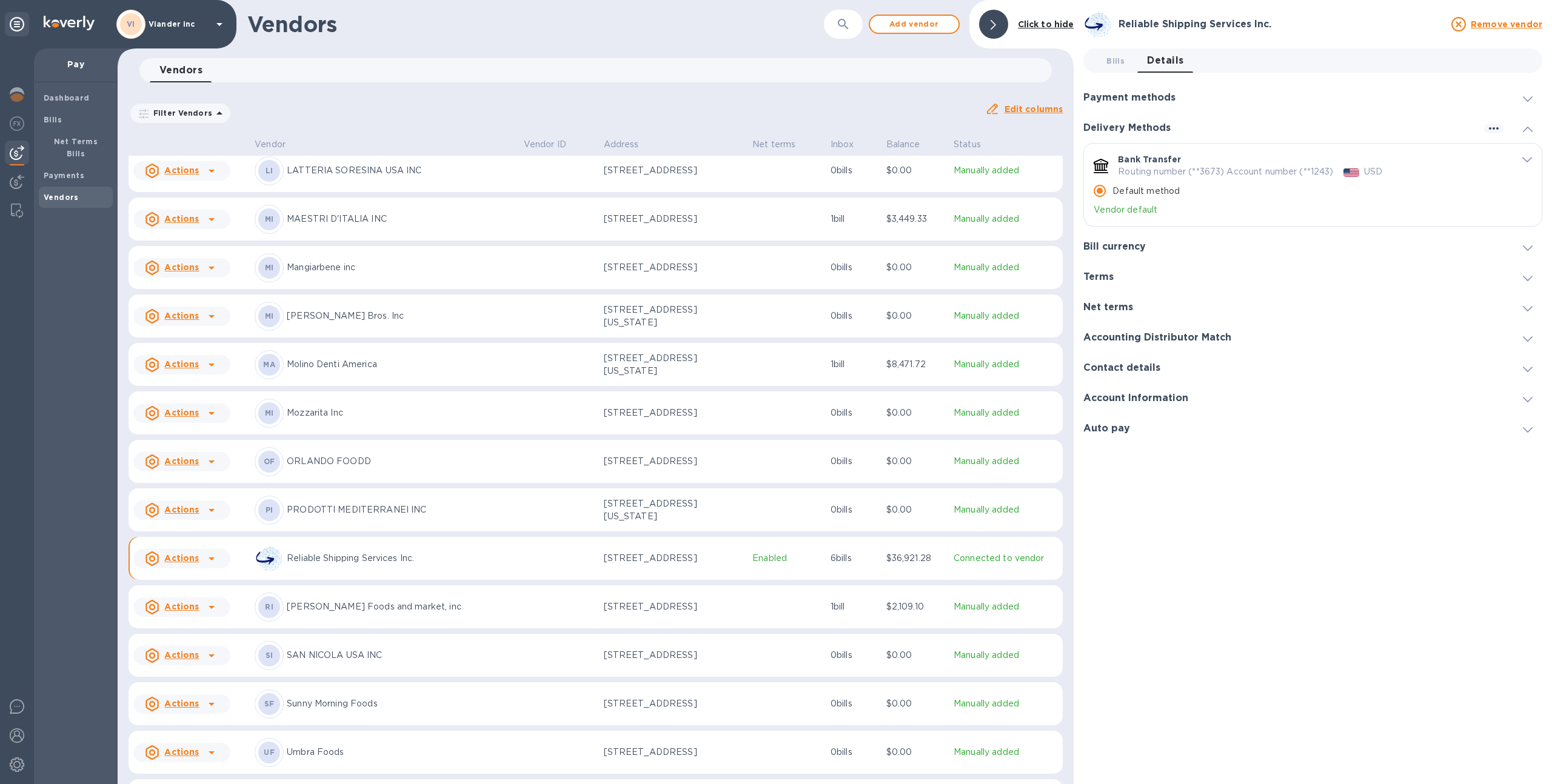
click at [1522, 160] on icon "default-method" at bounding box center [1527, 160] width 10 height 5
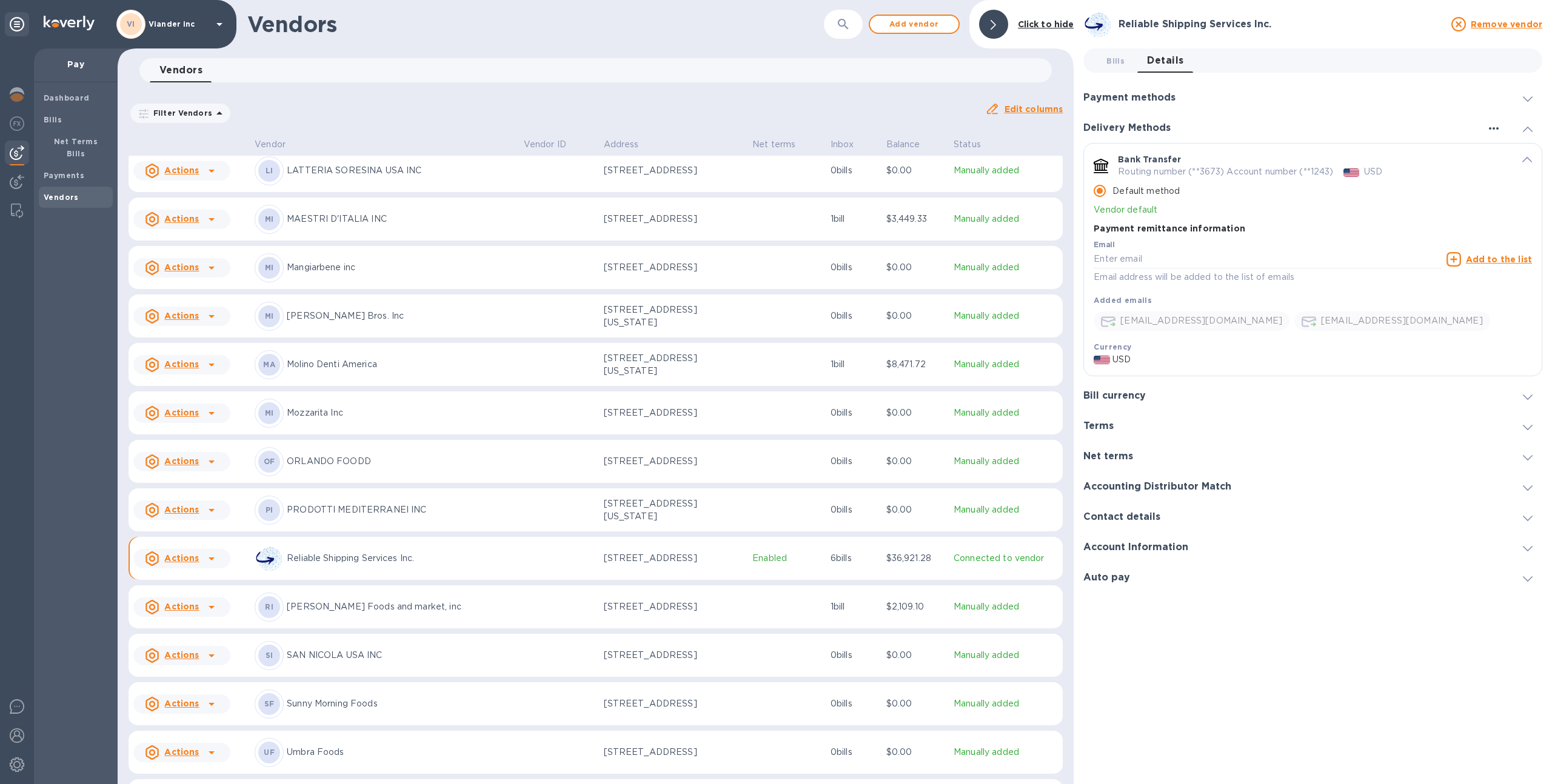
click at [1492, 130] on icon "button" at bounding box center [1494, 128] width 15 height 15
click at [1492, 130] on div at bounding box center [776, 392] width 1552 height 784
click at [1164, 511] on div "Contact details" at bounding box center [1313, 517] width 459 height 31
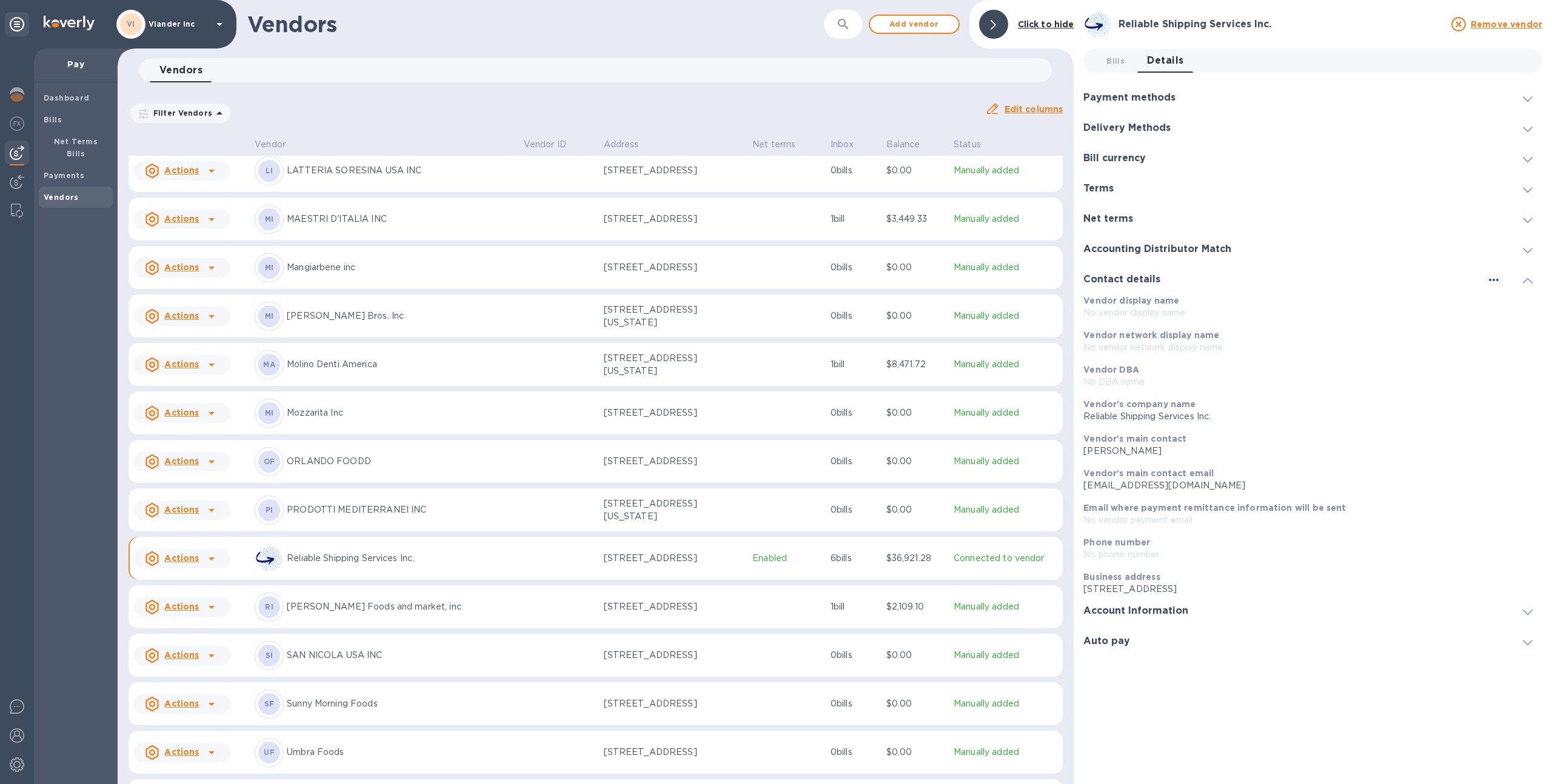
click at [1155, 606] on h3 "Account Information" at bounding box center [1136, 610] width 105 height 11
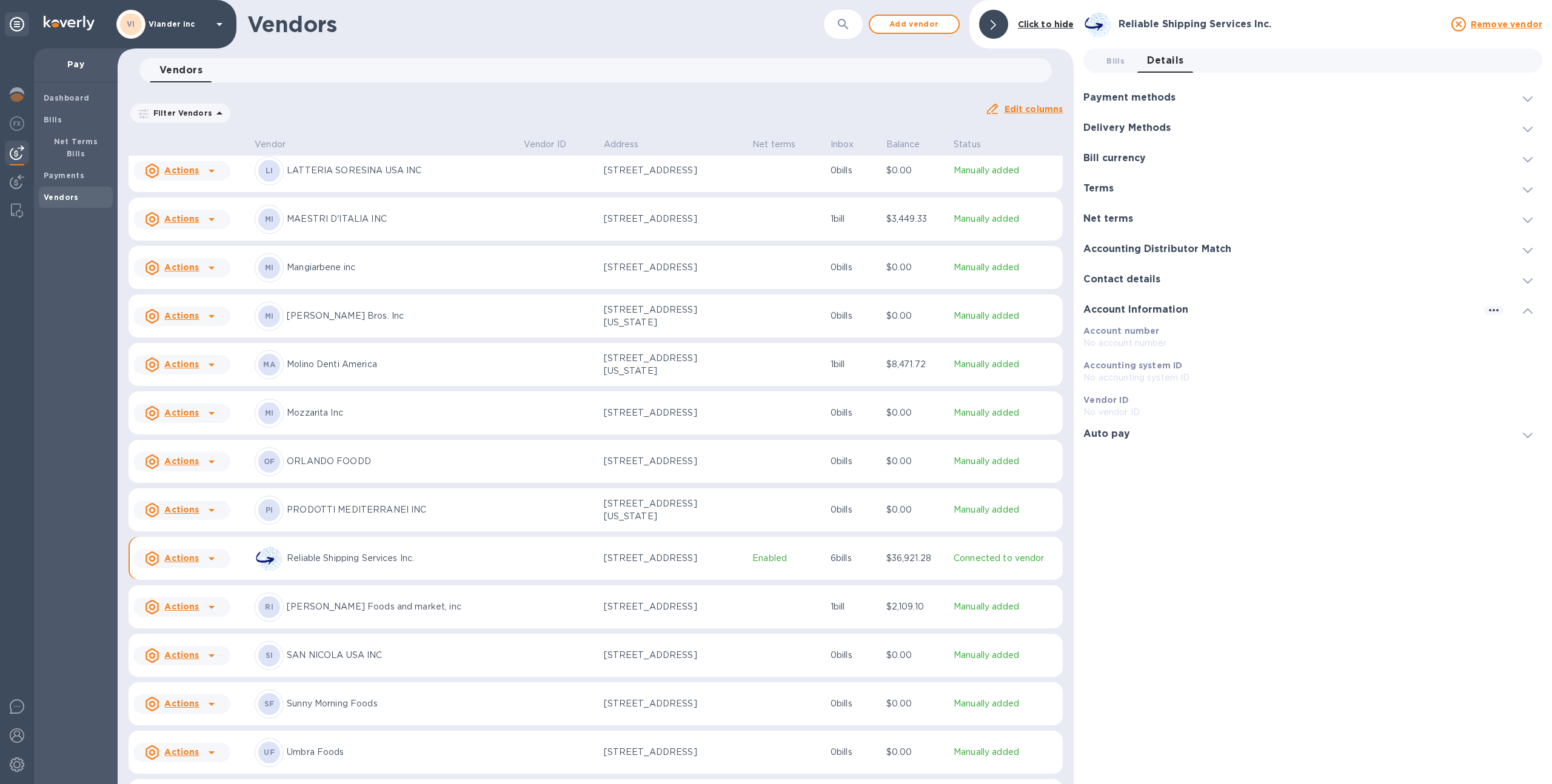
click at [1136, 432] on div "Auto pay" at bounding box center [1111, 433] width 57 height 11
click at [1124, 279] on h3 "Contact details" at bounding box center [1122, 279] width 77 height 11
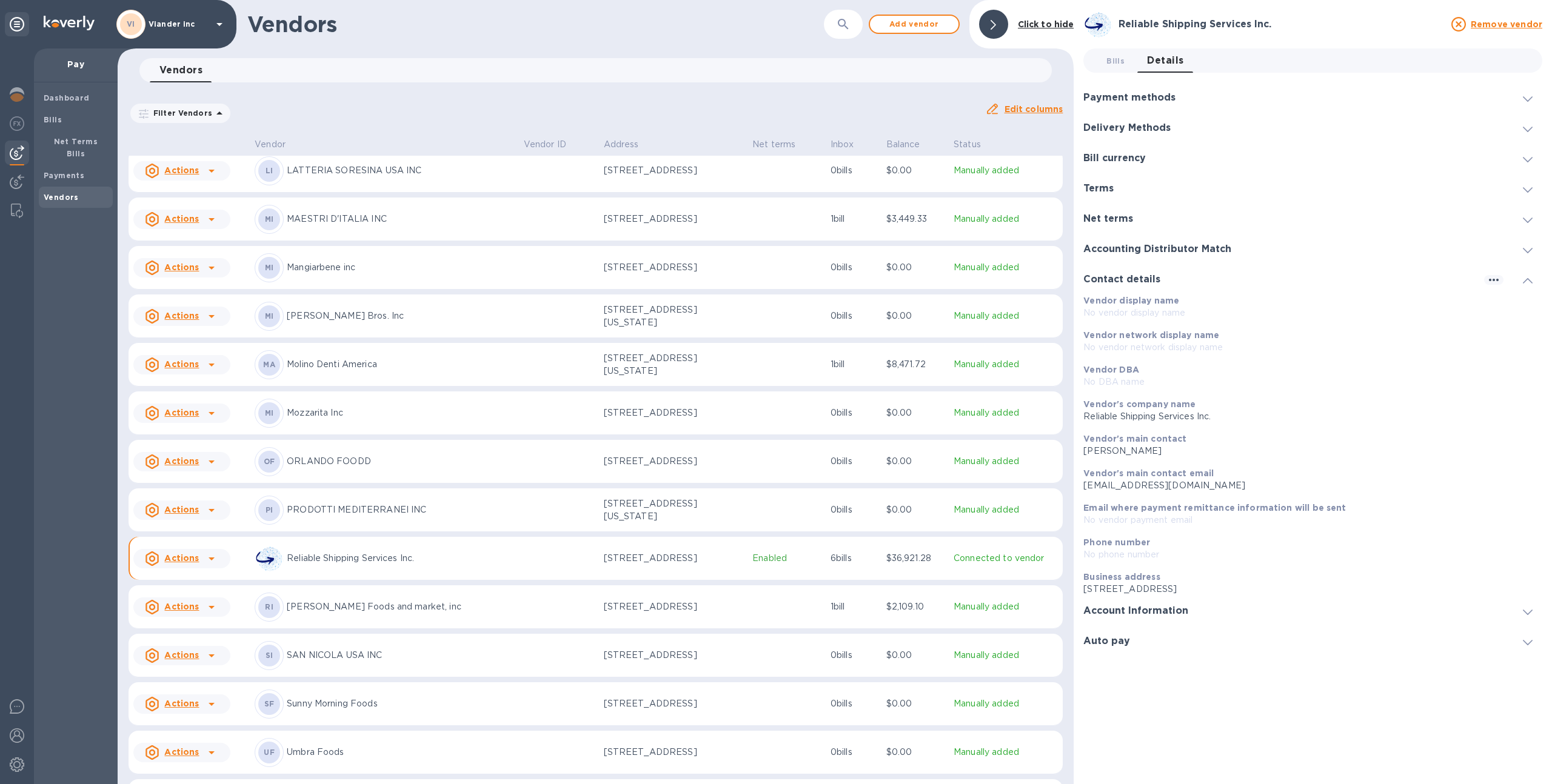
click at [1118, 253] on h3 "Accounting Distributor Match" at bounding box center [1158, 249] width 148 height 11
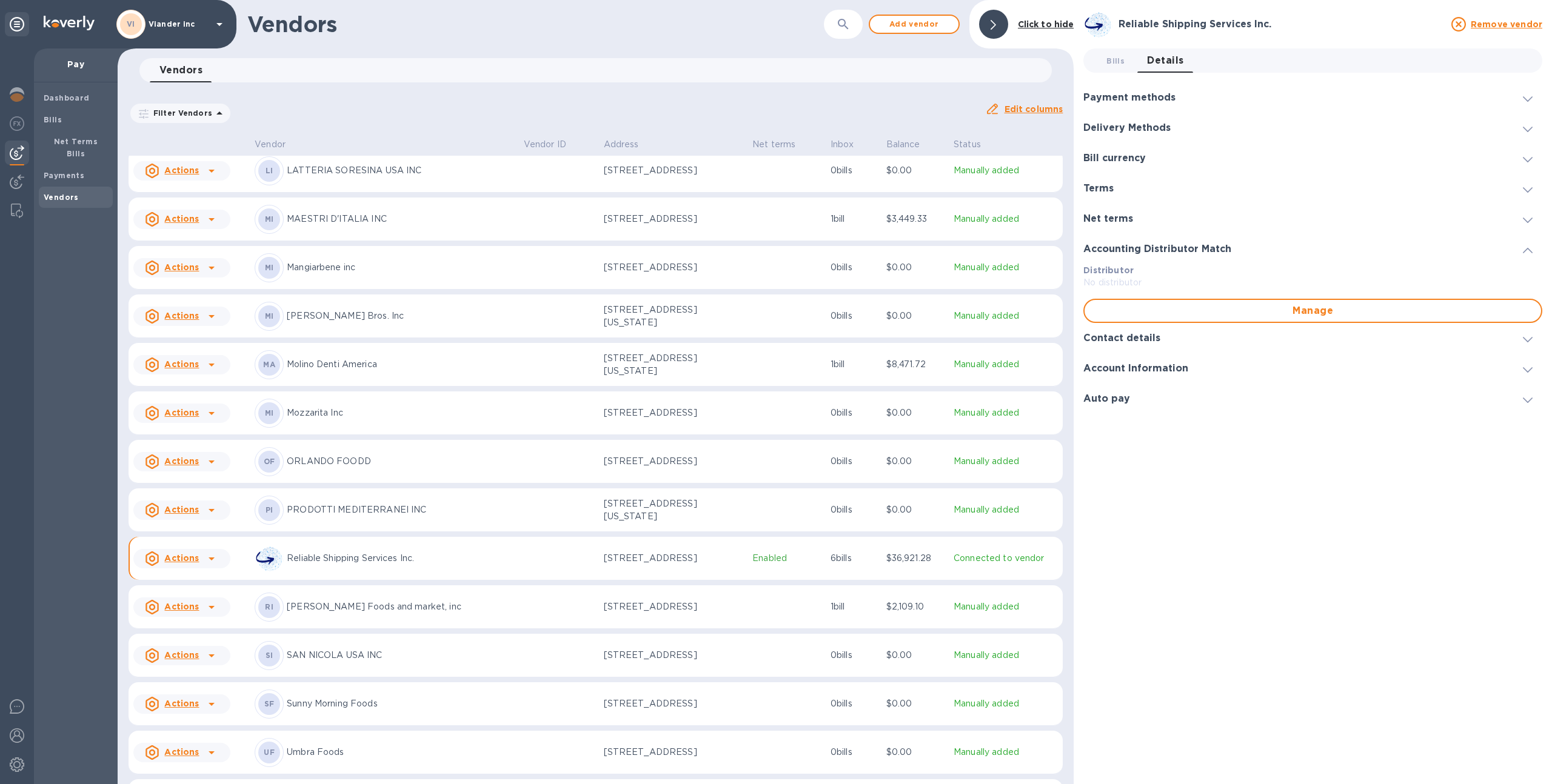
click at [1106, 221] on h3 "Net terms" at bounding box center [1108, 219] width 50 height 11
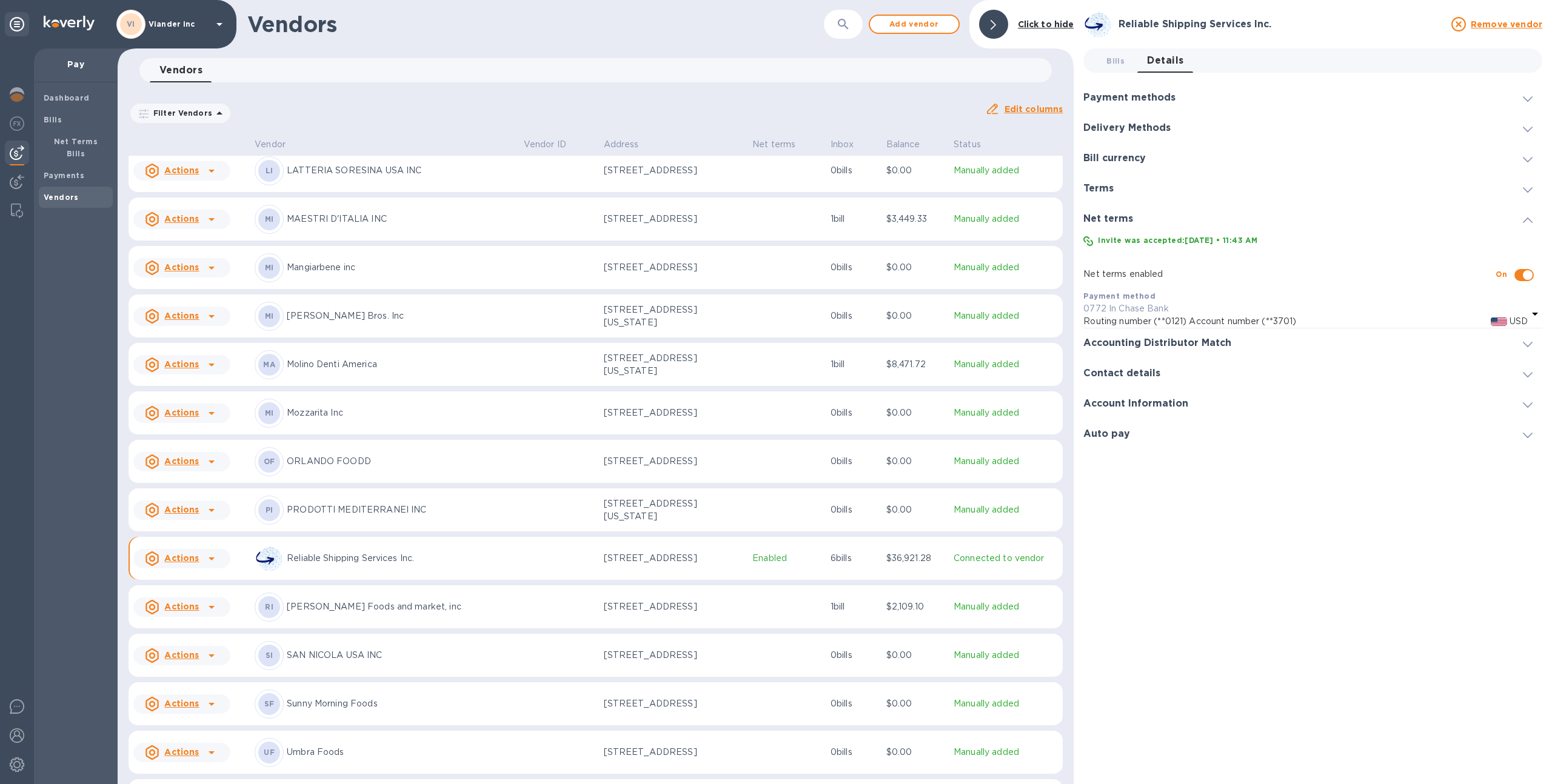
click at [1113, 126] on h3 "Delivery Methods" at bounding box center [1127, 127] width 87 height 11
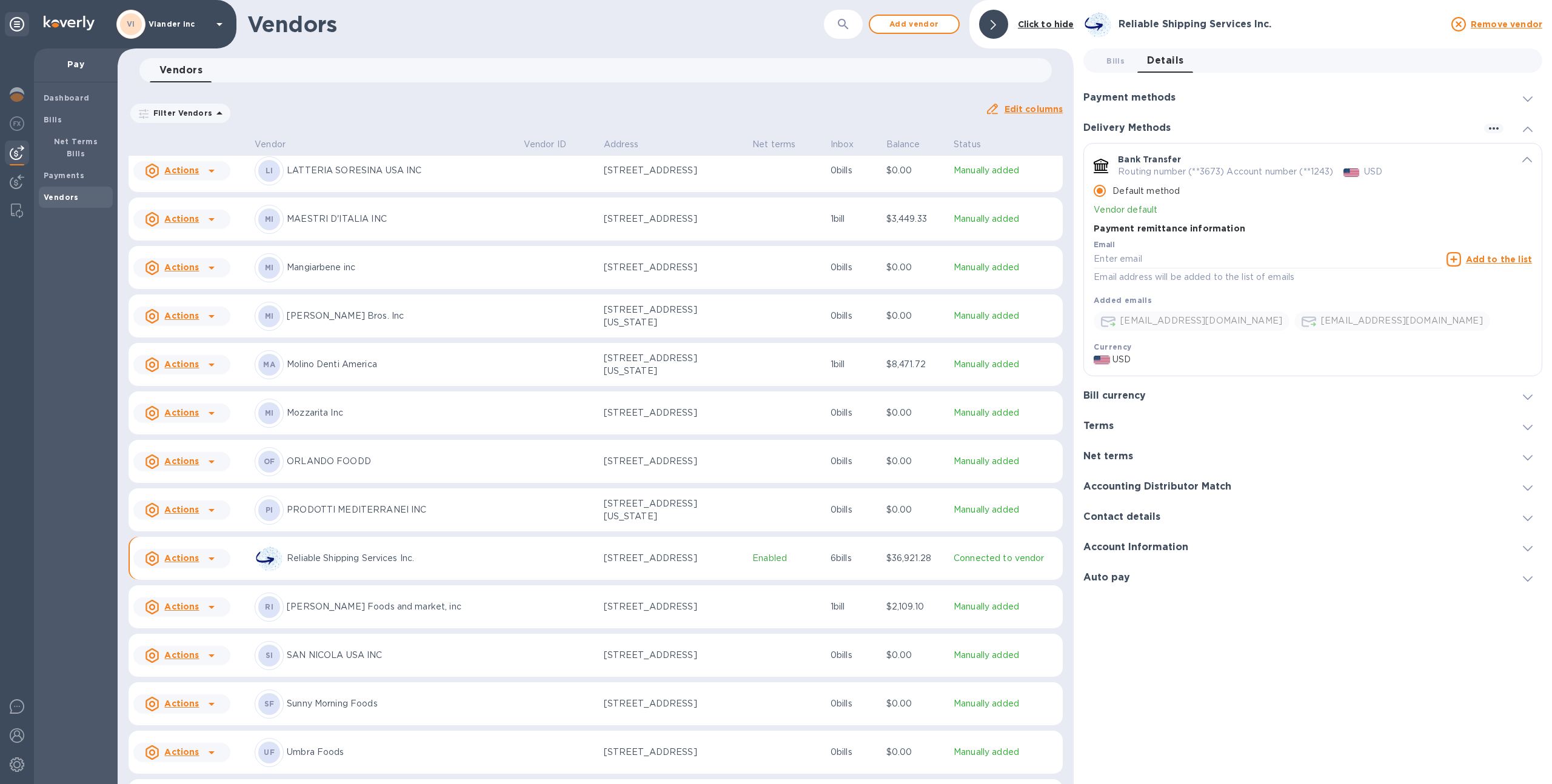
click at [1131, 99] on h3 "Payment methods" at bounding box center [1130, 98] width 92 height 11
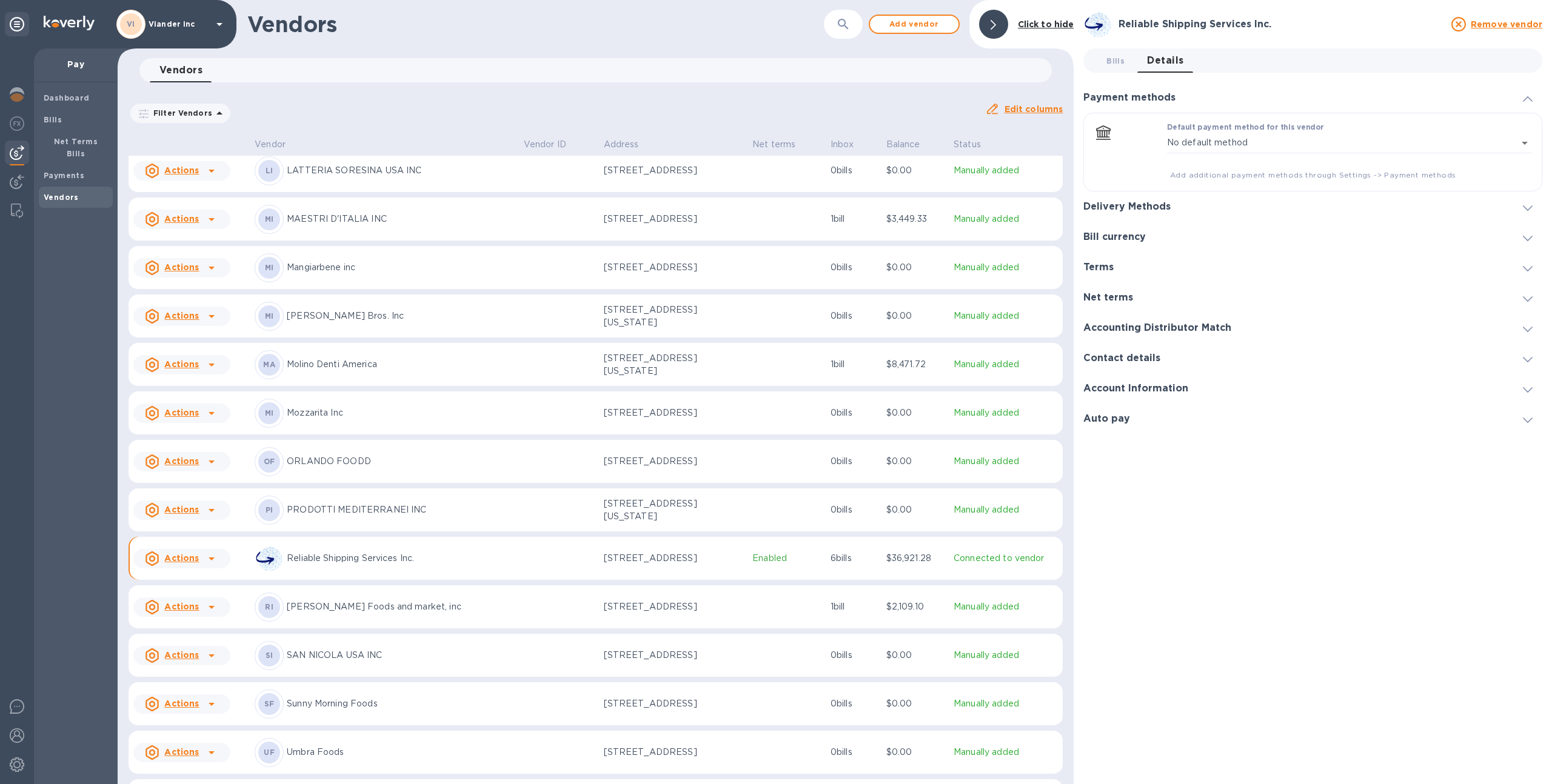
click at [1113, 207] on h3 "Delivery Methods" at bounding box center [1127, 207] width 87 height 11
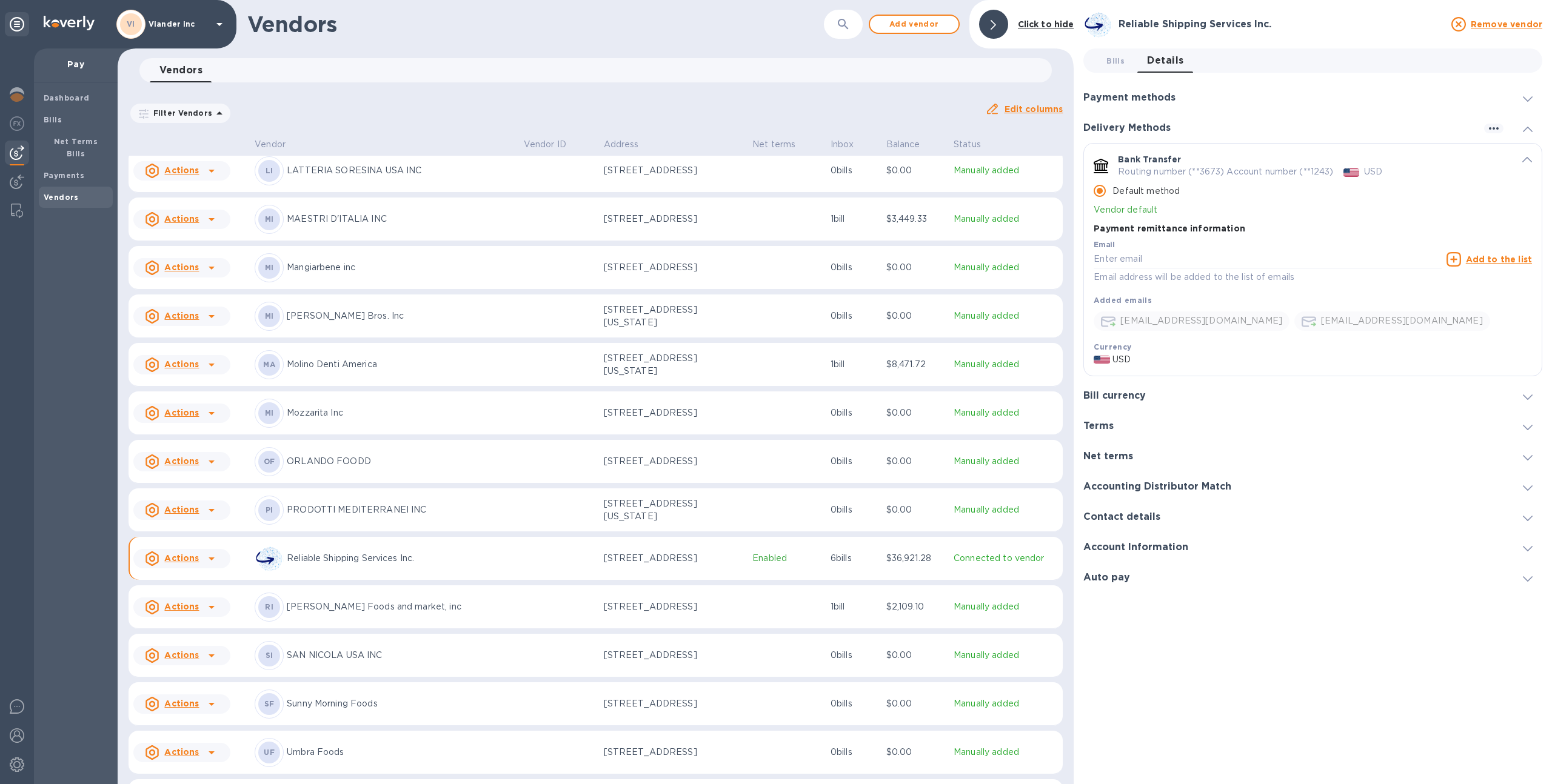
click at [1142, 542] on h3 "Account Information" at bounding box center [1136, 547] width 105 height 11
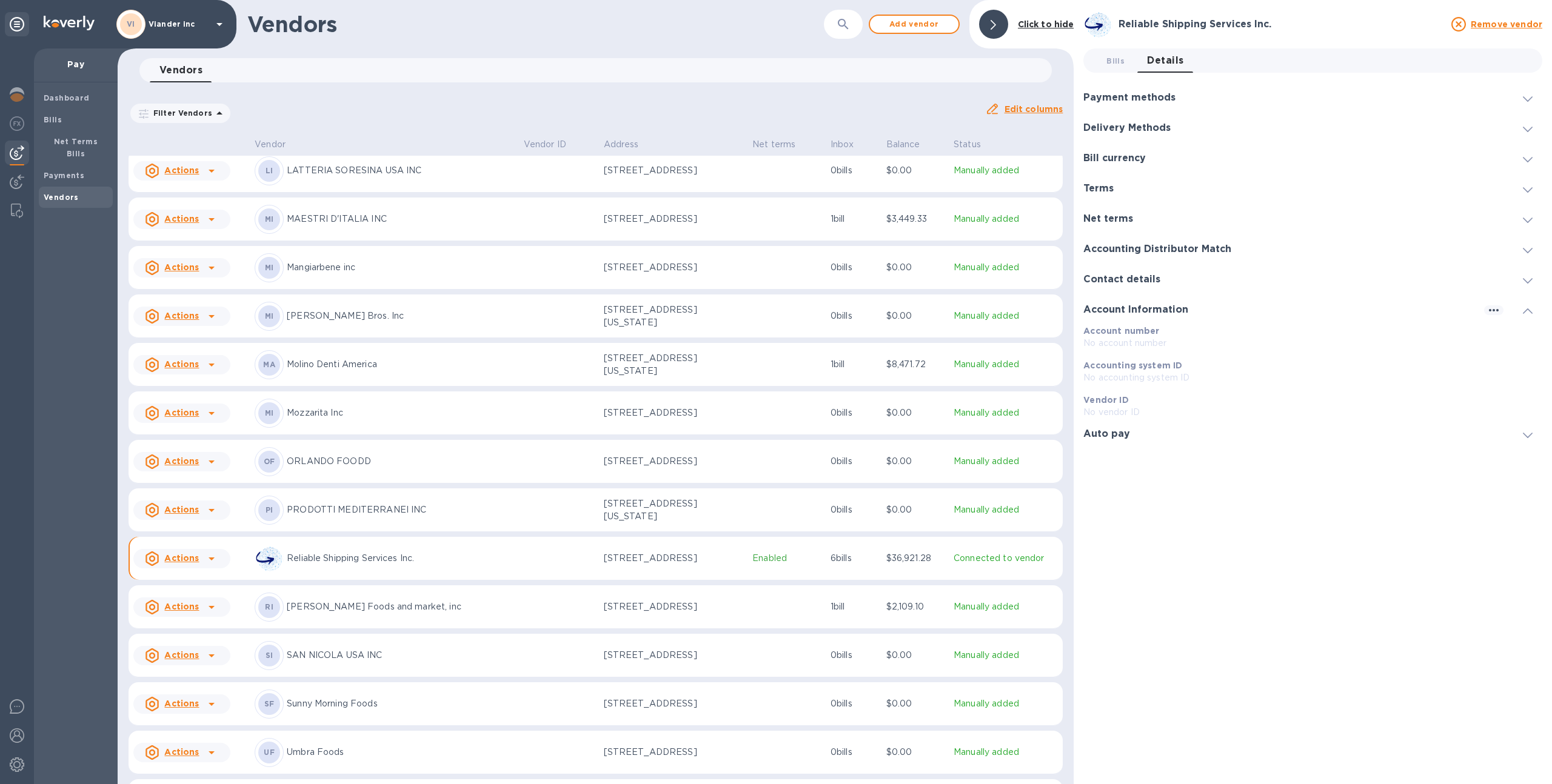
click at [1152, 297] on div "Account Information" at bounding box center [1313, 310] width 459 height 31
click at [1145, 277] on h3 "Contact details" at bounding box center [1122, 279] width 77 height 11
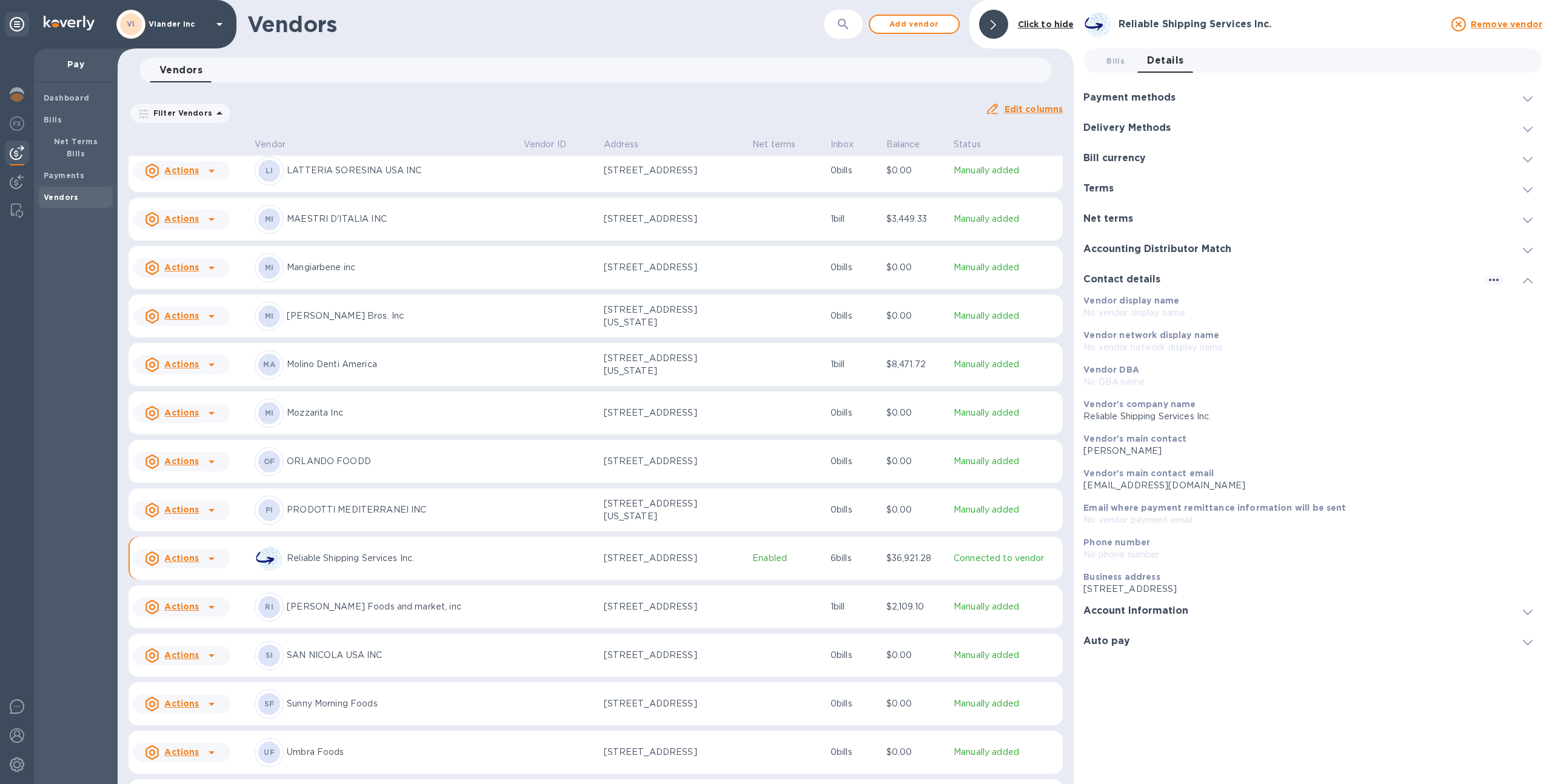
click at [1141, 245] on h3 "Accounting Distributor Match" at bounding box center [1158, 249] width 148 height 11
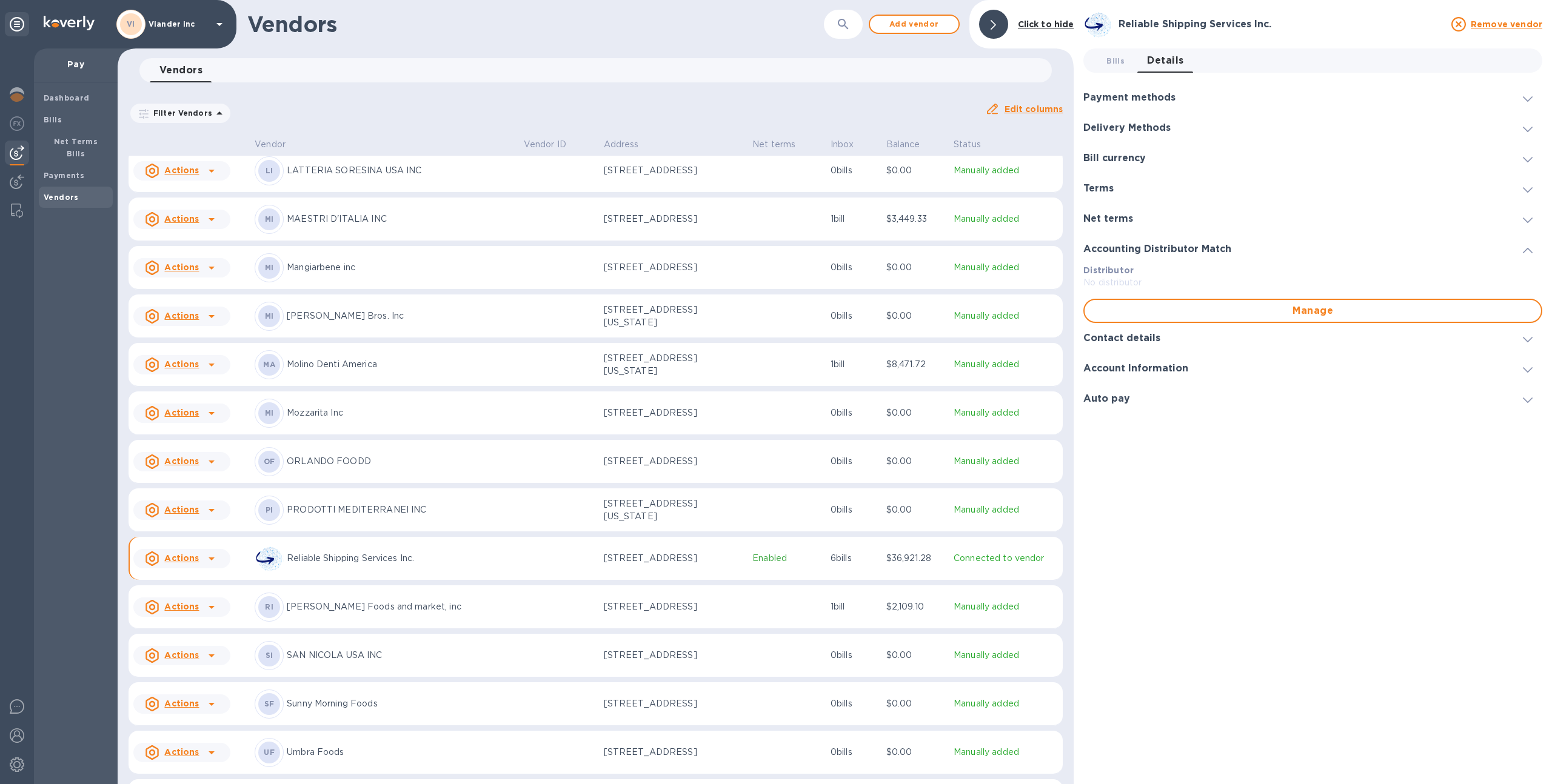
click at [1122, 219] on h3 "Net terms" at bounding box center [1108, 219] width 50 height 11
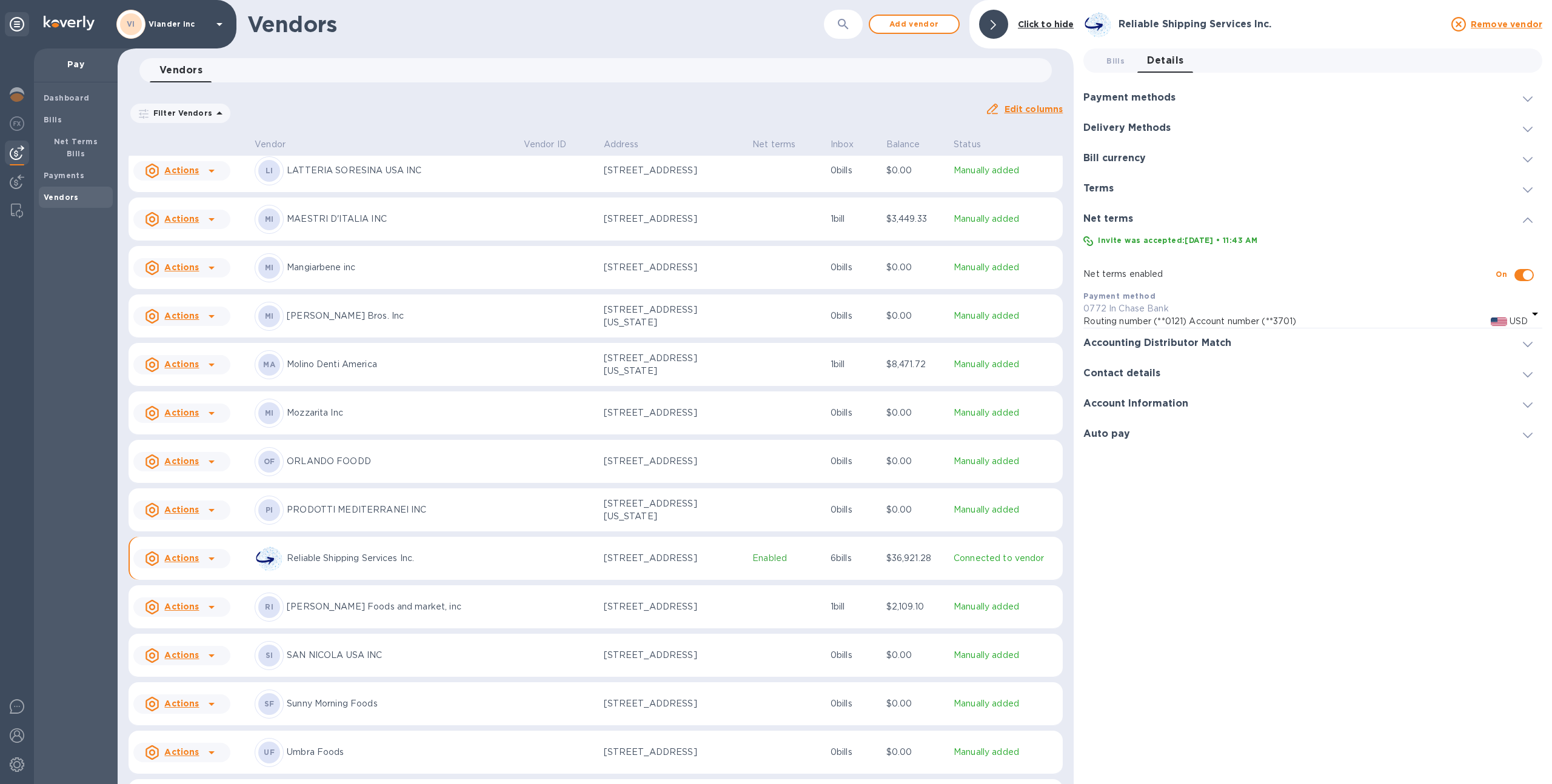
click at [1104, 183] on h3 "Terms" at bounding box center [1098, 188] width 31 height 11
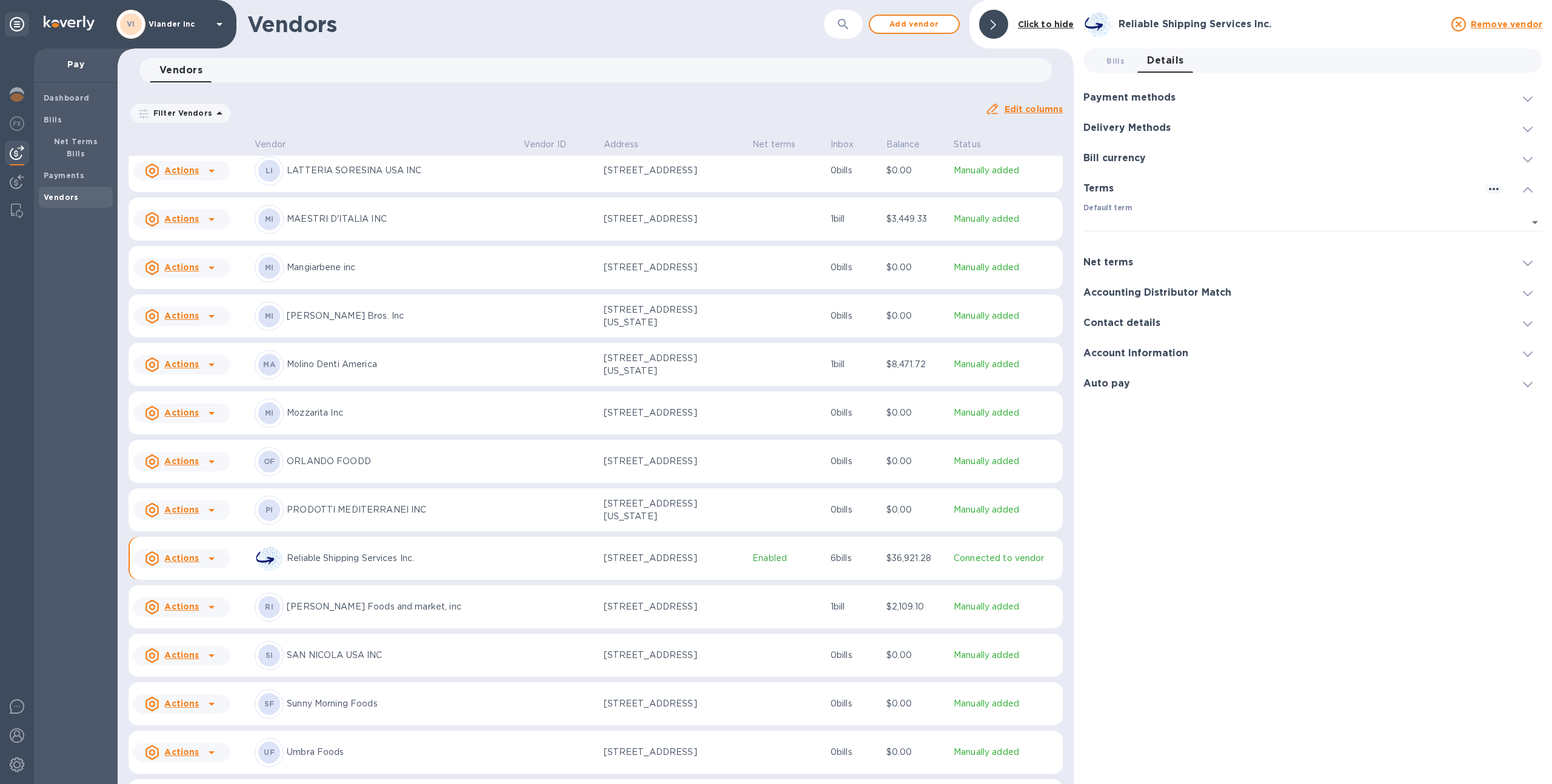
click at [1134, 133] on div "Delivery Methods" at bounding box center [1313, 127] width 459 height 31
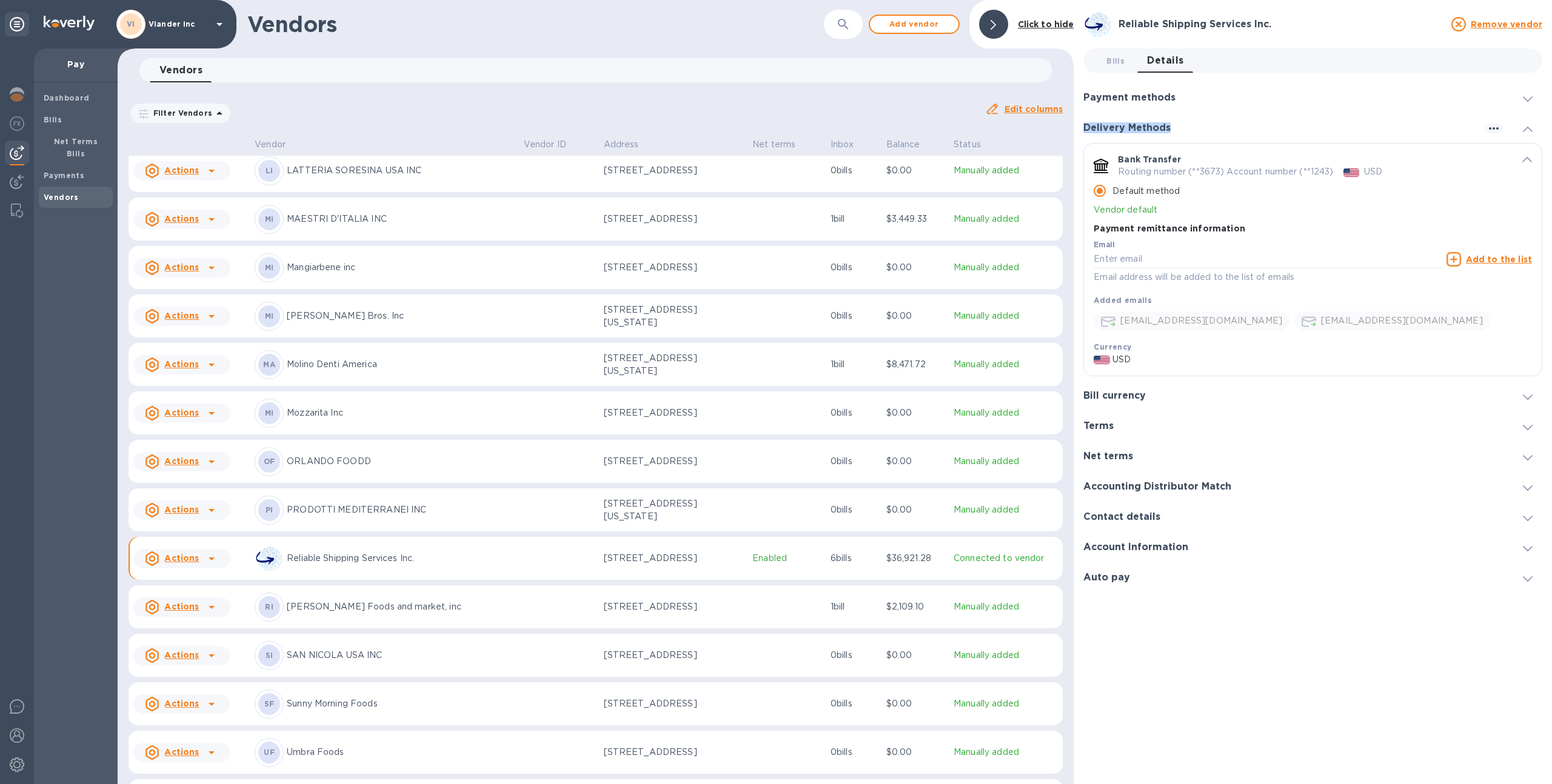
drag, startPoint x: 1082, startPoint y: 130, endPoint x: 1171, endPoint y: 125, distance: 89.1
click at [1171, 125] on div "Reliable Shipping Services Inc. Remove vendor Bills 0 Details 0 Payment methods…" at bounding box center [1312, 392] width 478 height 784
drag, startPoint x: 1203, startPoint y: 174, endPoint x: 1220, endPoint y: 174, distance: 17.0
click at [1220, 174] on p "Routing number (**3673) Account number (**1243)" at bounding box center [1225, 172] width 215 height 13
drag, startPoint x: 1314, startPoint y: 174, endPoint x: 1341, endPoint y: 173, distance: 27.0
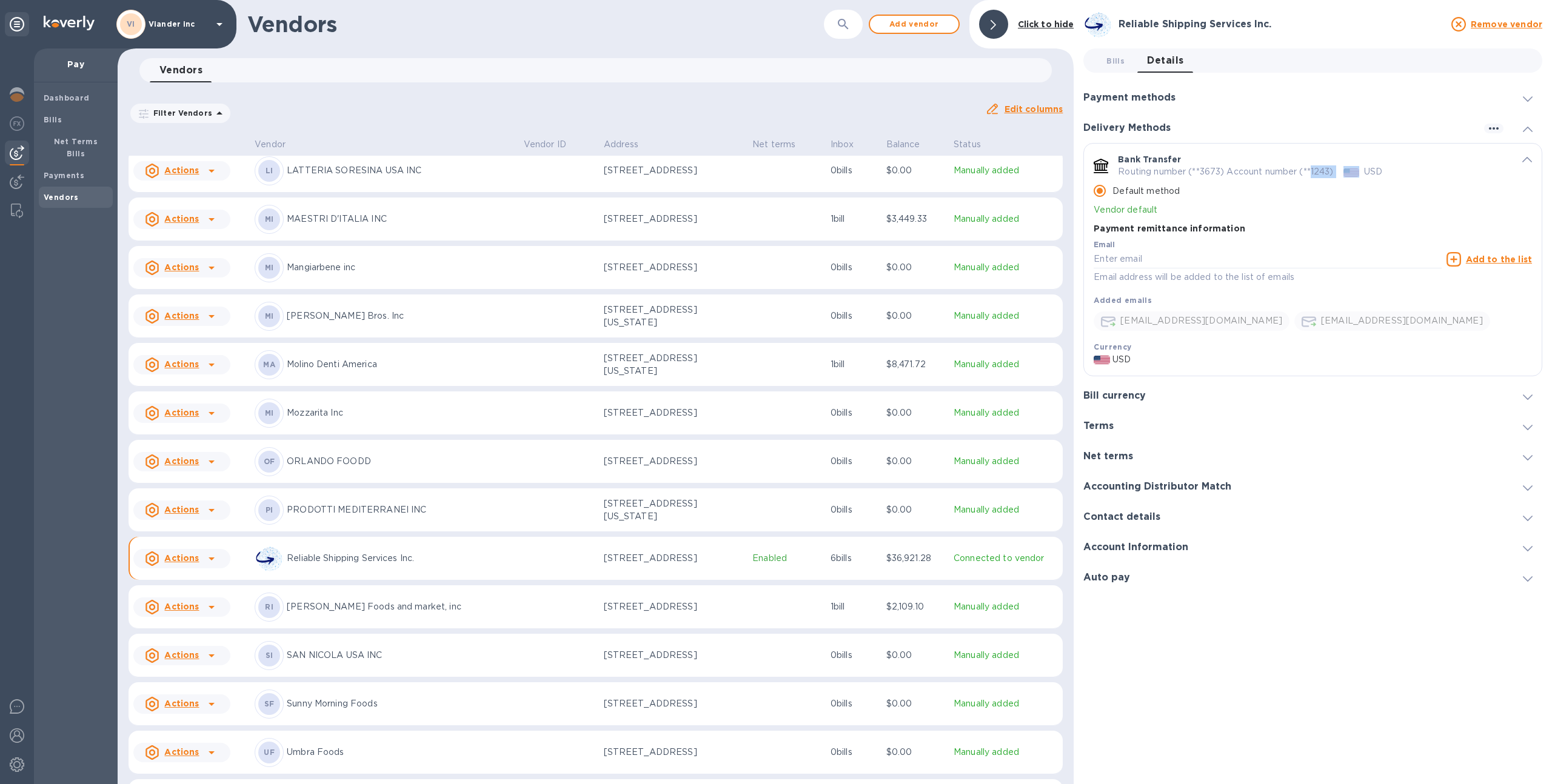
click at [1341, 173] on div "Routing number (**3673) Account number (**1243) USD" at bounding box center [1306, 172] width 377 height 13
click at [676, 565] on p "[STREET_ADDRESS]" at bounding box center [664, 558] width 121 height 13
click at [65, 118] on span "Bills" at bounding box center [76, 120] width 65 height 12
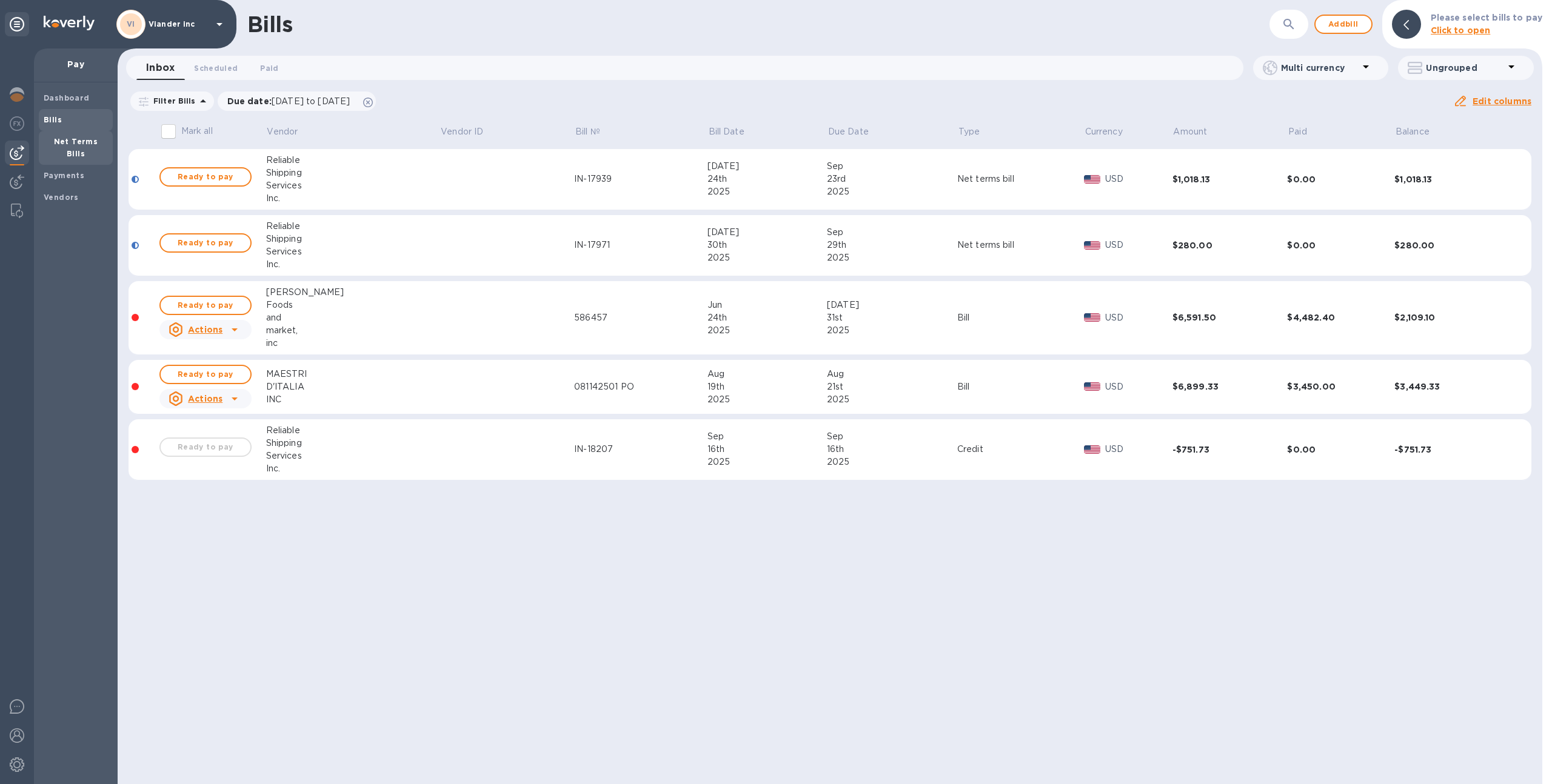
click at [82, 144] on b "Net Terms Bills" at bounding box center [76, 147] width 44 height 21
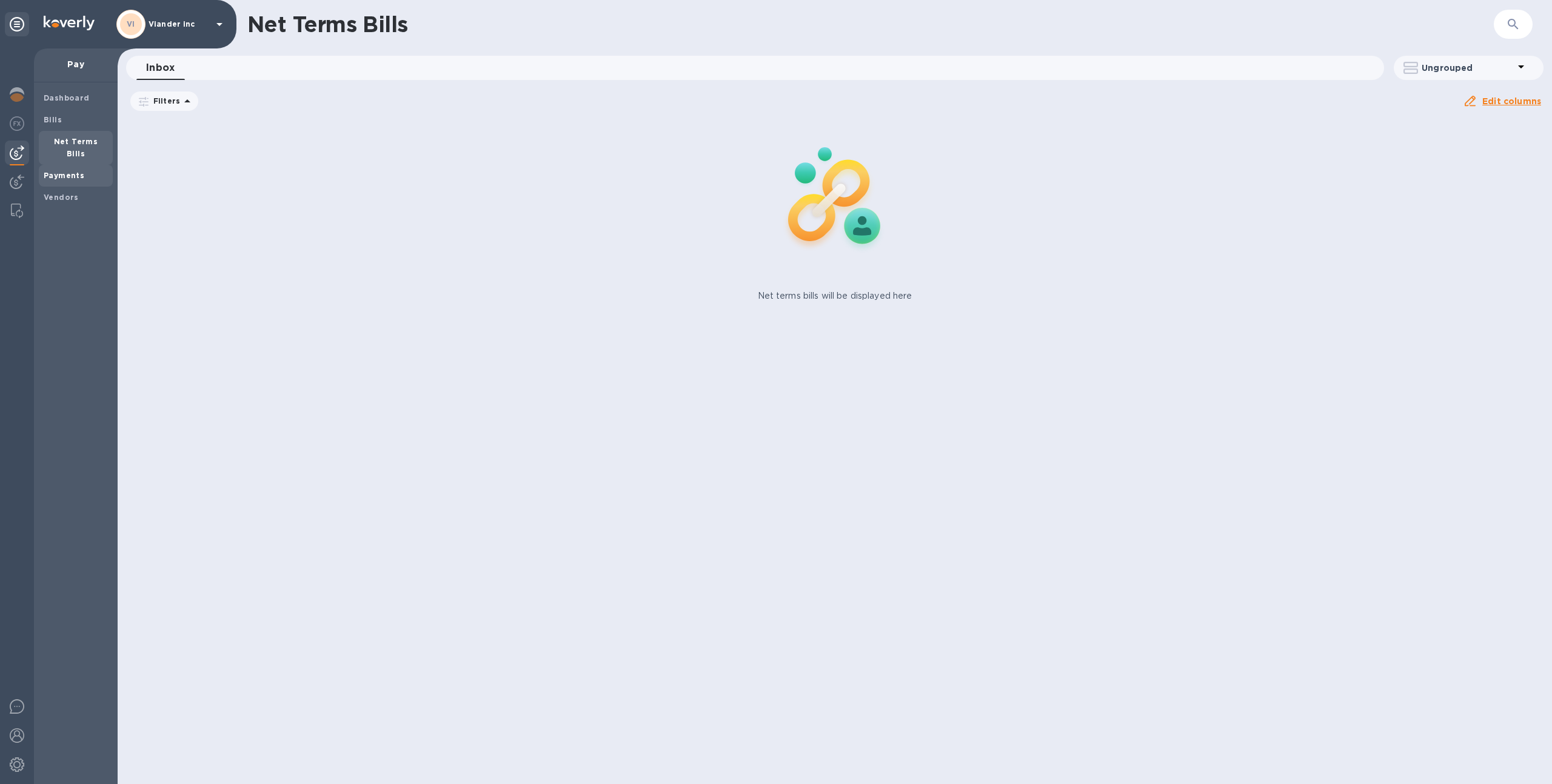
click at [79, 170] on span "Payments" at bounding box center [64, 176] width 41 height 12
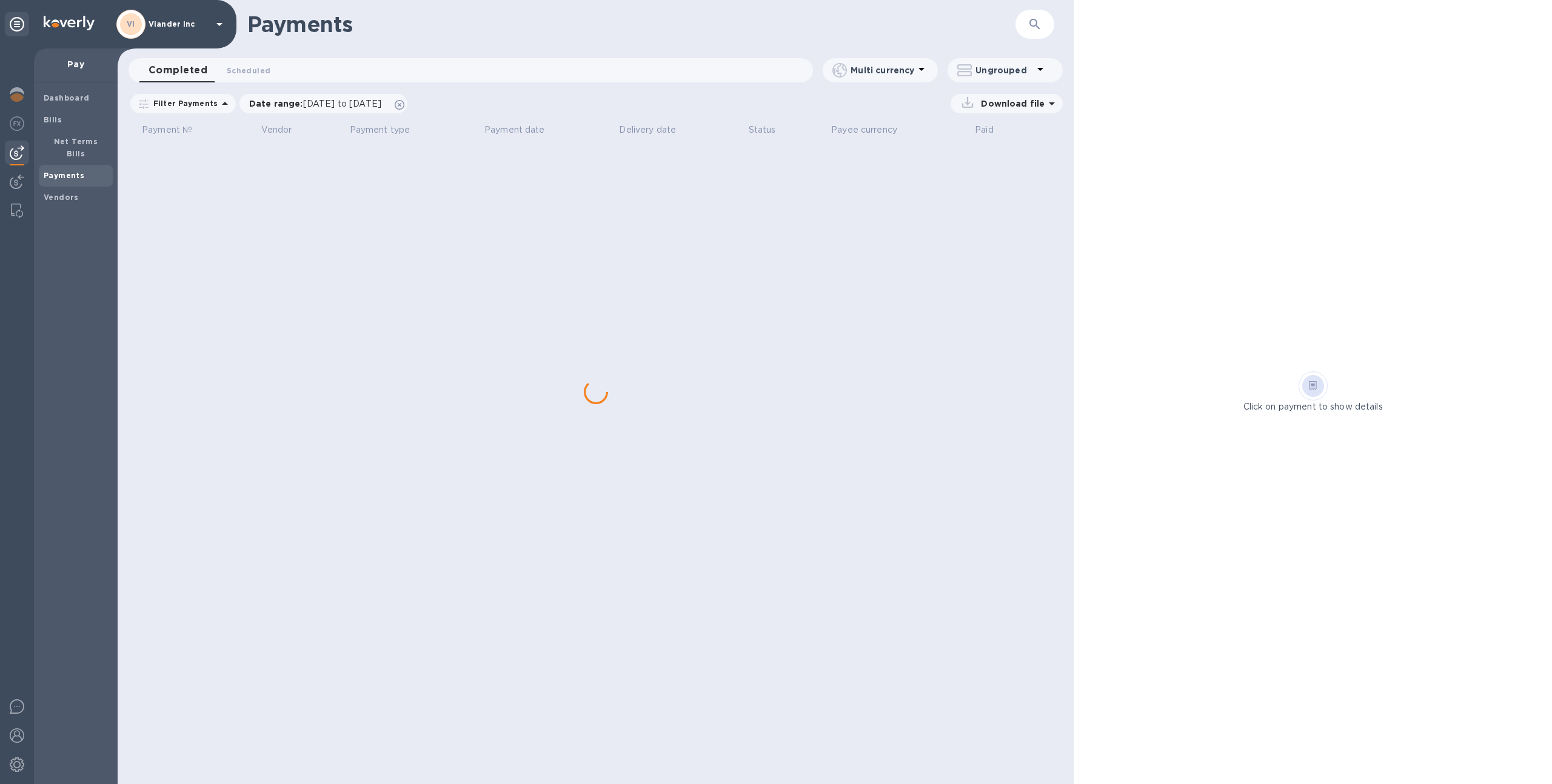
click at [78, 200] on div "Dashboard Bills Net Terms Bills Payments Vendors" at bounding box center [76, 433] width 84 height 702
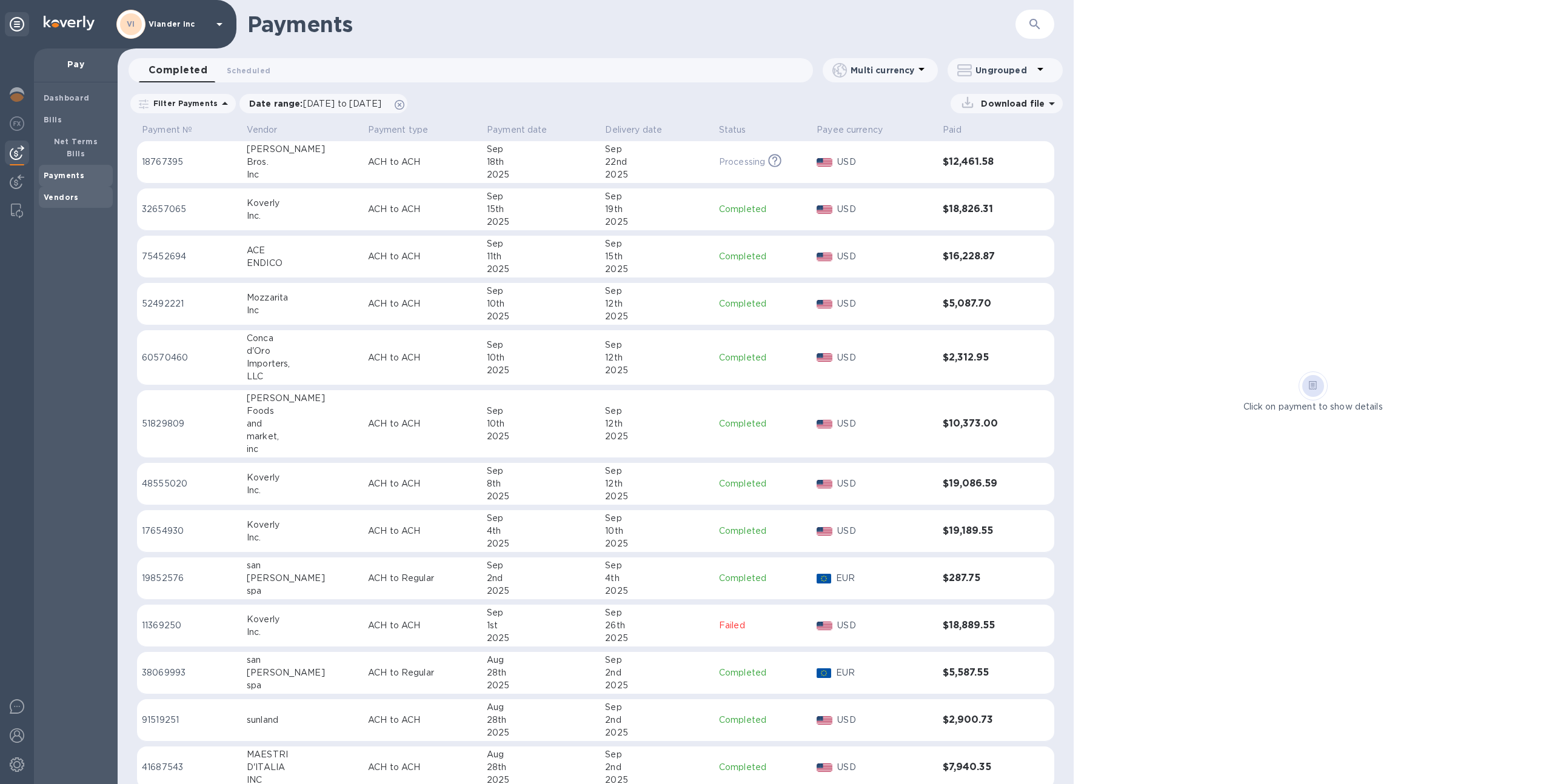
click at [82, 192] on span "Vendors" at bounding box center [76, 198] width 65 height 12
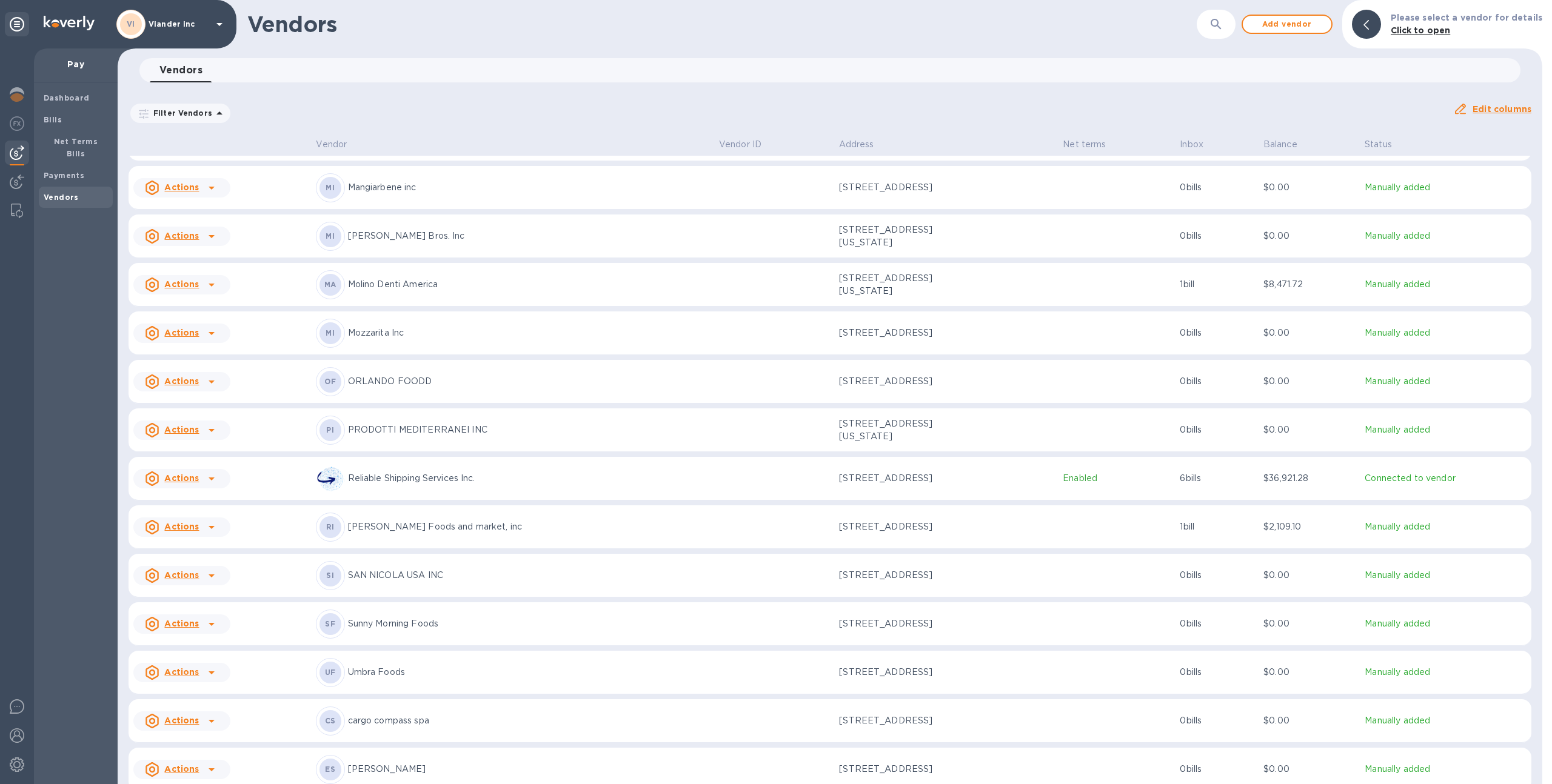
scroll to position [714, 0]
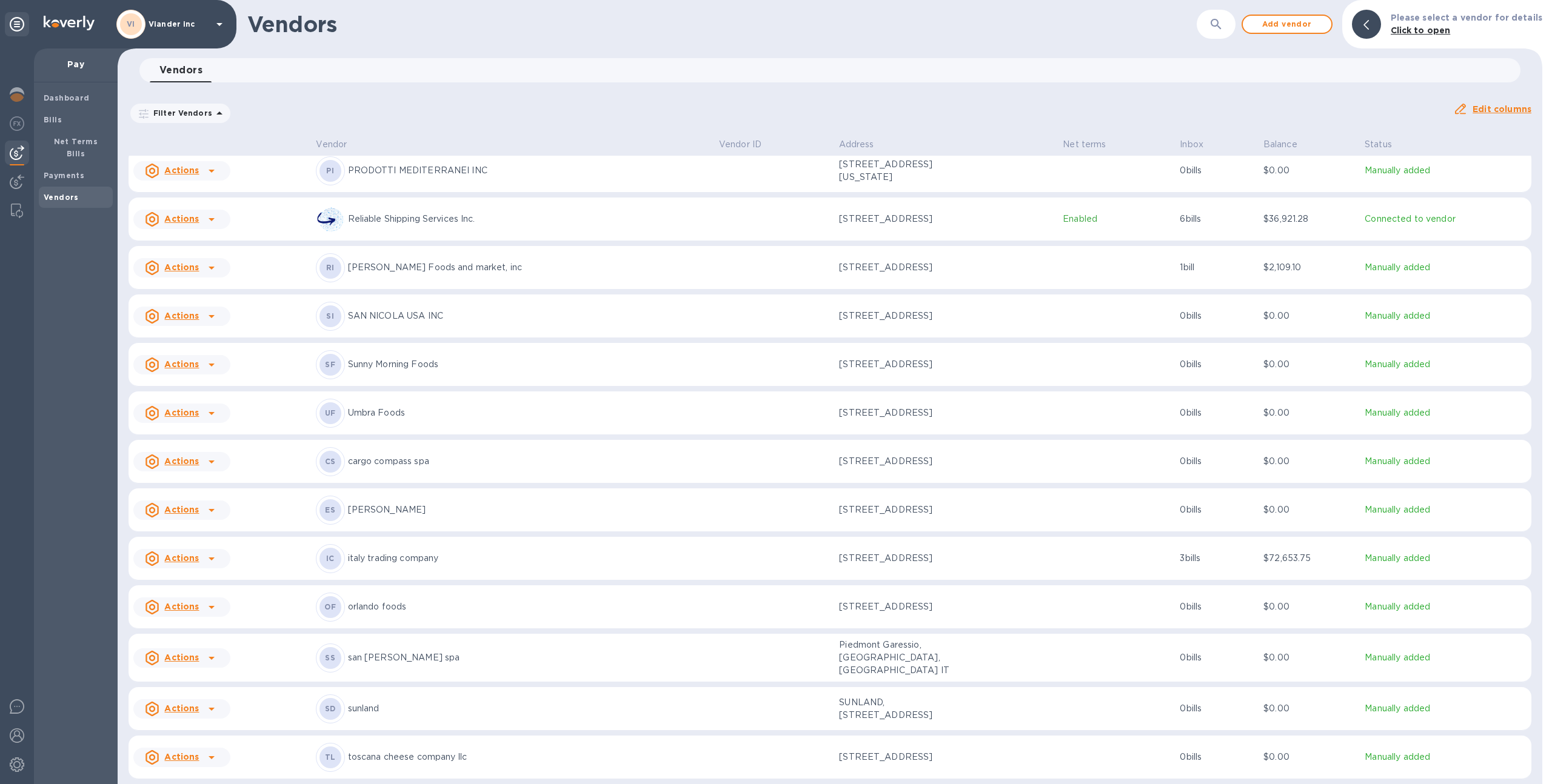
click at [564, 213] on p "Reliable Shipping Services Inc." at bounding box center [529, 219] width 362 height 13
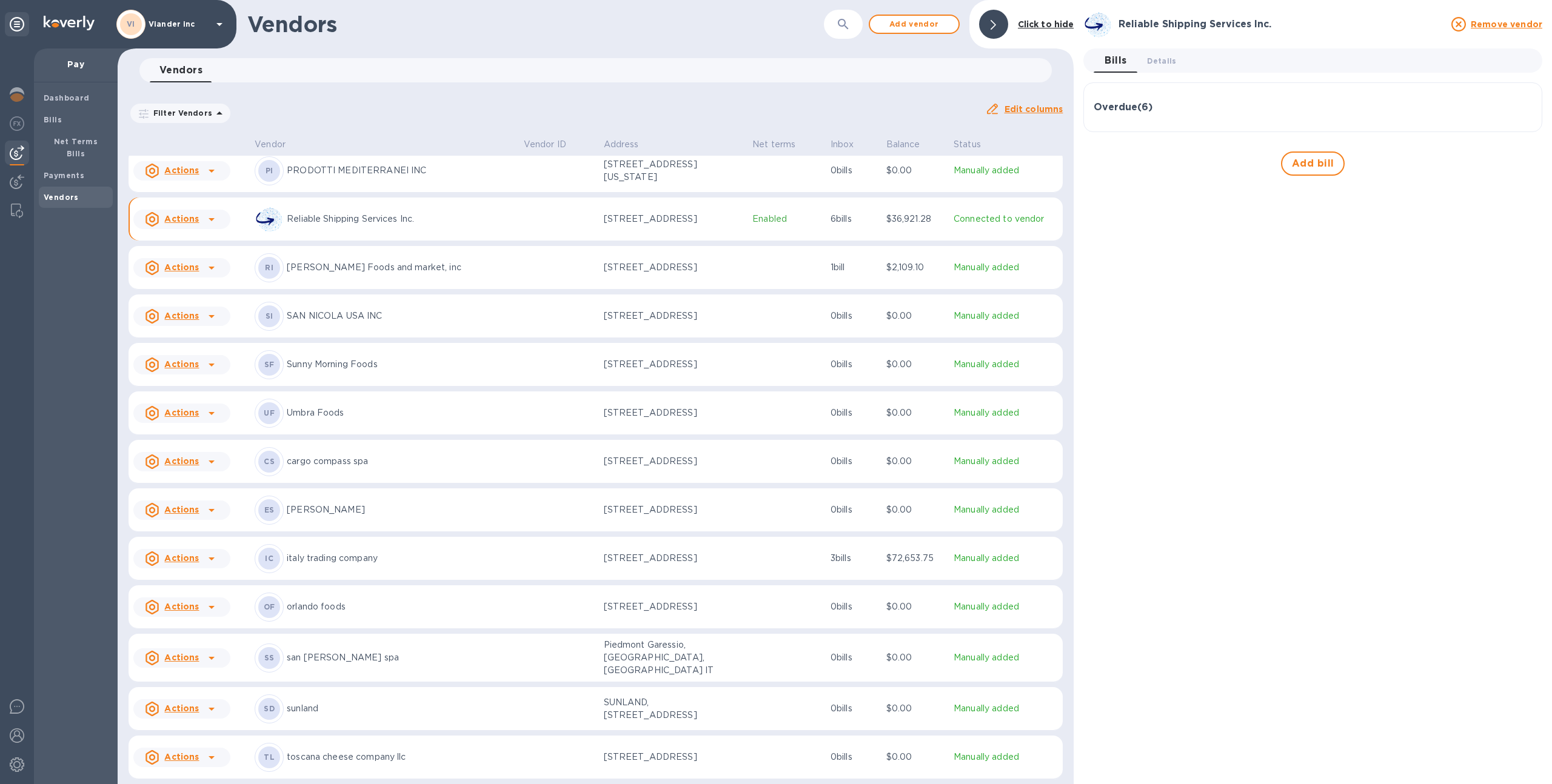
click at [748, 219] on td "Enabled" at bounding box center [787, 219] width 79 height 44
click at [1169, 55] on span "Details 0" at bounding box center [1161, 61] width 29 height 13
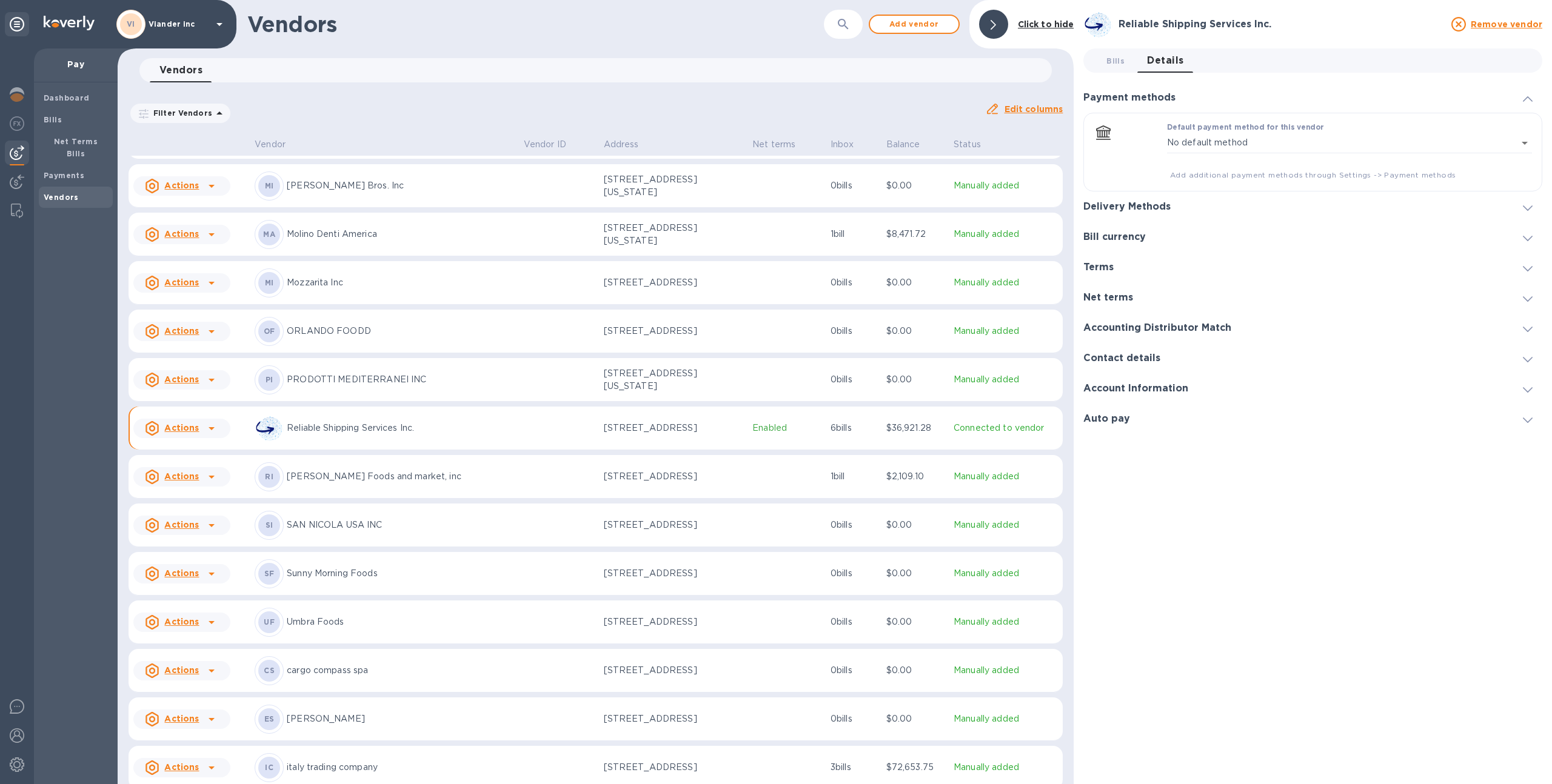
scroll to position [522, 0]
click at [1150, 205] on h3 "Delivery Methods" at bounding box center [1127, 207] width 87 height 11
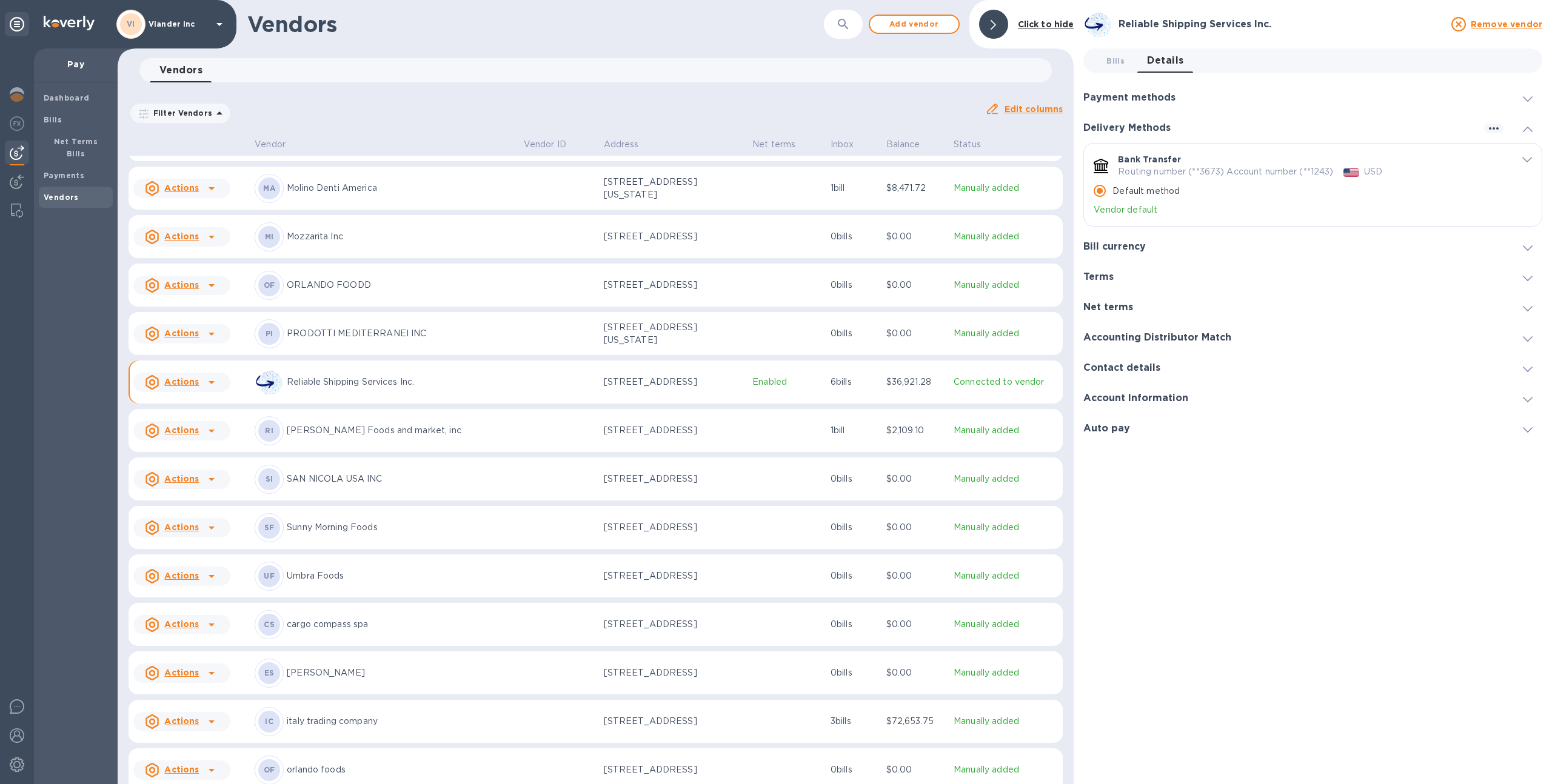
click at [1529, 158] on icon "default-method" at bounding box center [1527, 160] width 10 height 5
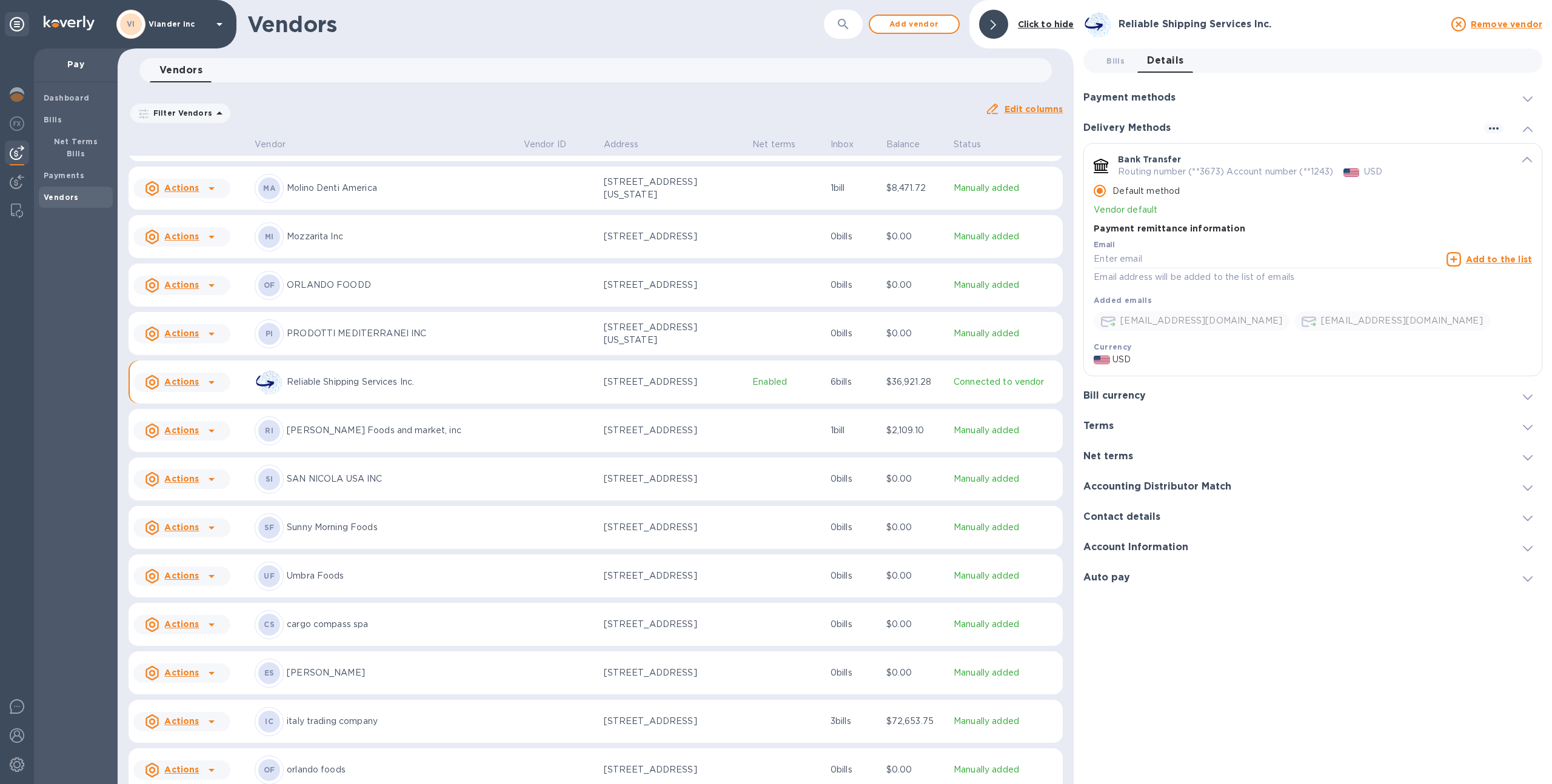
click at [695, 397] on td "[STREET_ADDRESS]" at bounding box center [673, 382] width 149 height 44
click at [1111, 422] on h3 "Terms" at bounding box center [1098, 426] width 31 height 11
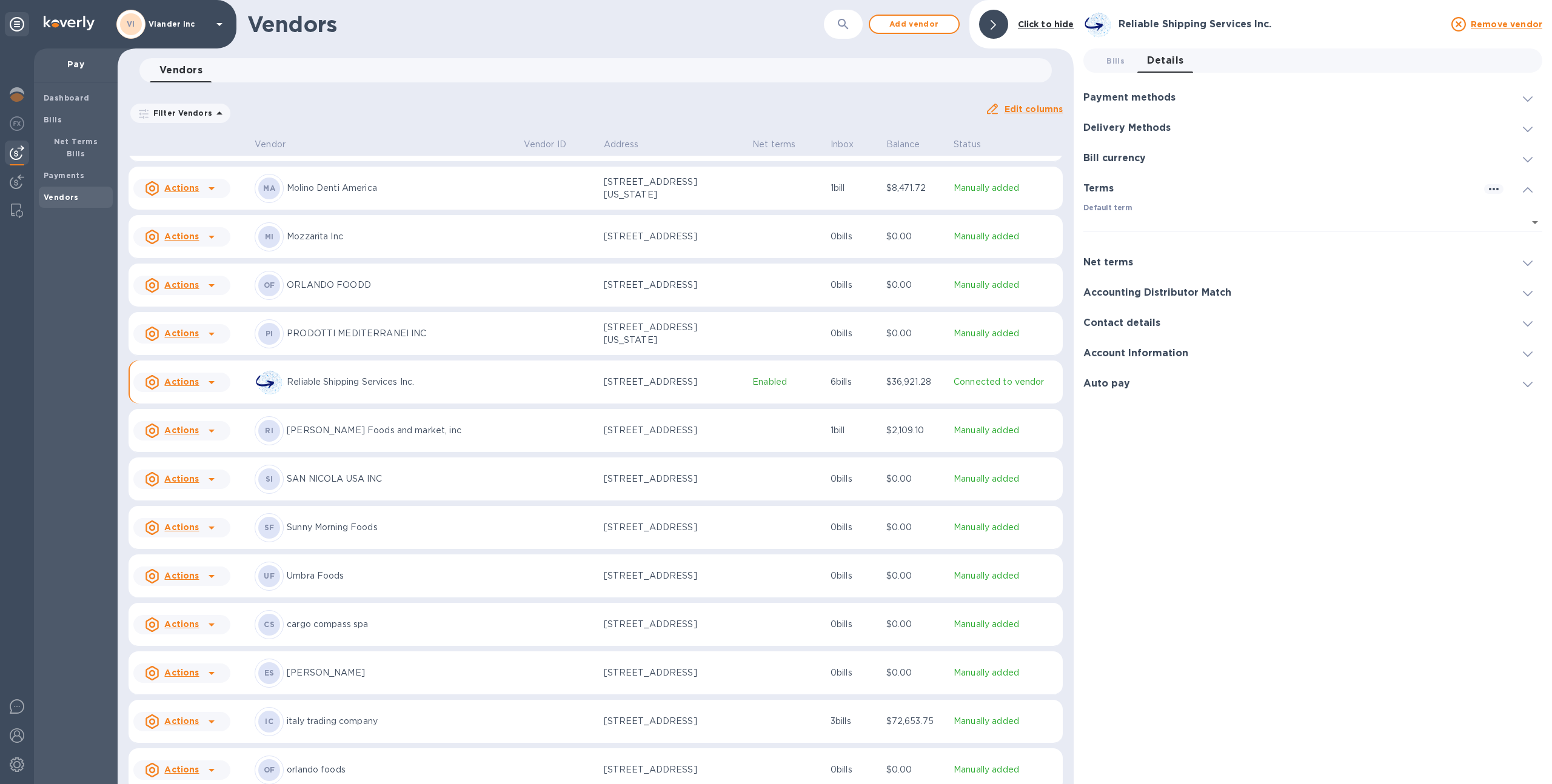
click at [1130, 321] on h3 "Contact details" at bounding box center [1122, 323] width 77 height 11
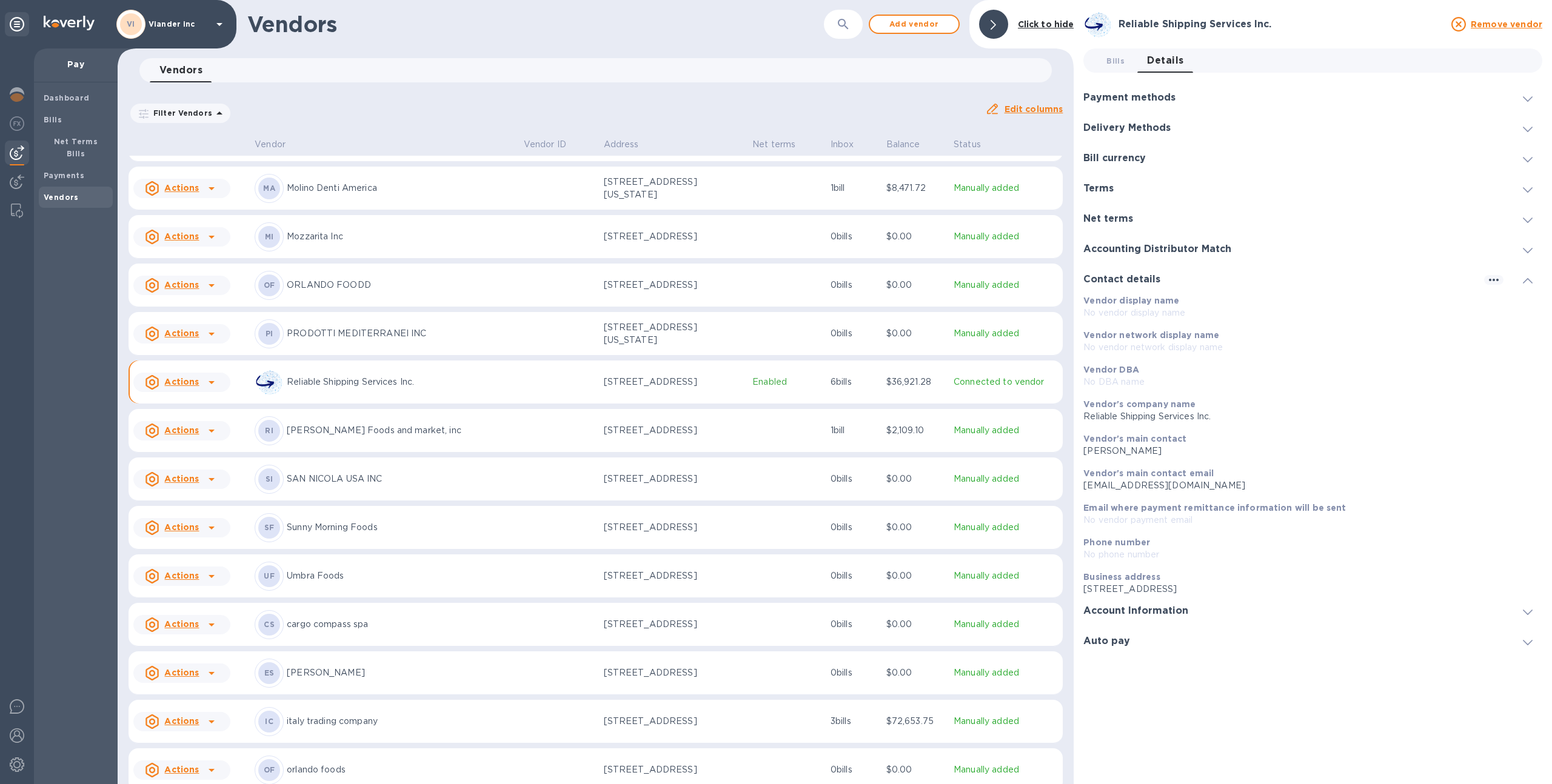
click at [1127, 612] on h3 "Account Information" at bounding box center [1136, 610] width 105 height 11
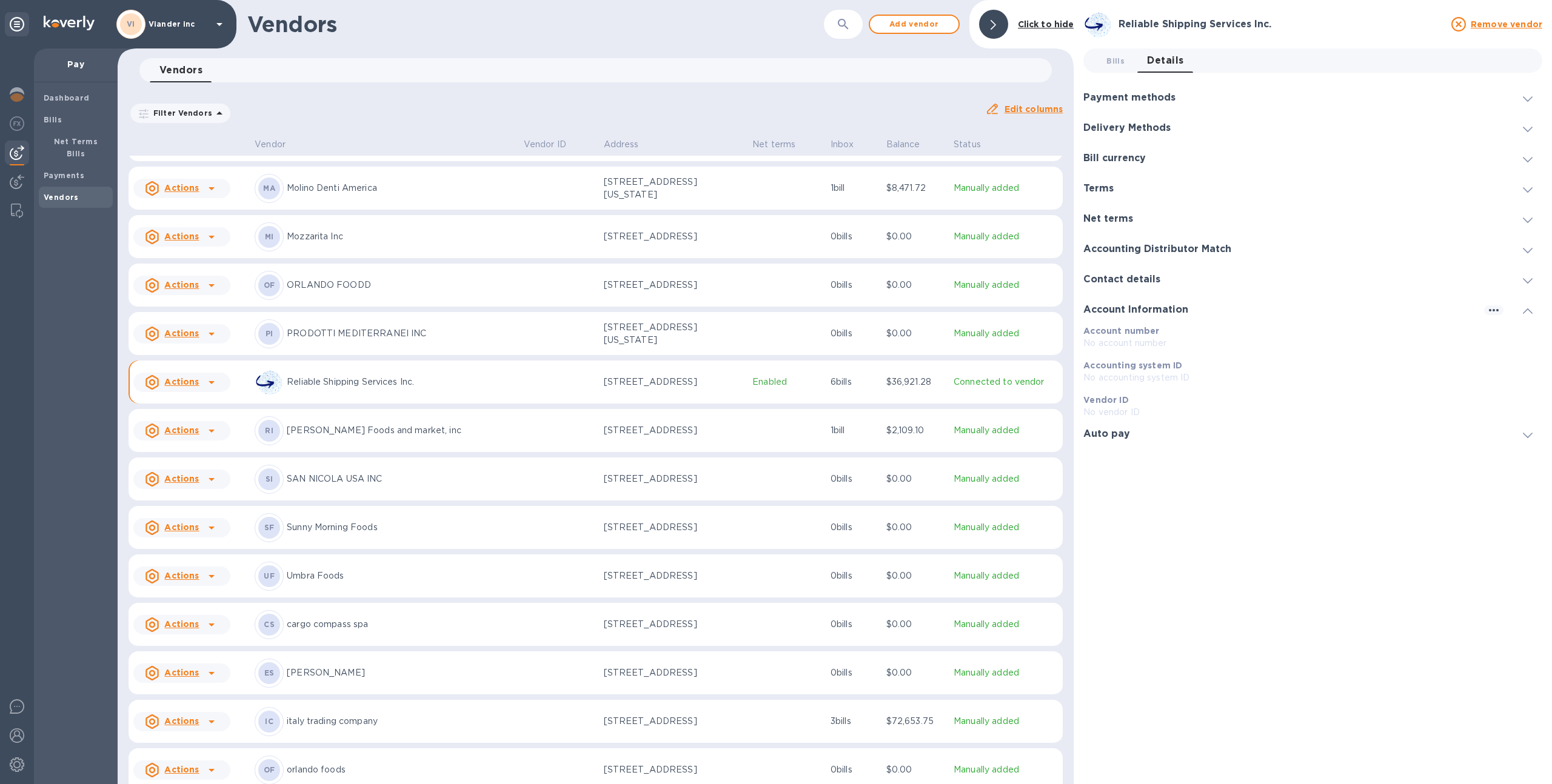
click at [1111, 440] on div "Auto pay" at bounding box center [1313, 433] width 459 height 31
click at [1123, 269] on div "Contact details" at bounding box center [1313, 279] width 459 height 31
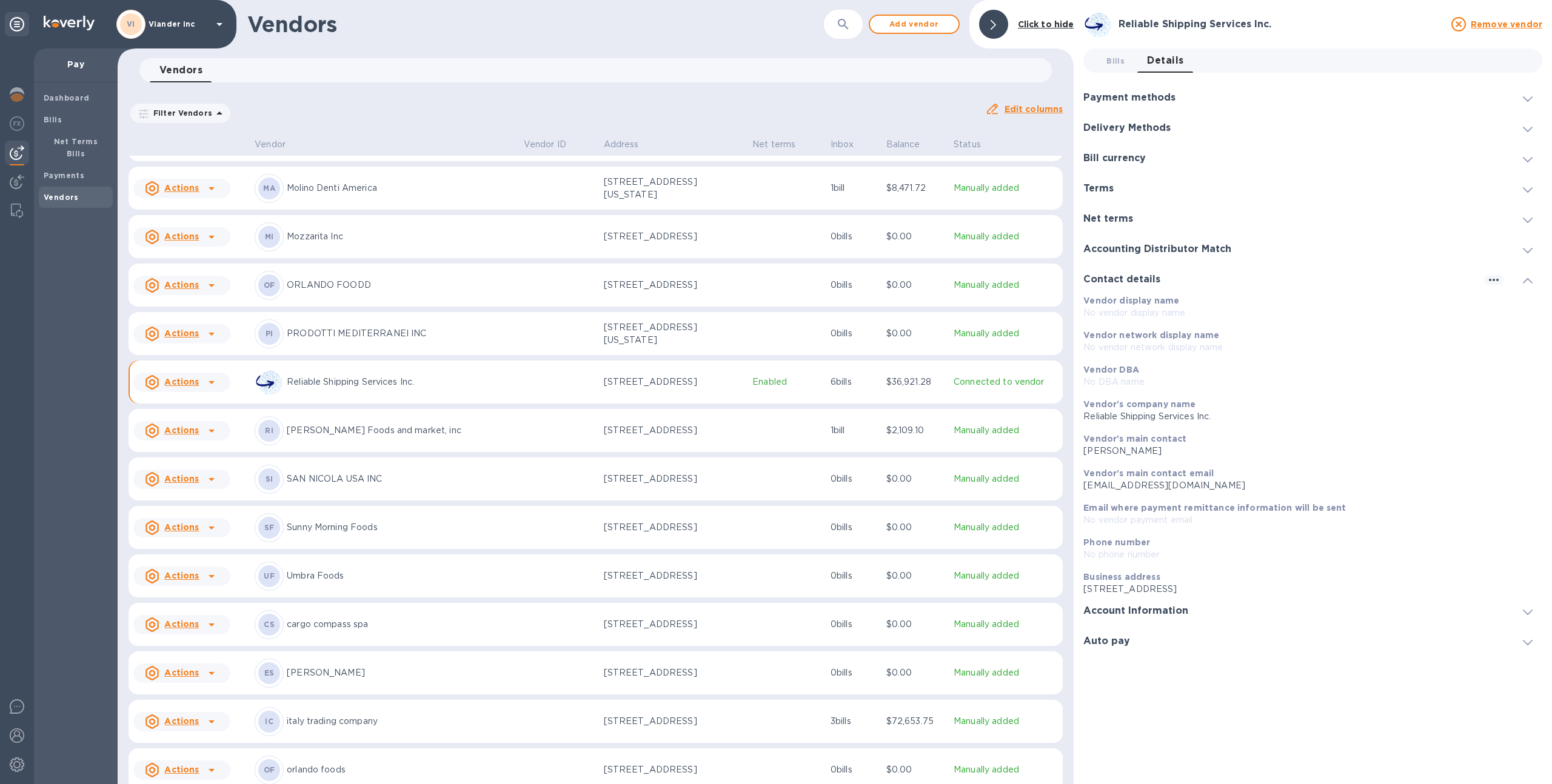
click at [1118, 244] on h3 "Accounting Distributor Match" at bounding box center [1158, 249] width 148 height 11
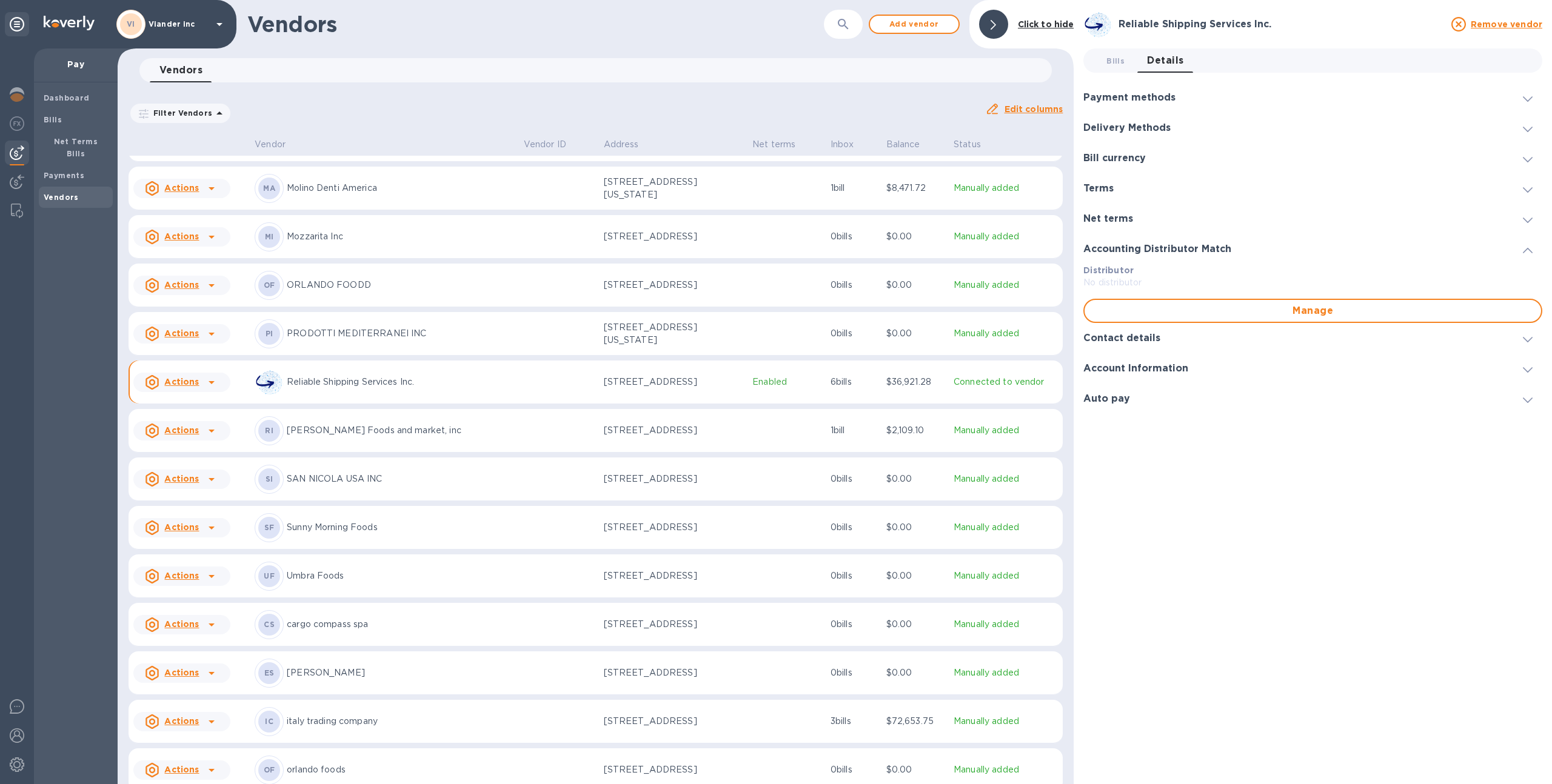
click at [1113, 214] on h3 "Net terms" at bounding box center [1108, 219] width 50 height 11
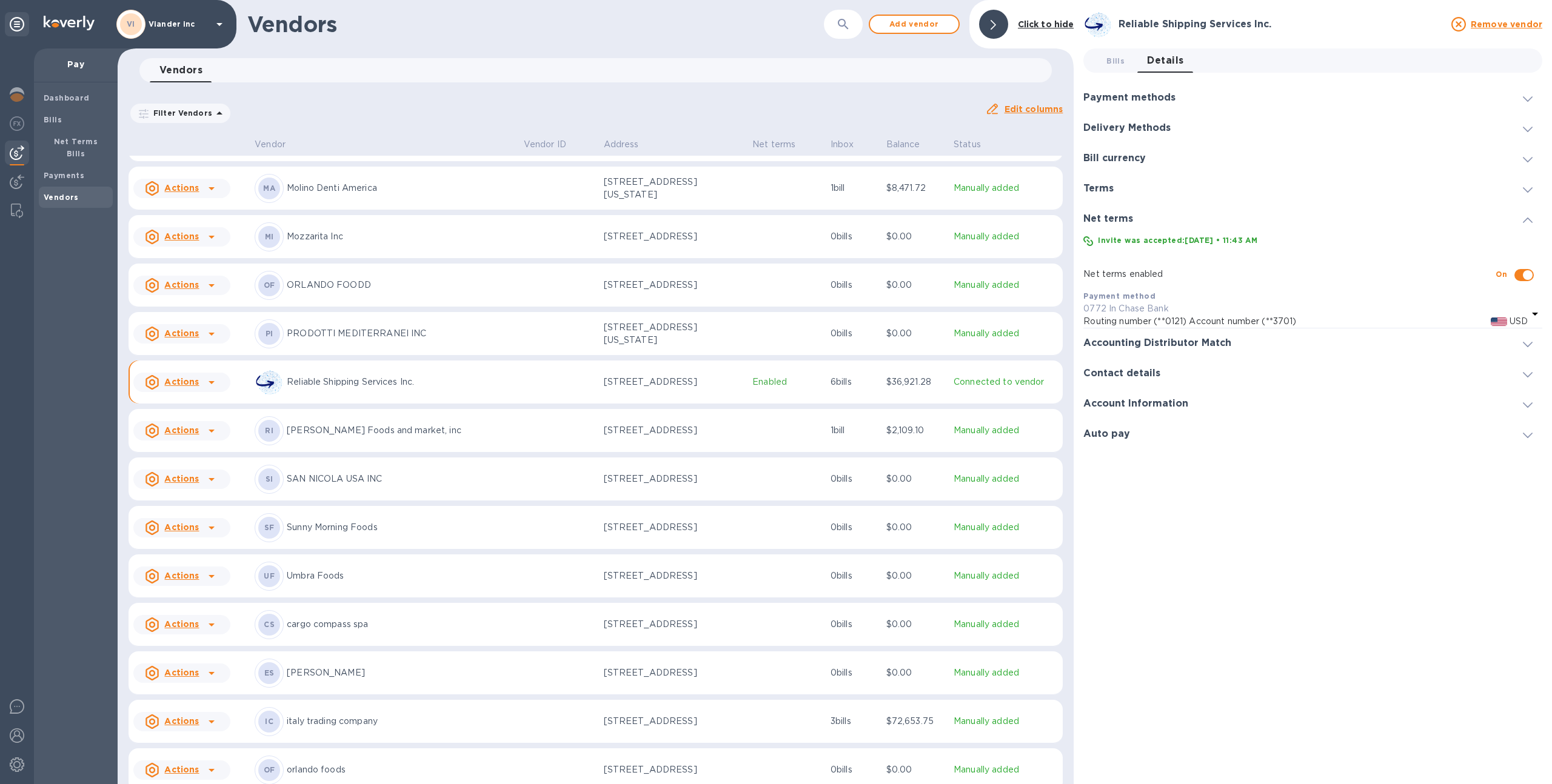
click at [1108, 188] on h3 "Terms" at bounding box center [1098, 188] width 31 height 11
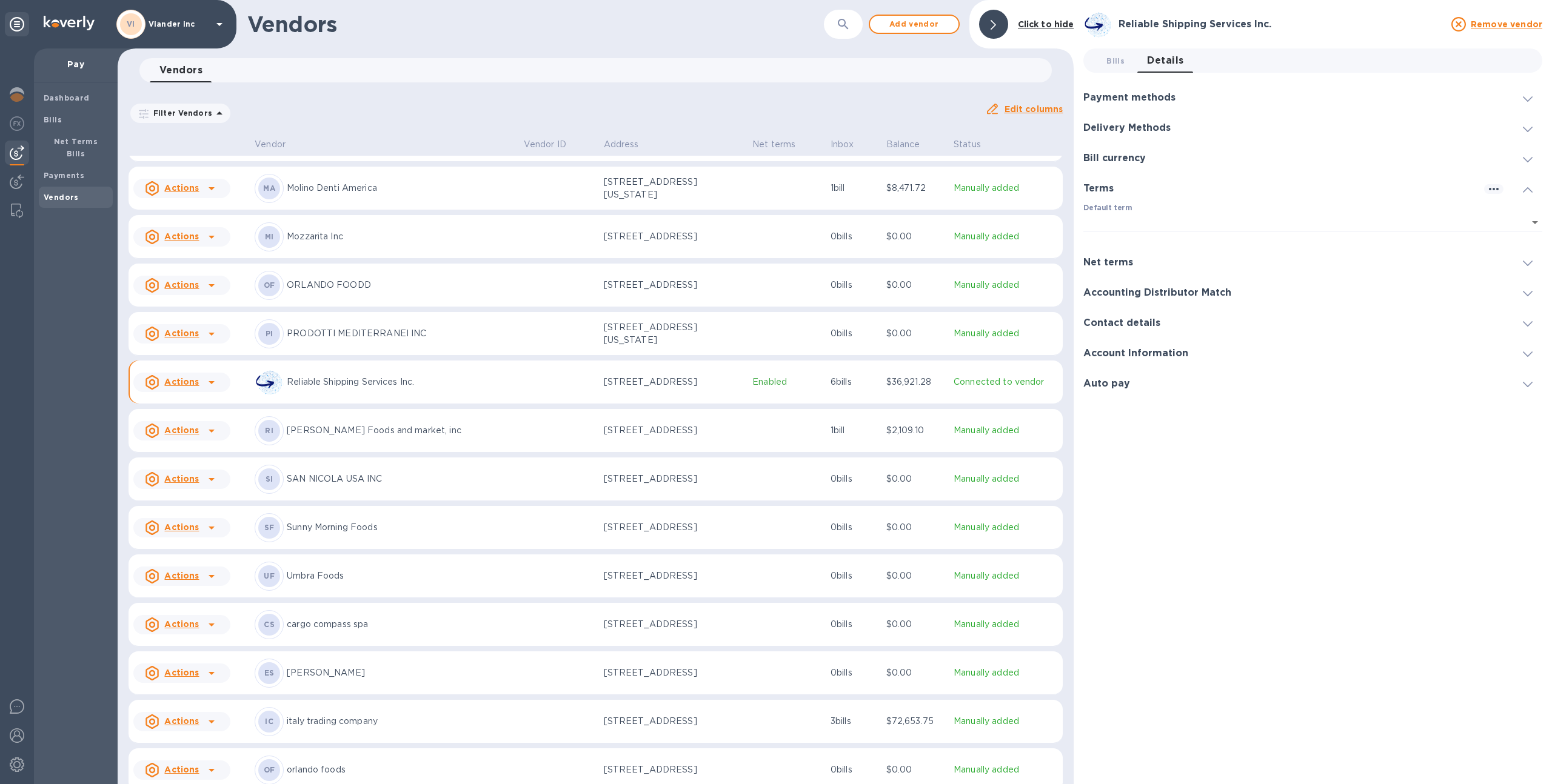
click at [1110, 160] on h3 "Bill currency" at bounding box center [1115, 158] width 63 height 11
click at [1115, 132] on h3 "Delivery Methods" at bounding box center [1127, 127] width 87 height 11
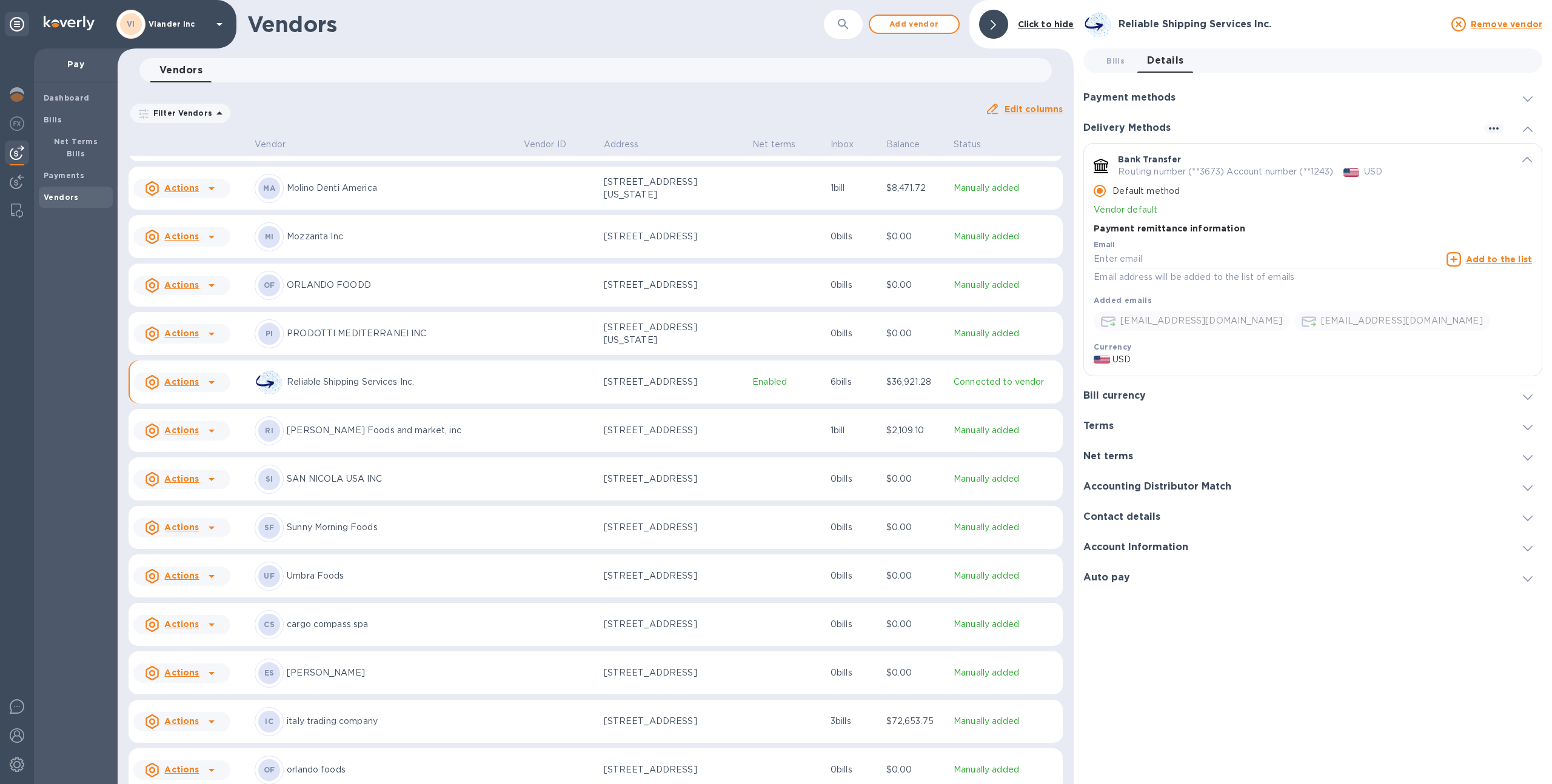
click at [1117, 92] on h3 "Payment methods" at bounding box center [1130, 98] width 92 height 11
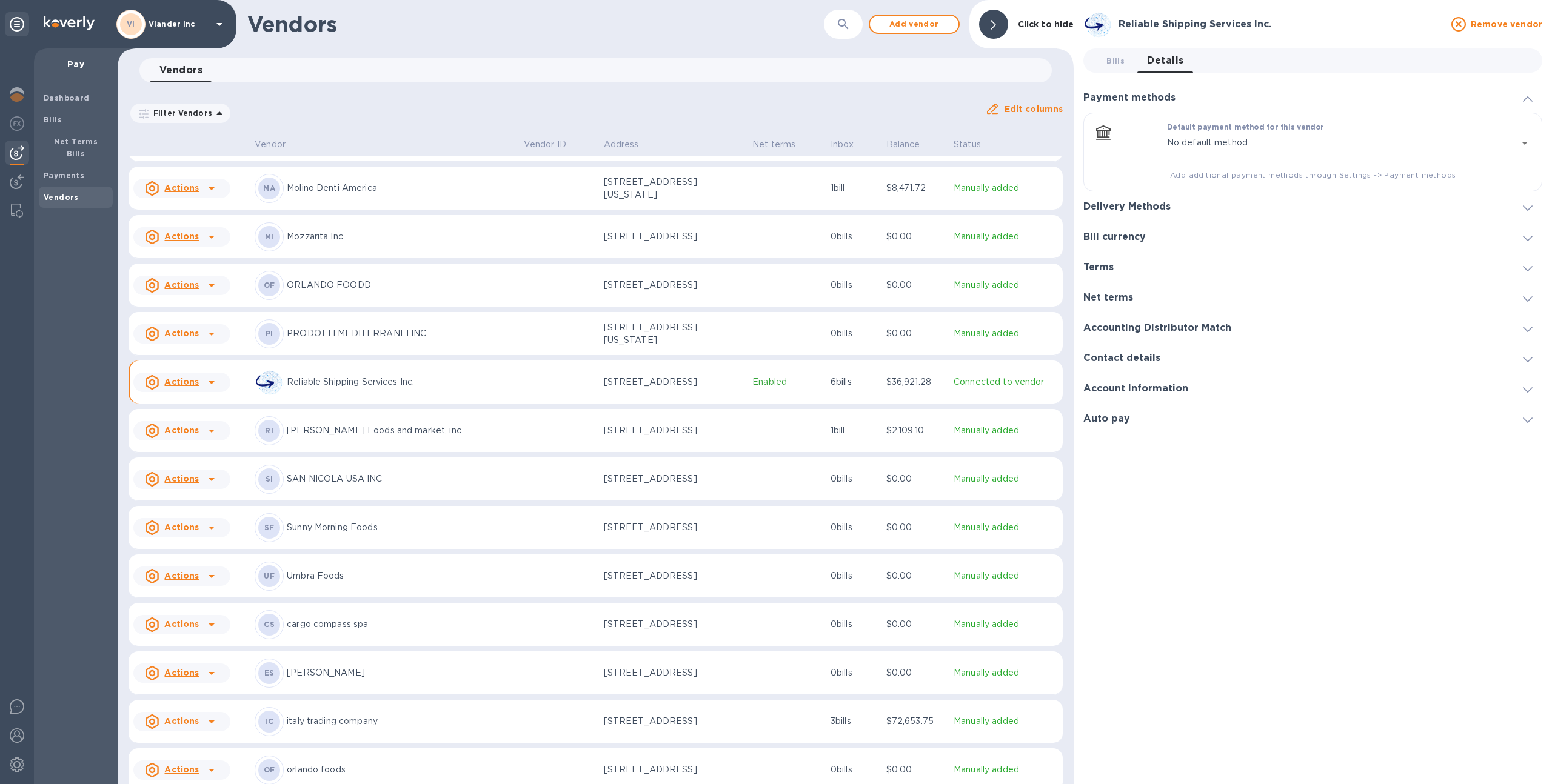
click at [1149, 200] on div "Delivery Methods" at bounding box center [1313, 207] width 459 height 31
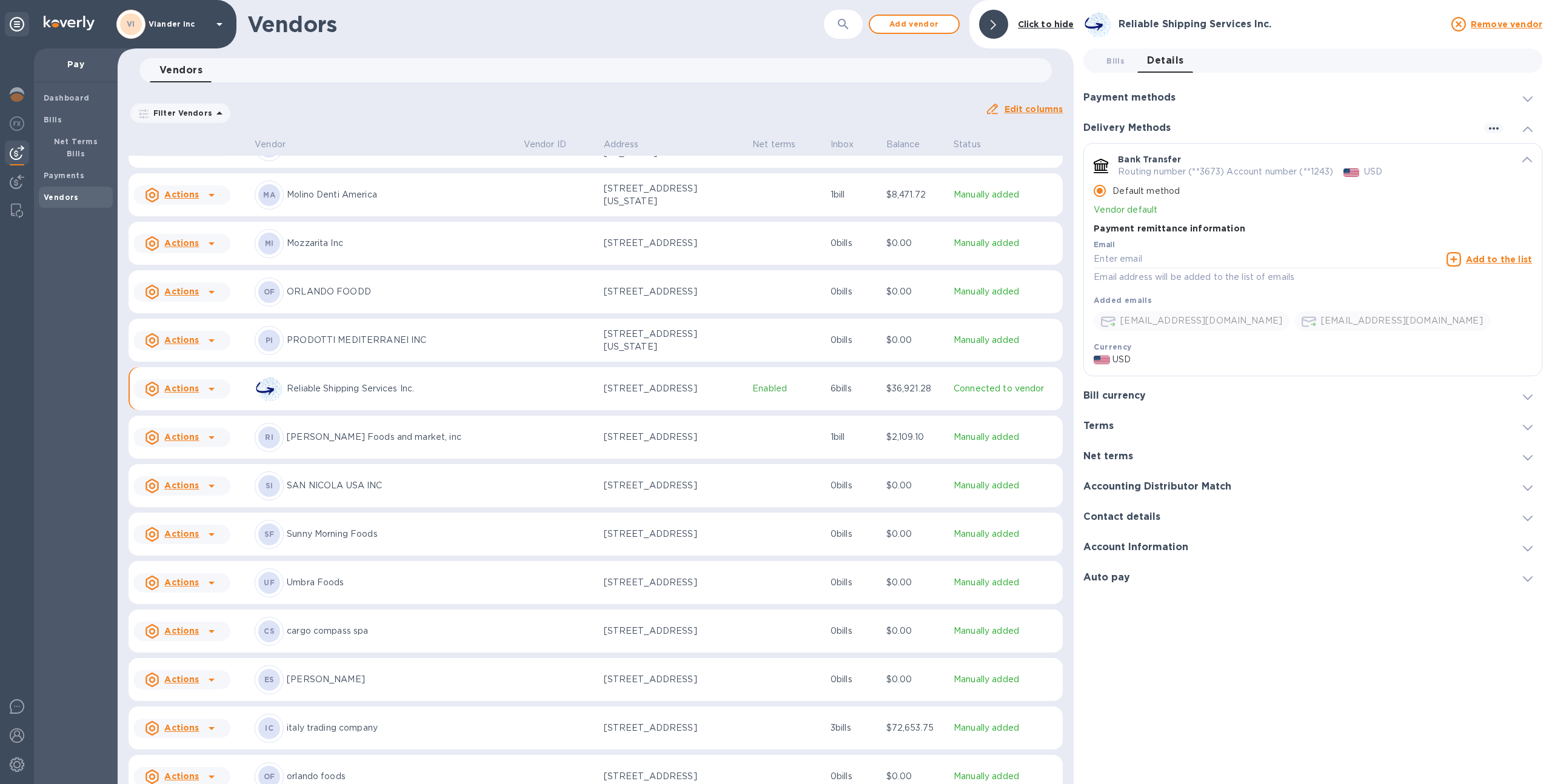
scroll to position [515, 0]
click at [785, 396] on p "Enabled" at bounding box center [786, 390] width 69 height 13
click at [723, 406] on td "[STREET_ADDRESS]" at bounding box center [673, 390] width 149 height 44
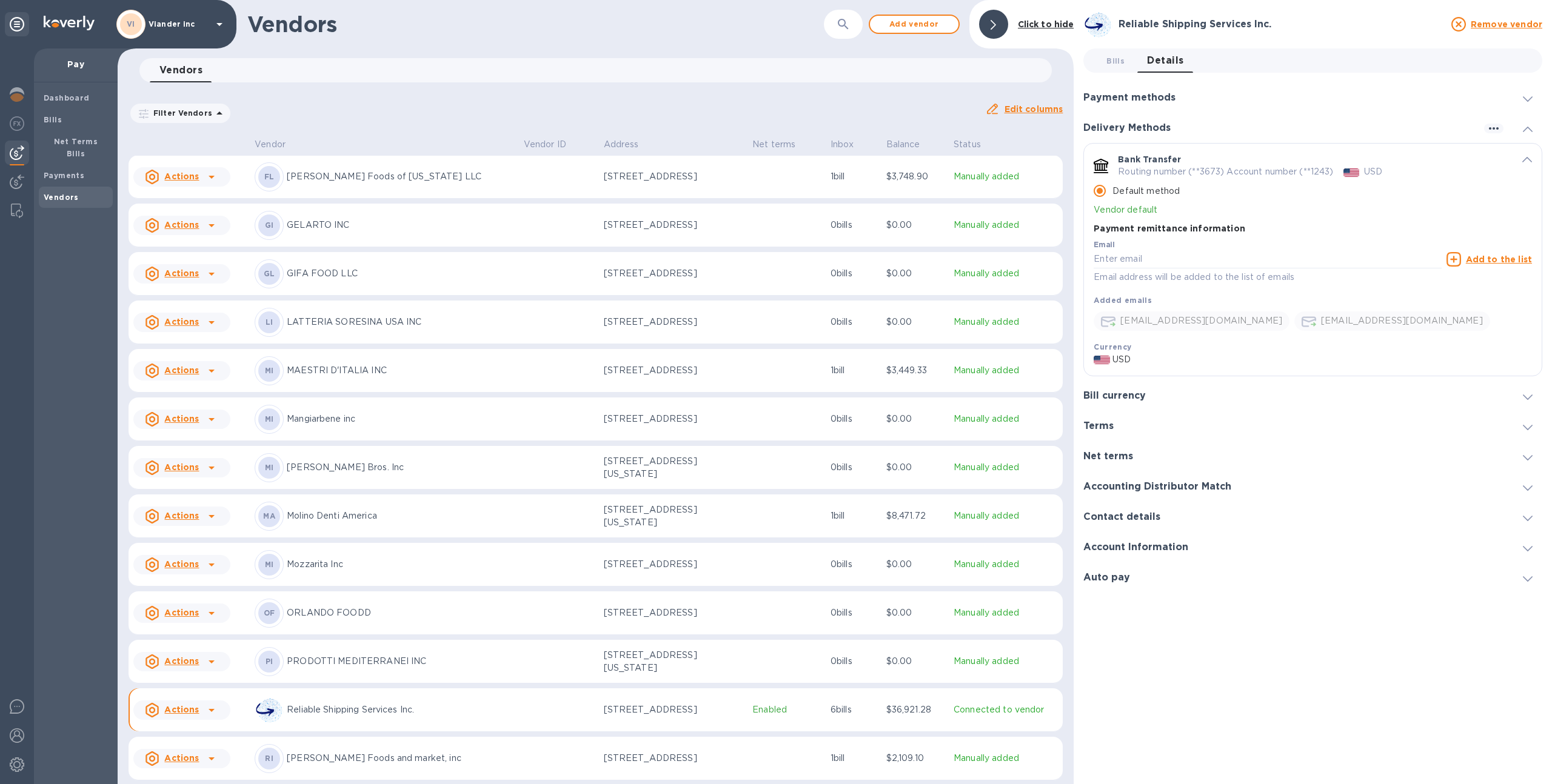
scroll to position [194, 0]
click at [66, 126] on div "Bills" at bounding box center [75, 119] width 74 height 22
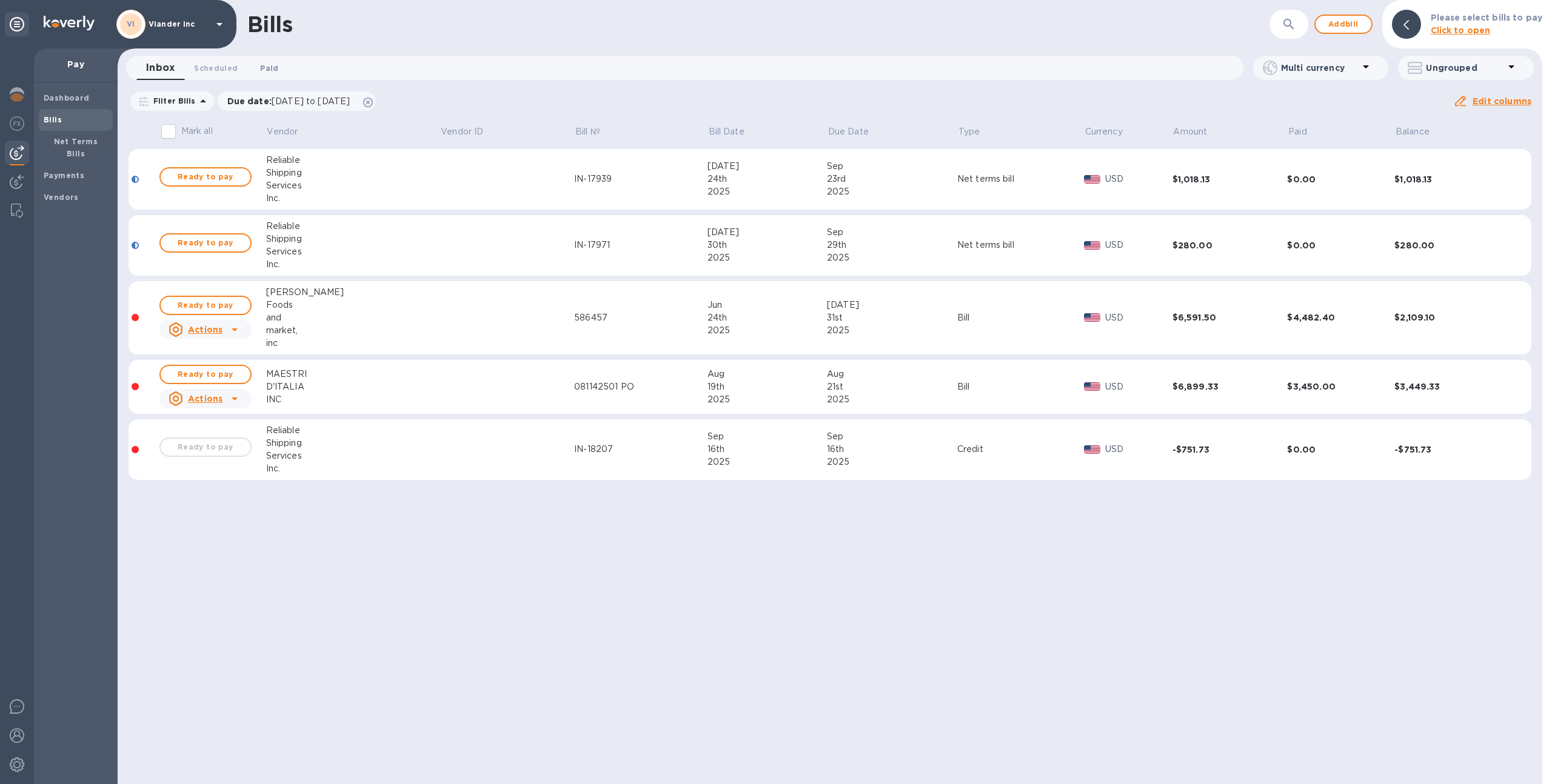
click at [260, 70] on span "Paid 0" at bounding box center [269, 68] width 18 height 13
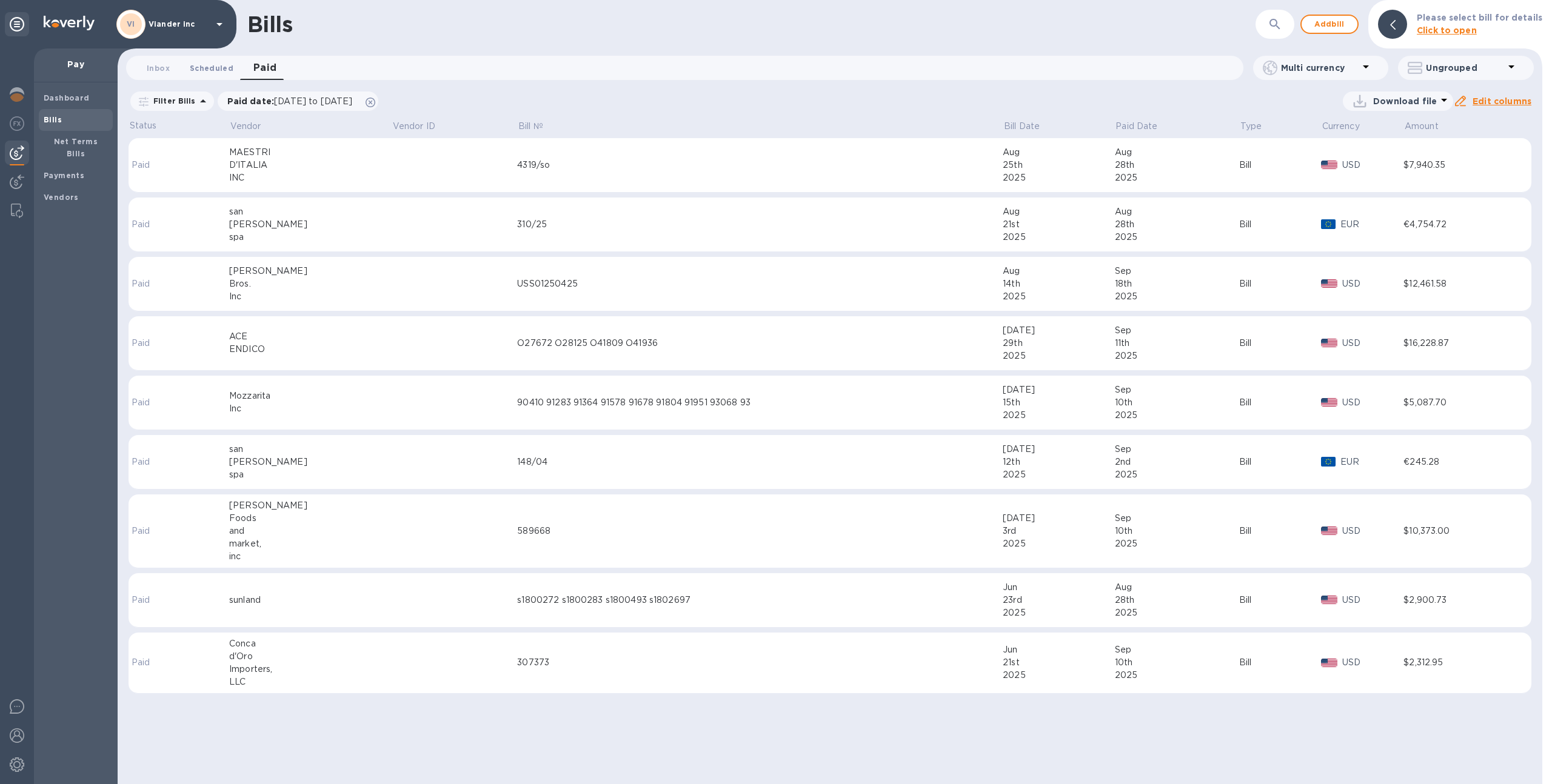
click at [223, 66] on span "Scheduled 0" at bounding box center [211, 68] width 44 height 13
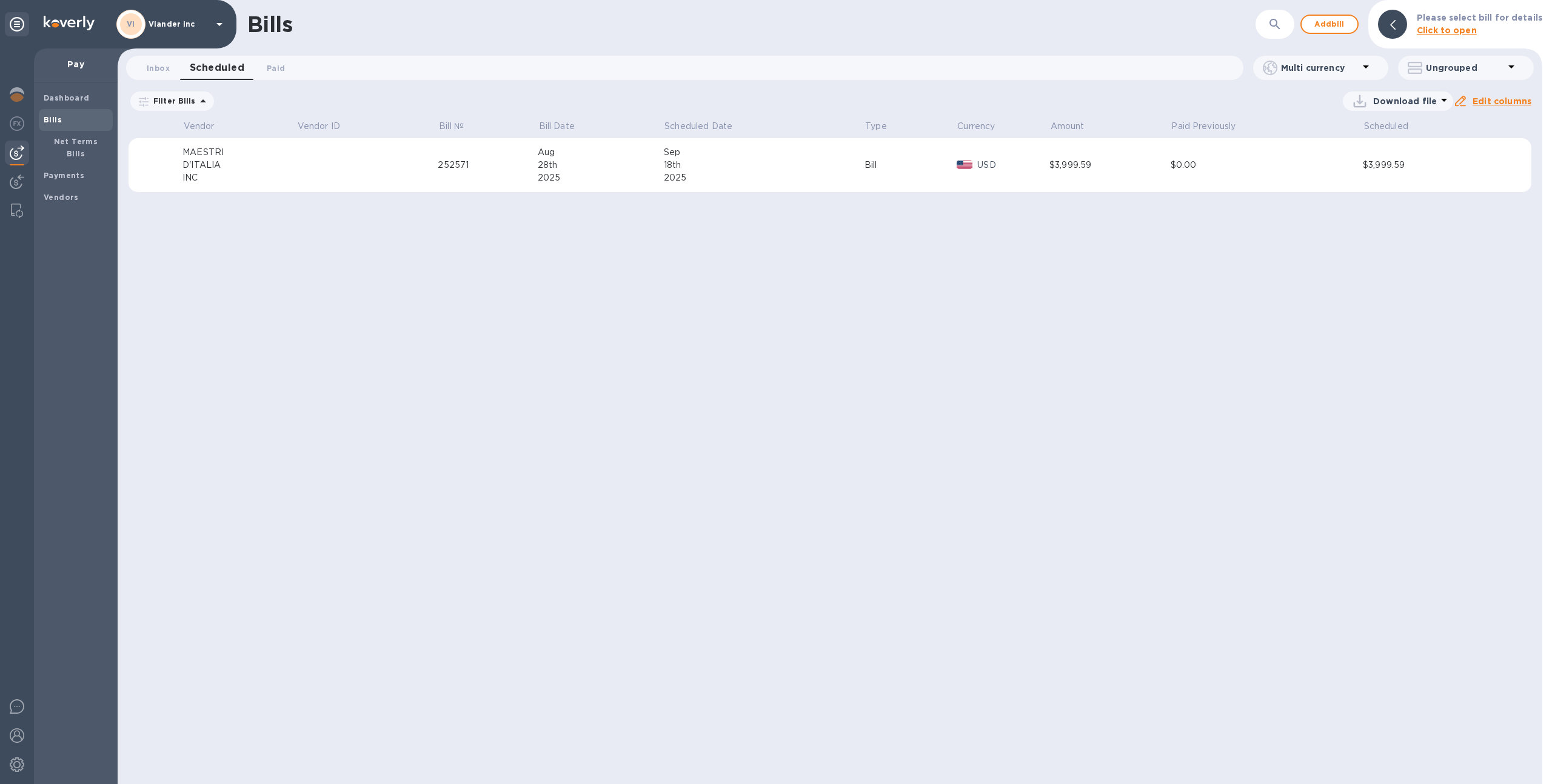
click at [328, 177] on td at bounding box center [367, 165] width 141 height 55
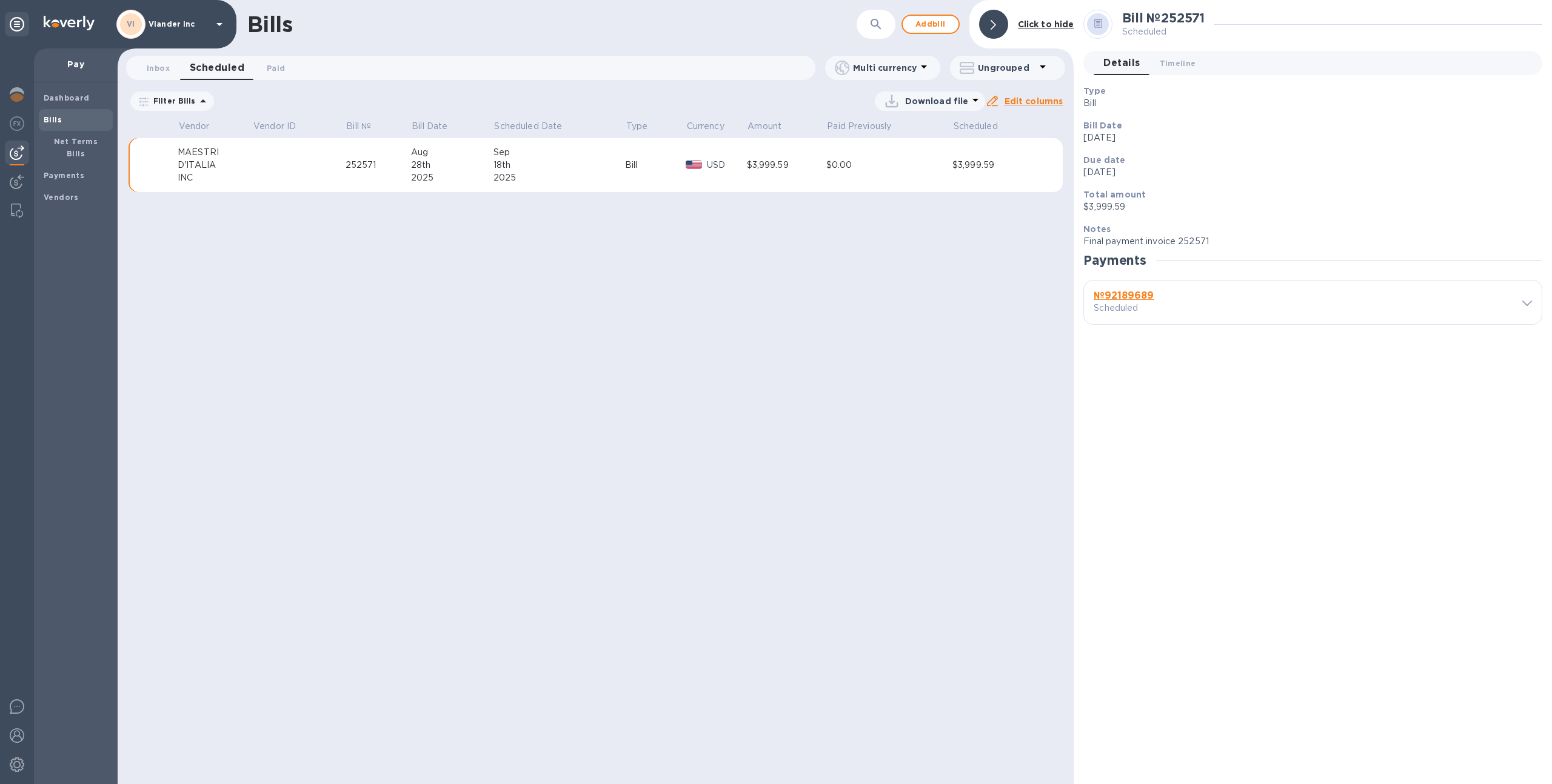
click at [1323, 302] on div "№ 92189689 Scheduled" at bounding box center [1294, 302] width 406 height 29
click at [1524, 301] on icon at bounding box center [1527, 303] width 10 height 5
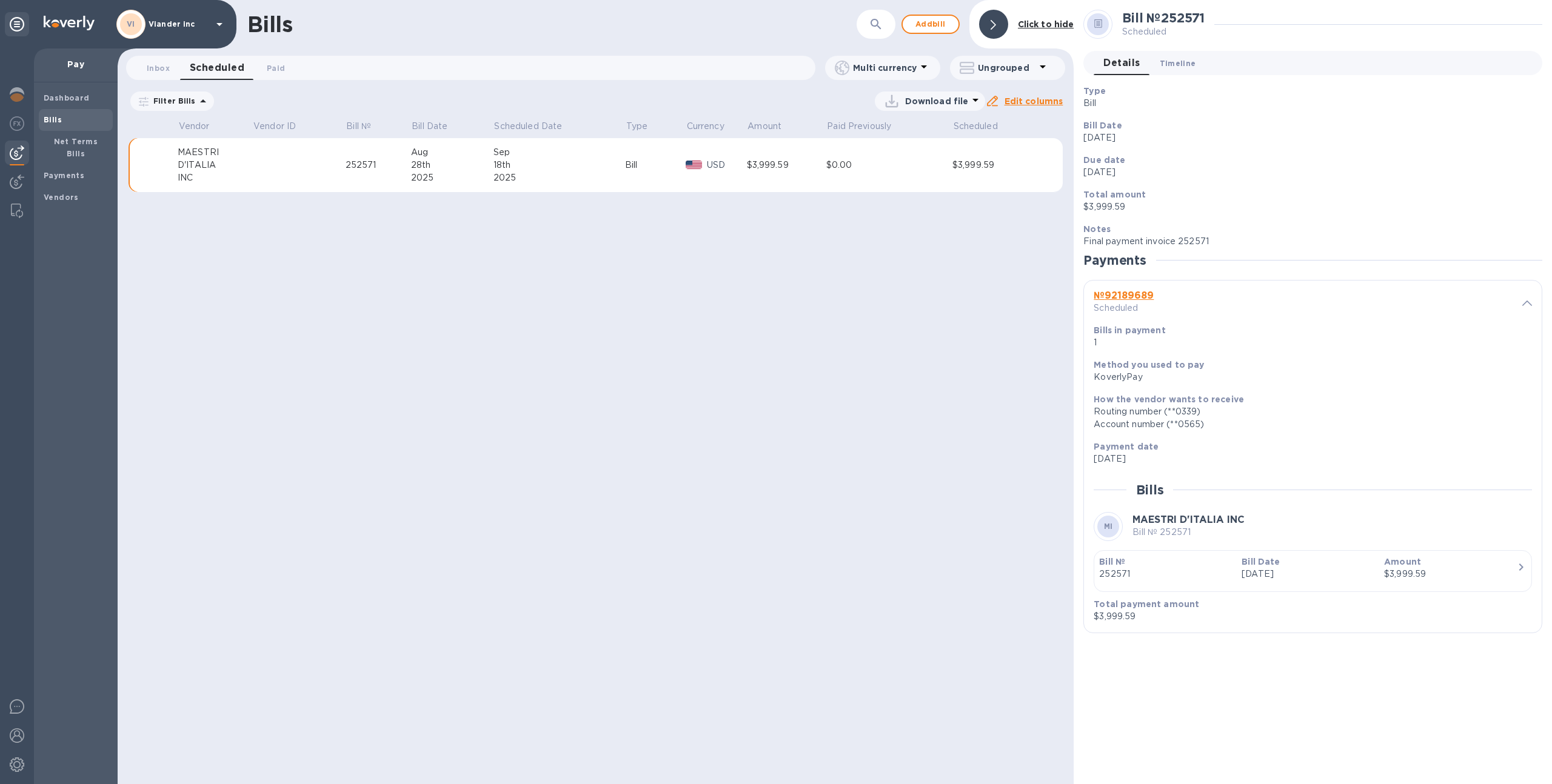
click at [1167, 66] on span "Timeline 0" at bounding box center [1178, 63] width 37 height 13
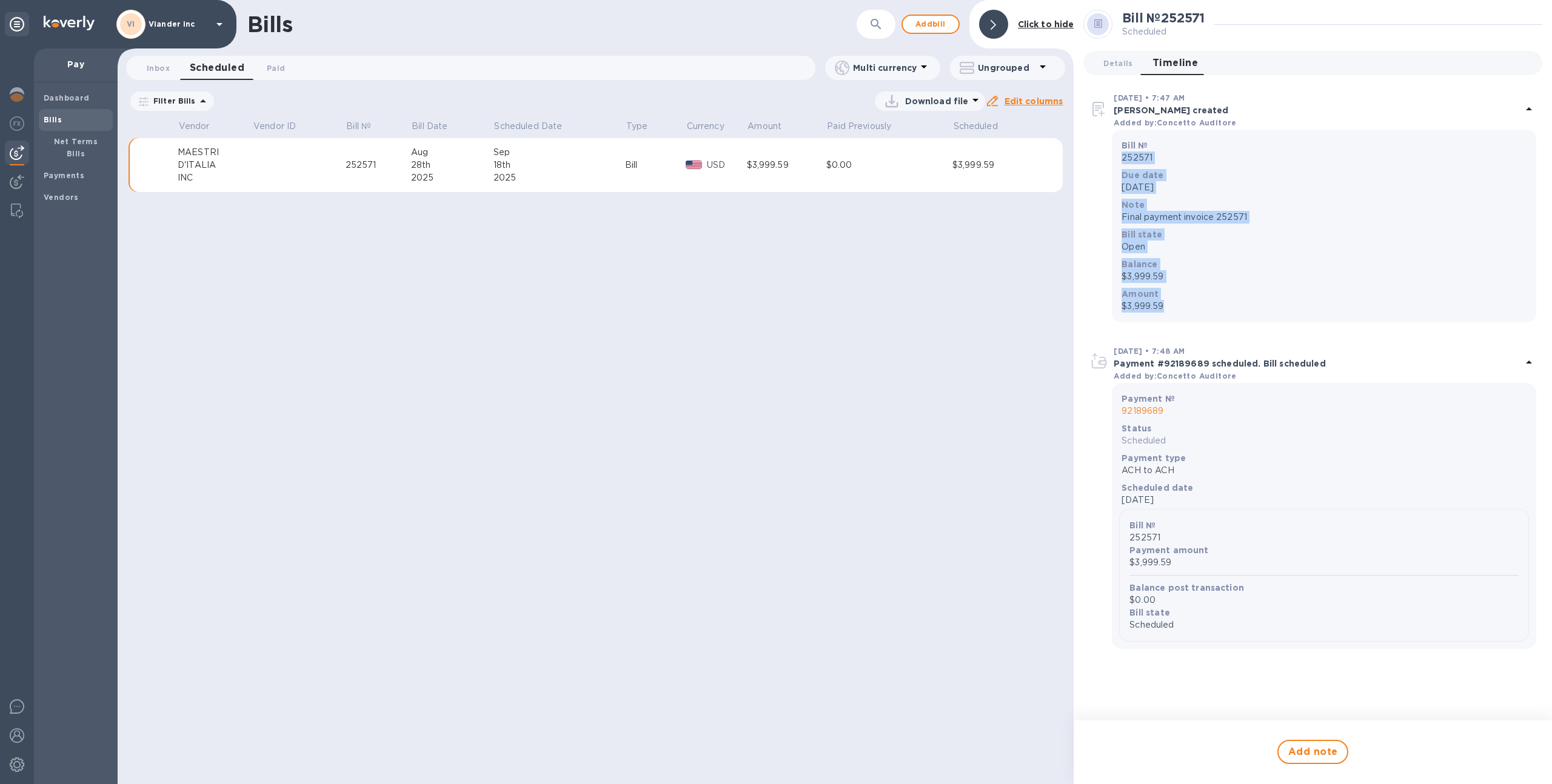
drag, startPoint x: 1166, startPoint y: 305, endPoint x: 1112, endPoint y: 158, distance: 156.6
click at [1112, 158] on div "Bill № 252571 Due date [DATE] Note Final payment invoice 252571 Bill state Open…" at bounding box center [1323, 226] width 424 height 193
click at [1093, 196] on div "Bill № 252571 Due date [DATE] Note Final payment invoice 252571 Bill state Open…" at bounding box center [1313, 226] width 447 height 193
